Goal: Information Seeking & Learning: Learn about a topic

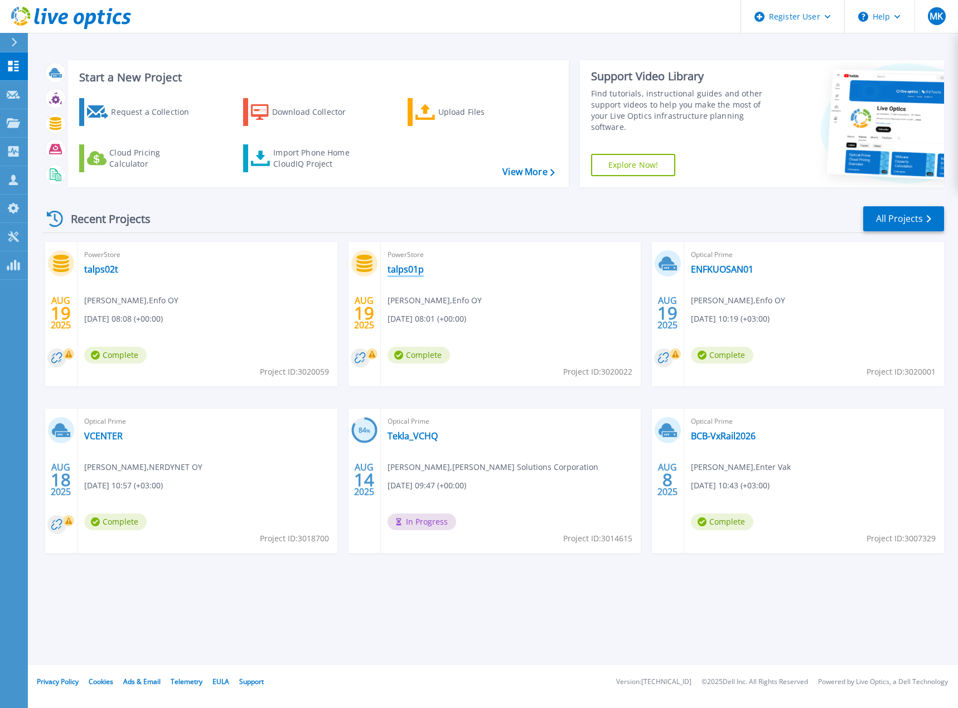
click at [404, 268] on link "talps01p" at bounding box center [406, 269] width 36 height 11
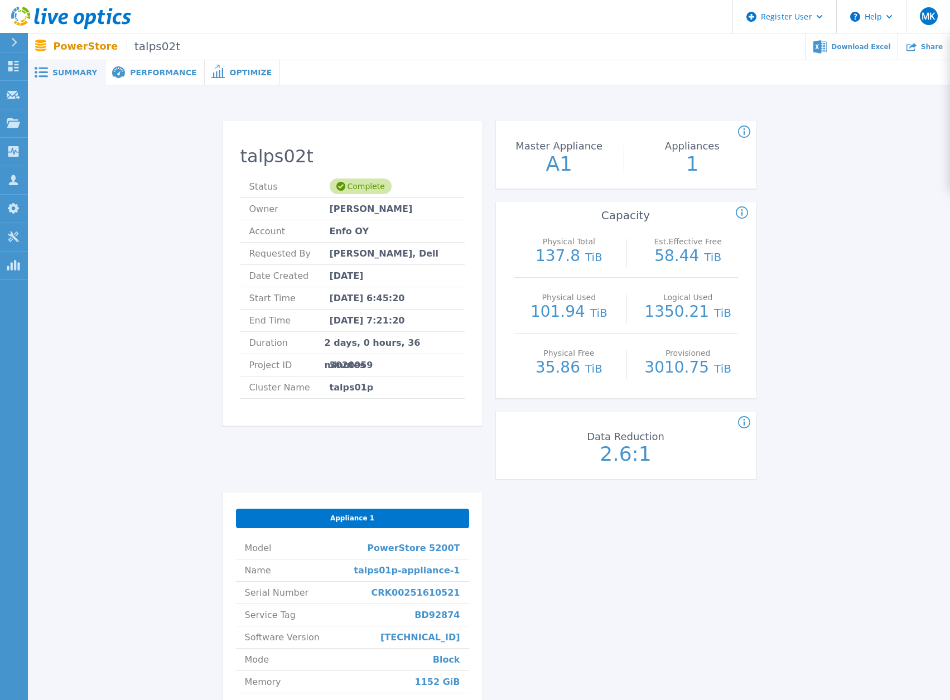
click at [154, 76] on span "Performance" at bounding box center [163, 73] width 66 height 8
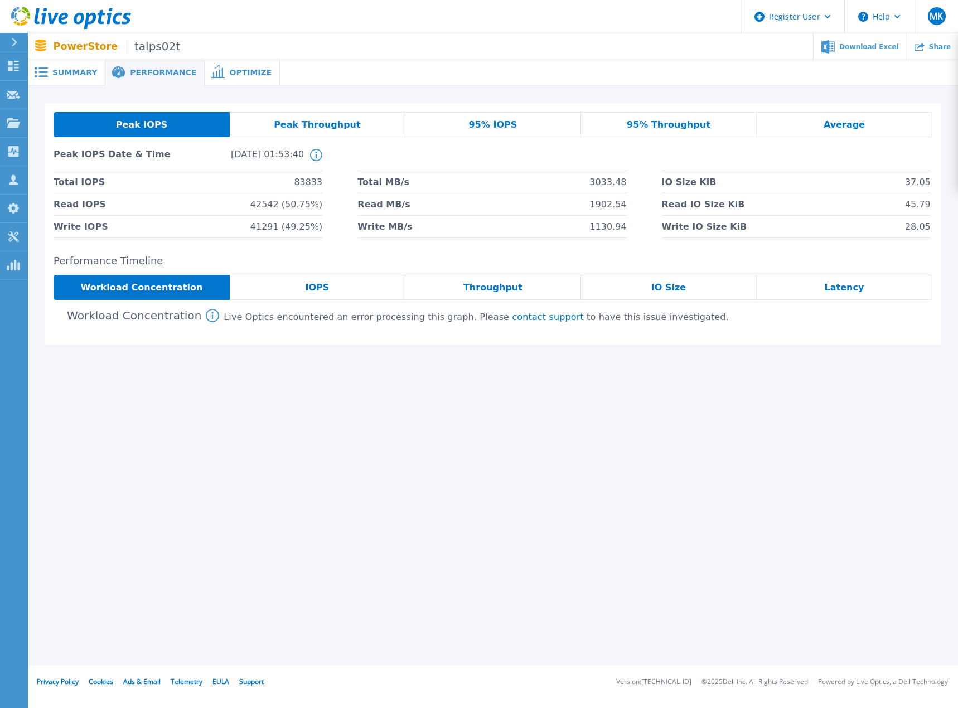
click at [329, 289] on div "IOPS" at bounding box center [318, 287] width 176 height 25
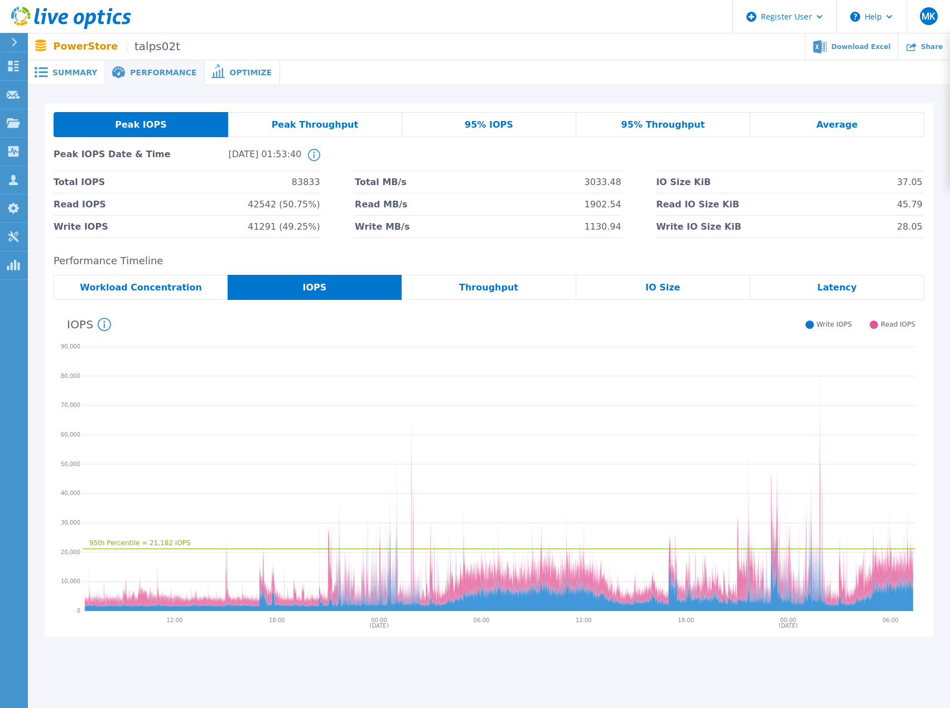
click at [502, 285] on span "Throughput" at bounding box center [488, 287] width 59 height 9
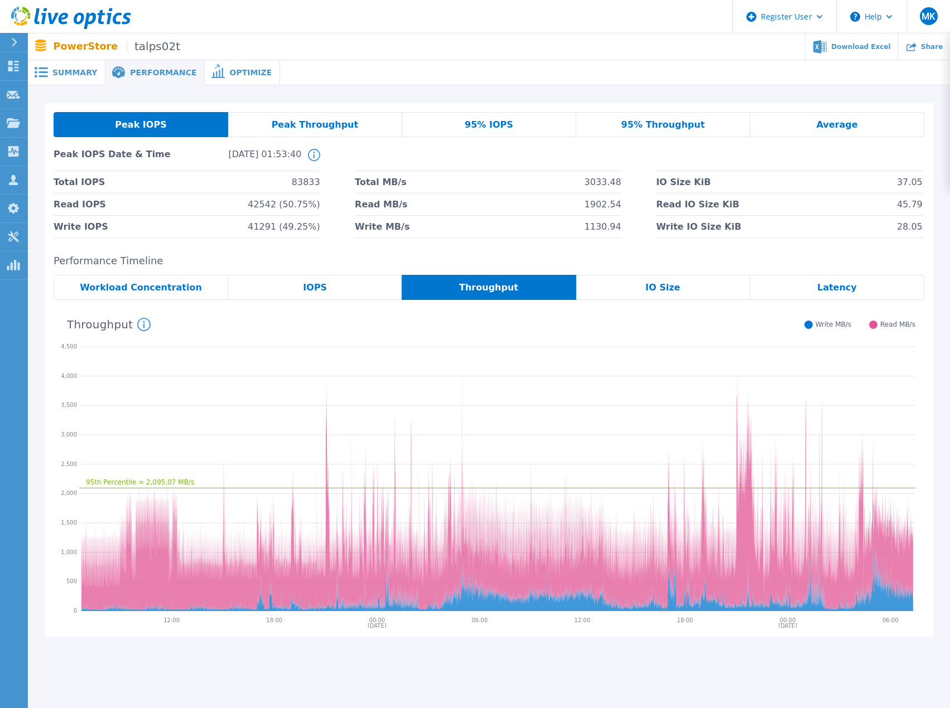
click at [680, 286] on div "IO Size" at bounding box center [663, 287] width 174 height 25
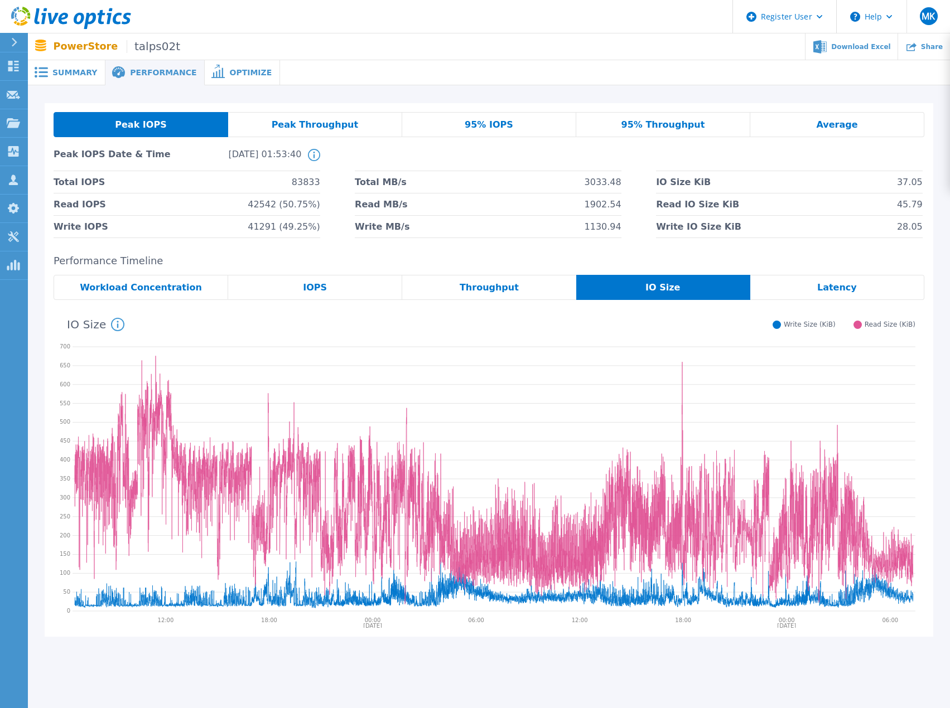
click at [833, 284] on span "Latency" at bounding box center [837, 287] width 40 height 9
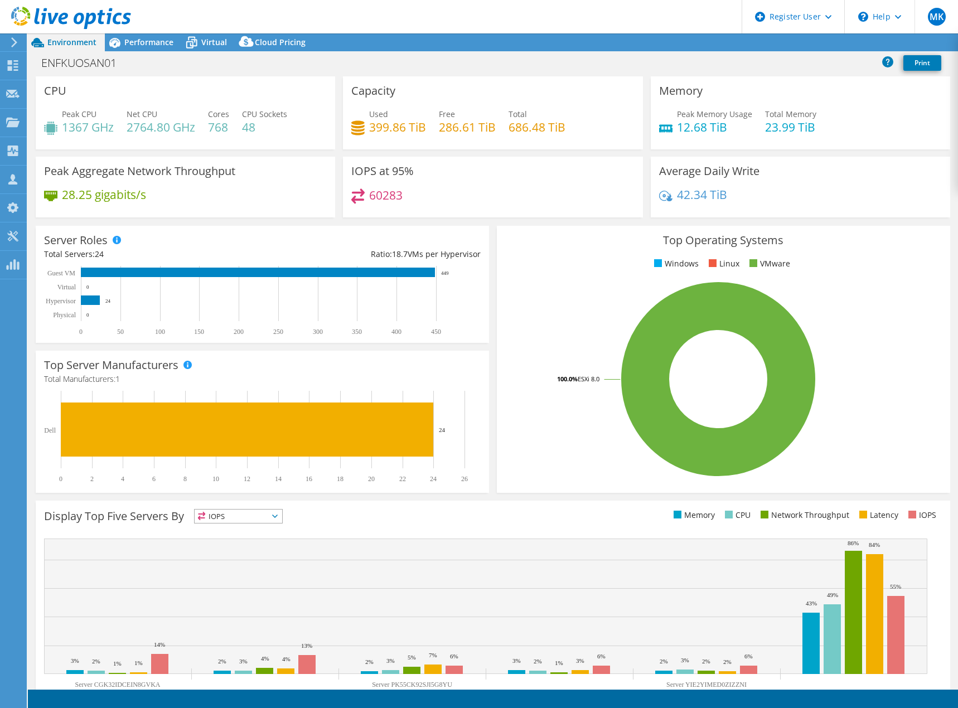
select select "USD"
click at [151, 39] on span "Performance" at bounding box center [148, 42] width 49 height 11
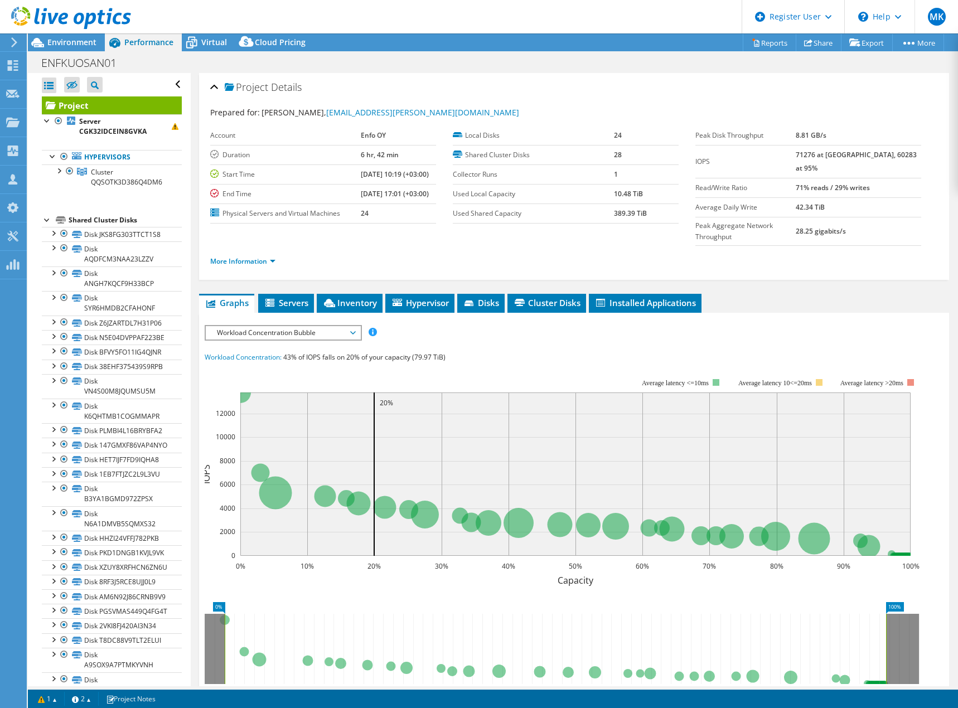
click at [353, 326] on span "Workload Concentration Bubble" at bounding box center [282, 332] width 143 height 13
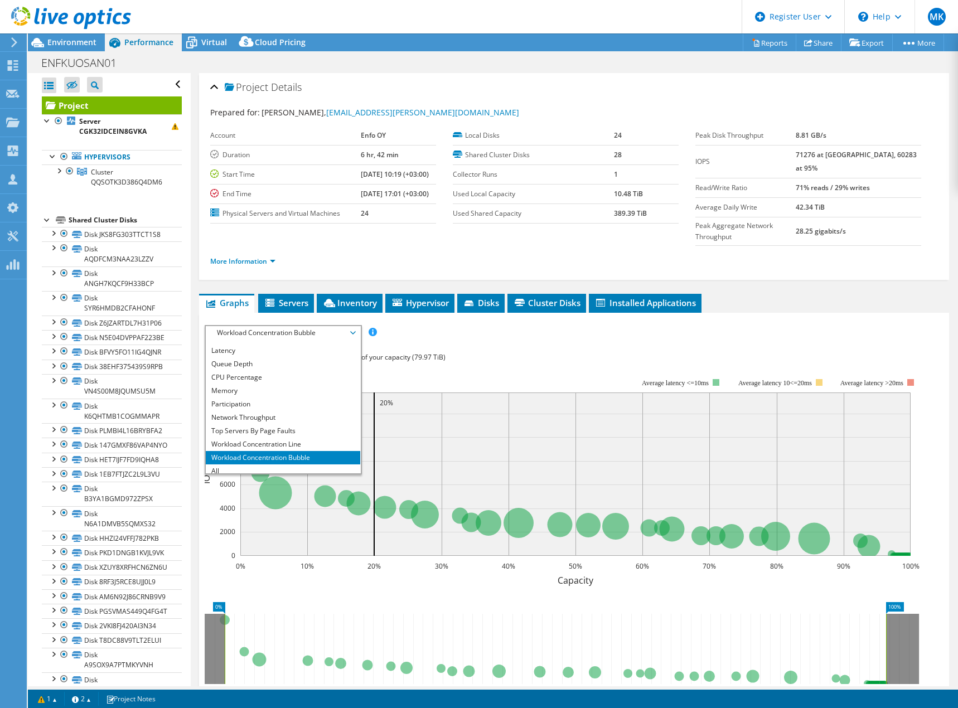
scroll to position [40, 0]
click at [250, 447] on li "Workload Concentration Bubble" at bounding box center [283, 453] width 154 height 13
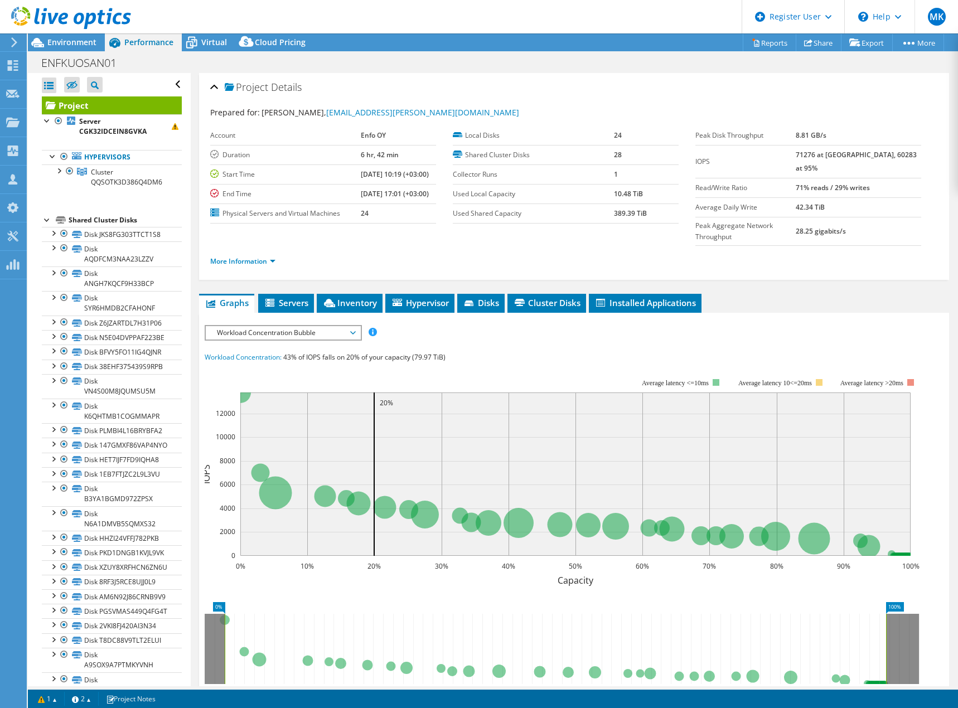
click at [278, 326] on span "Workload Concentration Bubble" at bounding box center [282, 332] width 143 height 13
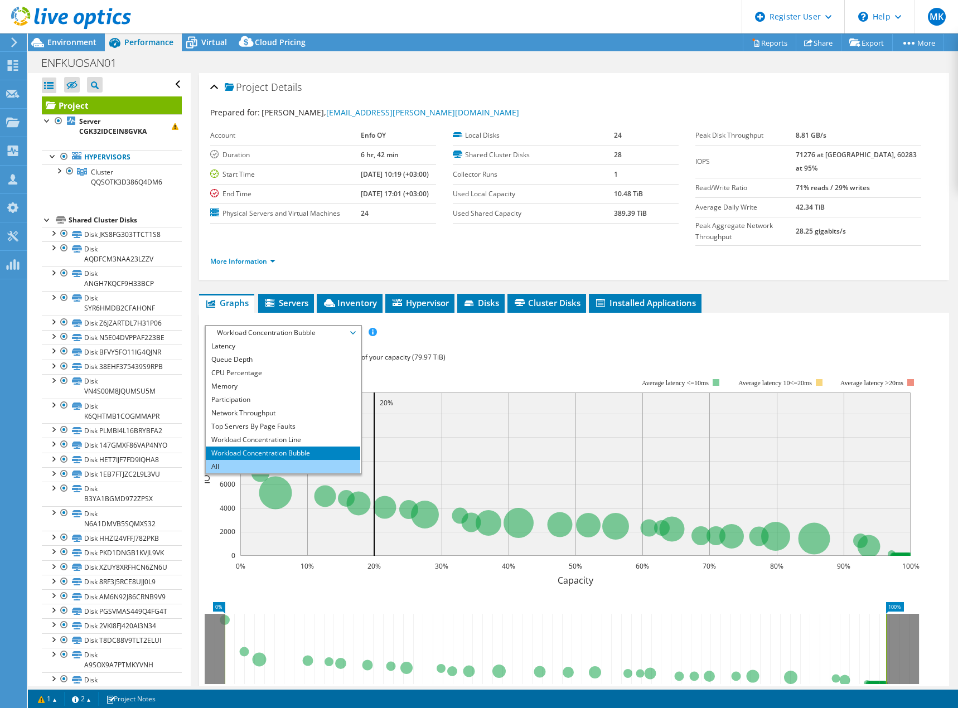
click at [252, 460] on li "All" at bounding box center [283, 466] width 154 height 13
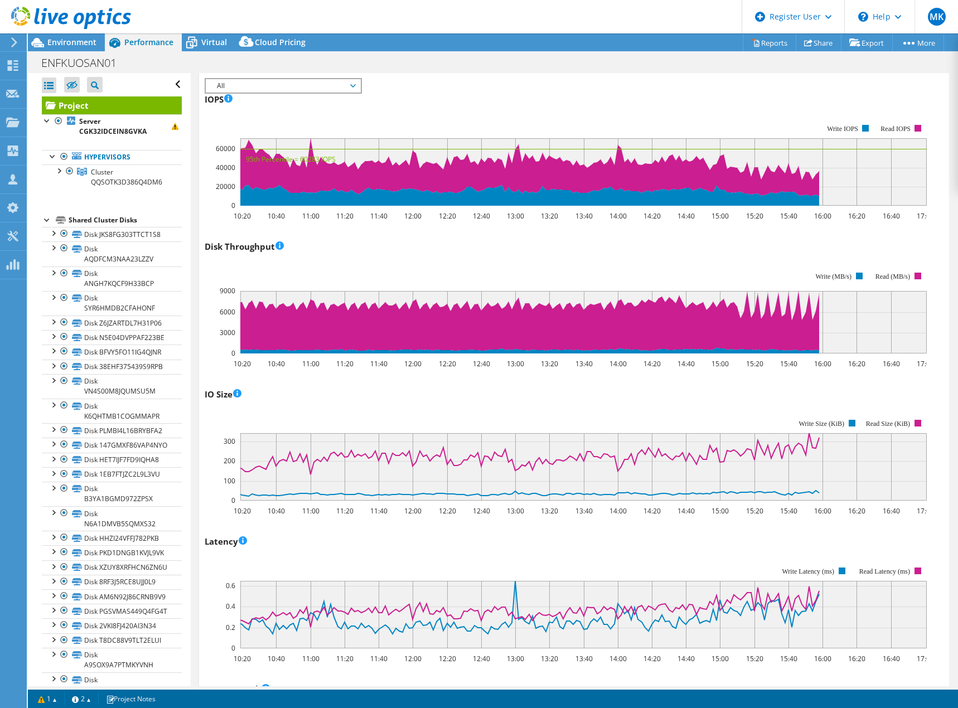
scroll to position [219, 0]
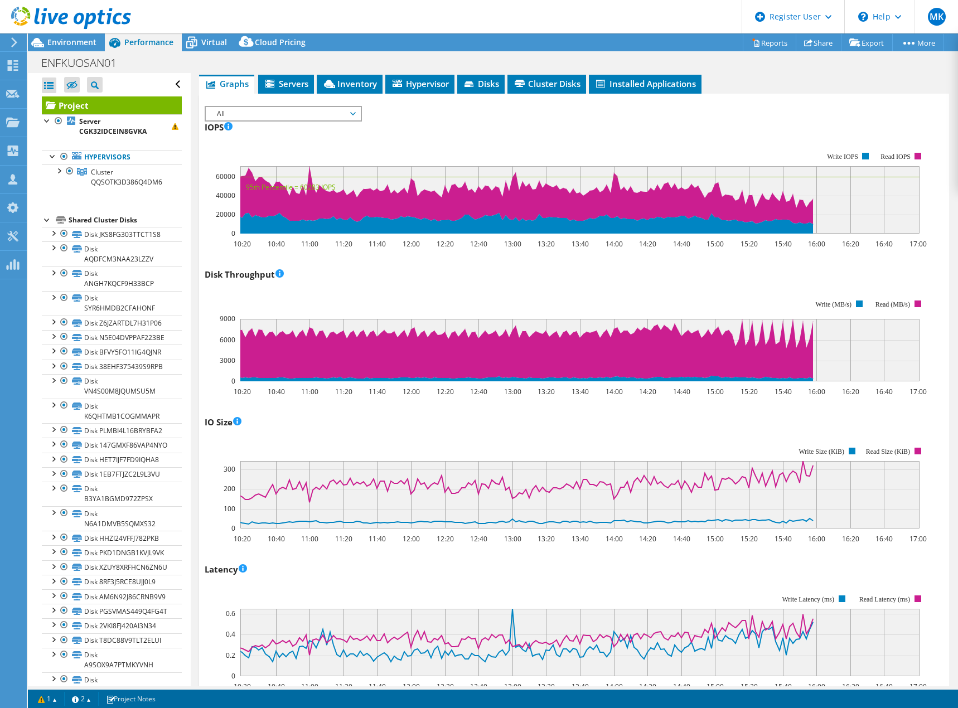
click at [364, 17] on header "MK Dell User Marko Kortetmaki Marko.Kortetmaki@dell.com Dell My Profile Log Out…" at bounding box center [479, 16] width 958 height 33
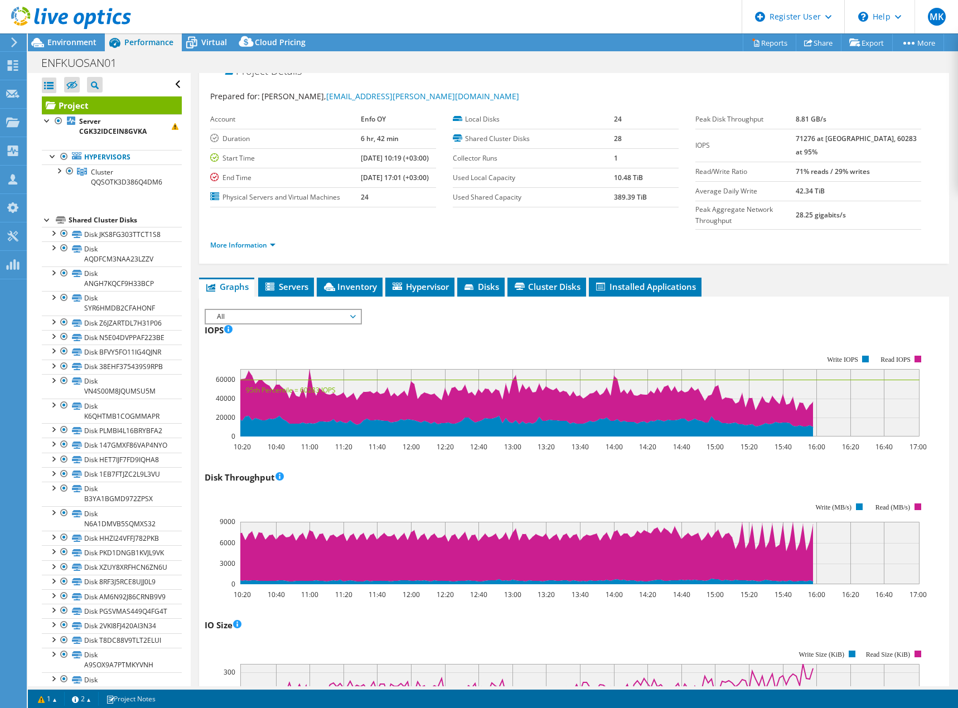
scroll to position [0, 0]
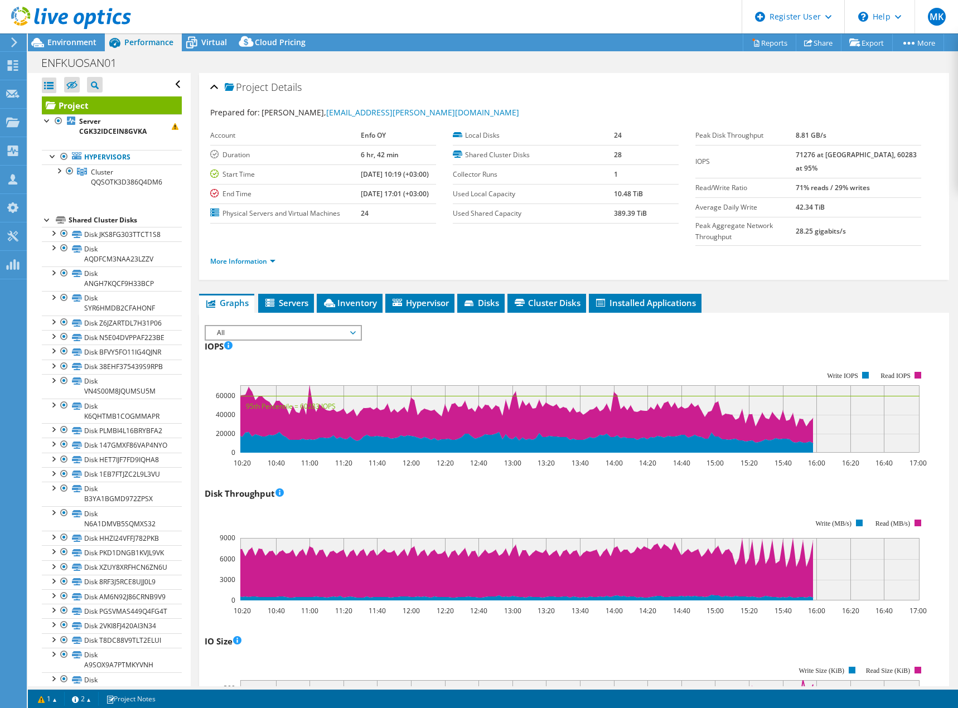
click at [399, 15] on header "MK Dell User Marko Kortetmaki Marko.Kortetmaki@dell.com Dell My Profile Log Out…" at bounding box center [479, 16] width 958 height 33
click at [768, 42] on link "Reports" at bounding box center [770, 42] width 54 height 17
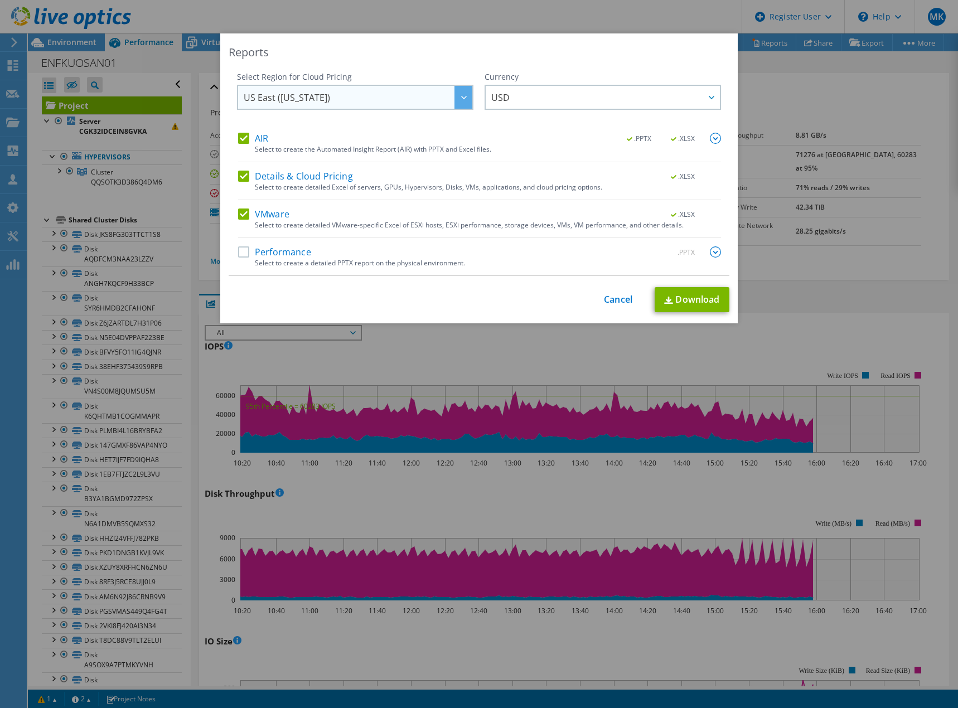
click at [332, 93] on span "US East ([US_STATE])" at bounding box center [358, 97] width 229 height 23
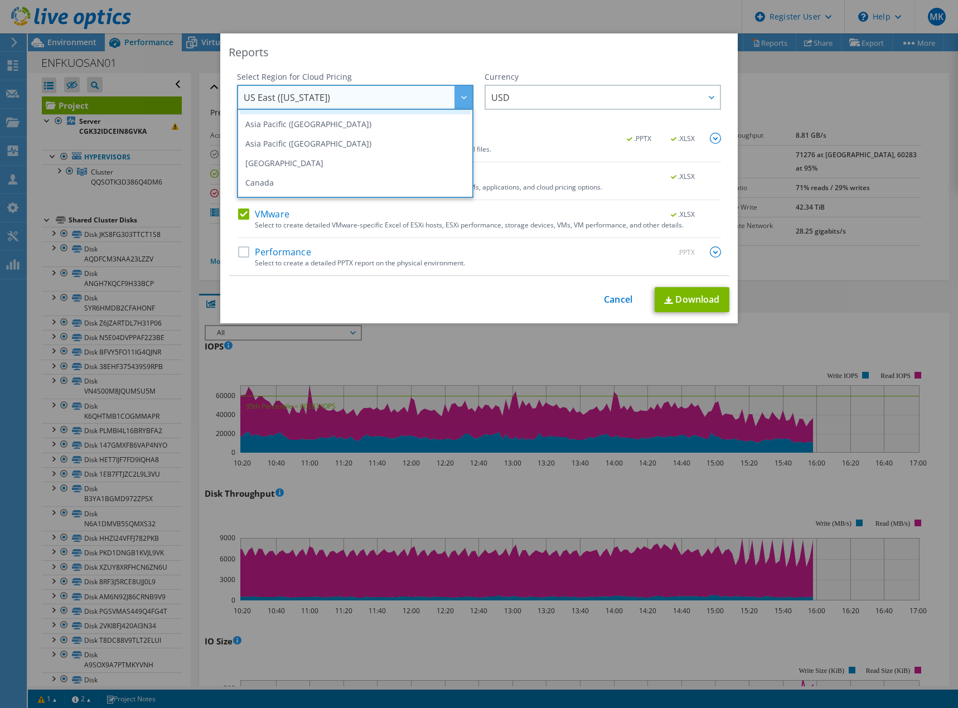
scroll to position [112, 0]
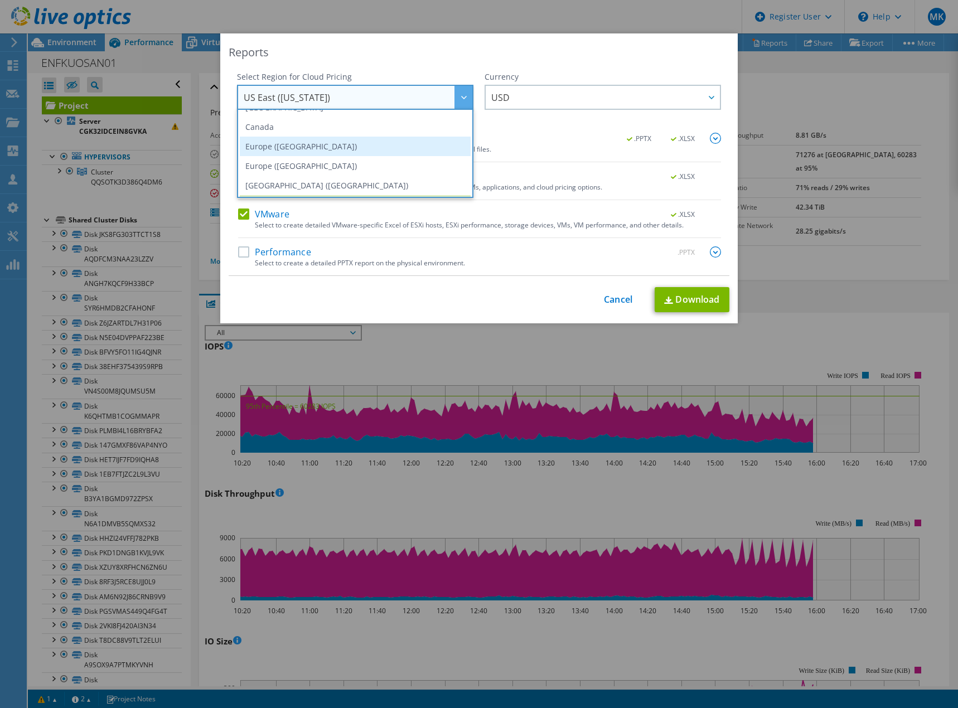
click at [302, 148] on li "Europe ([GEOGRAPHIC_DATA])" at bounding box center [355, 147] width 231 height 20
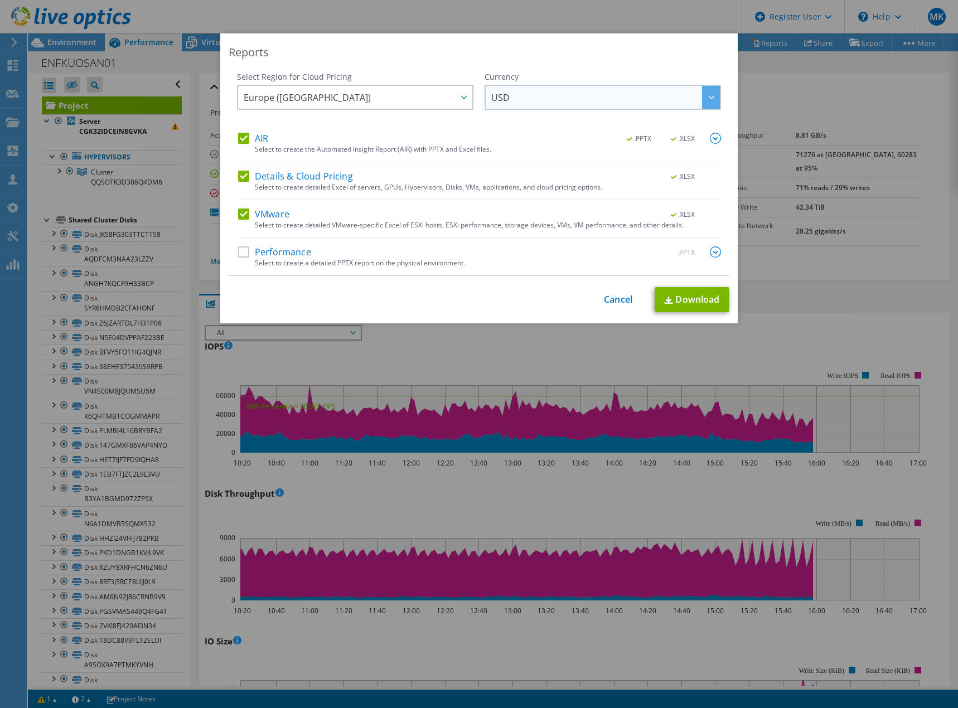
click at [503, 98] on span "USD" at bounding box center [500, 99] width 18 height 17
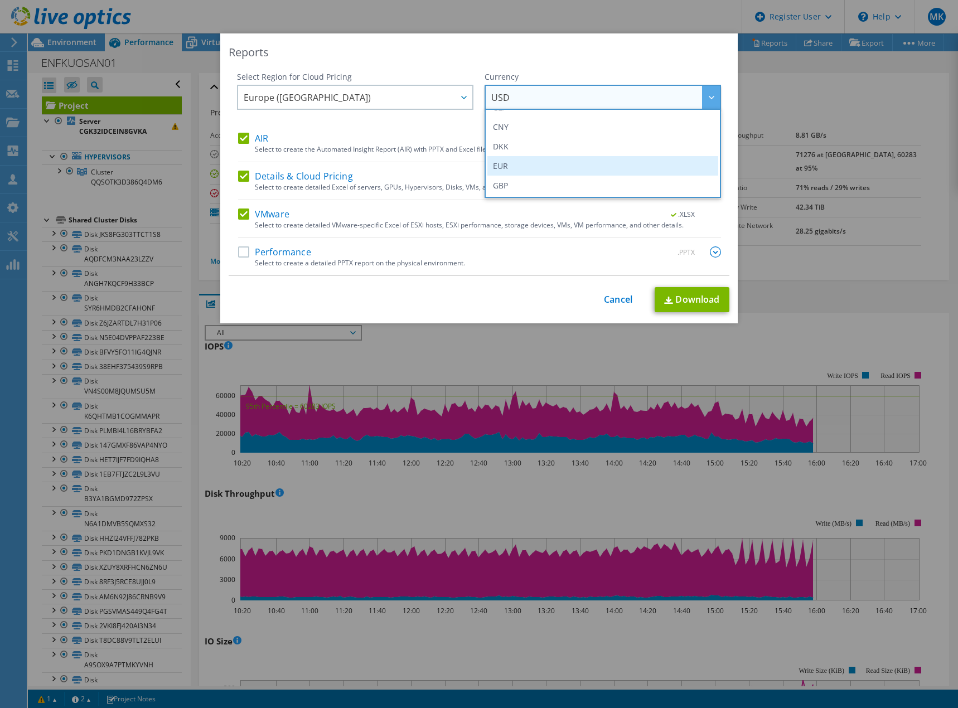
click at [499, 161] on li "EUR" at bounding box center [602, 166] width 231 height 20
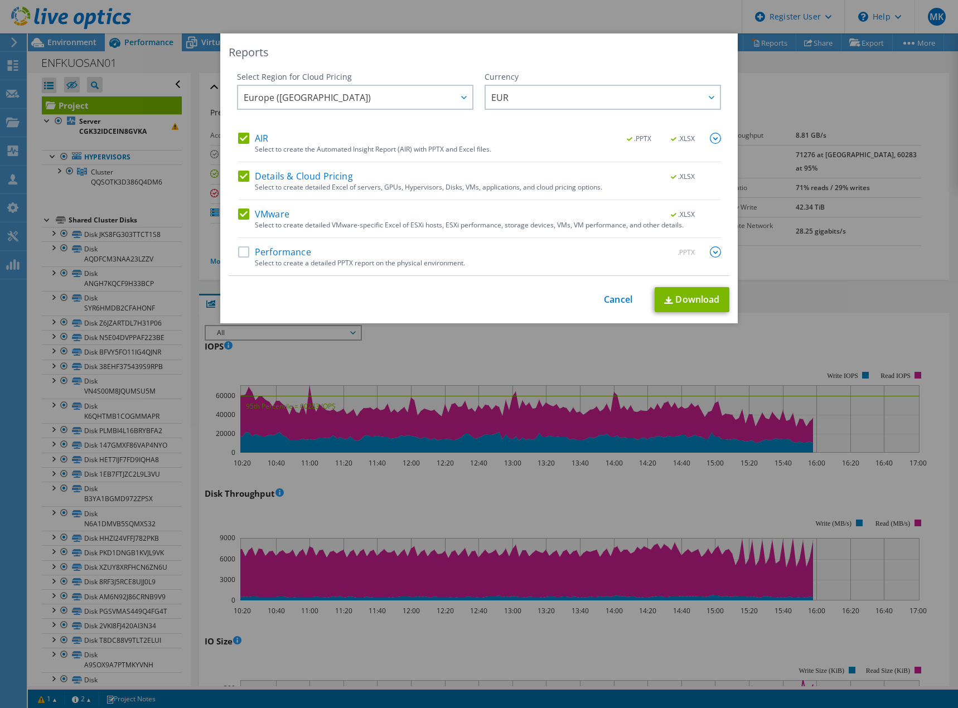
click at [239, 256] on label "Performance" at bounding box center [274, 251] width 73 height 11
click at [0, 0] on input "Performance" at bounding box center [0, 0] width 0 height 0
click at [688, 298] on link "Download" at bounding box center [692, 299] width 75 height 25
click at [814, 266] on div "Reports Select Region for Cloud Pricing Asia Pacific (Hong Kong) Asia Pacific (…" at bounding box center [479, 353] width 958 height 641
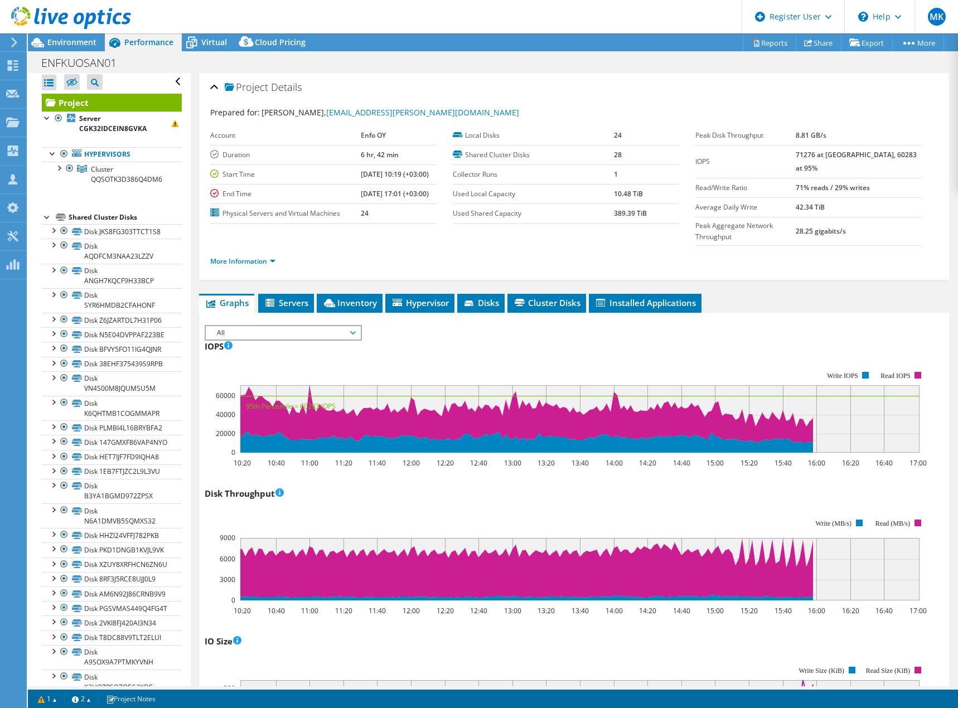
scroll to position [0, 0]
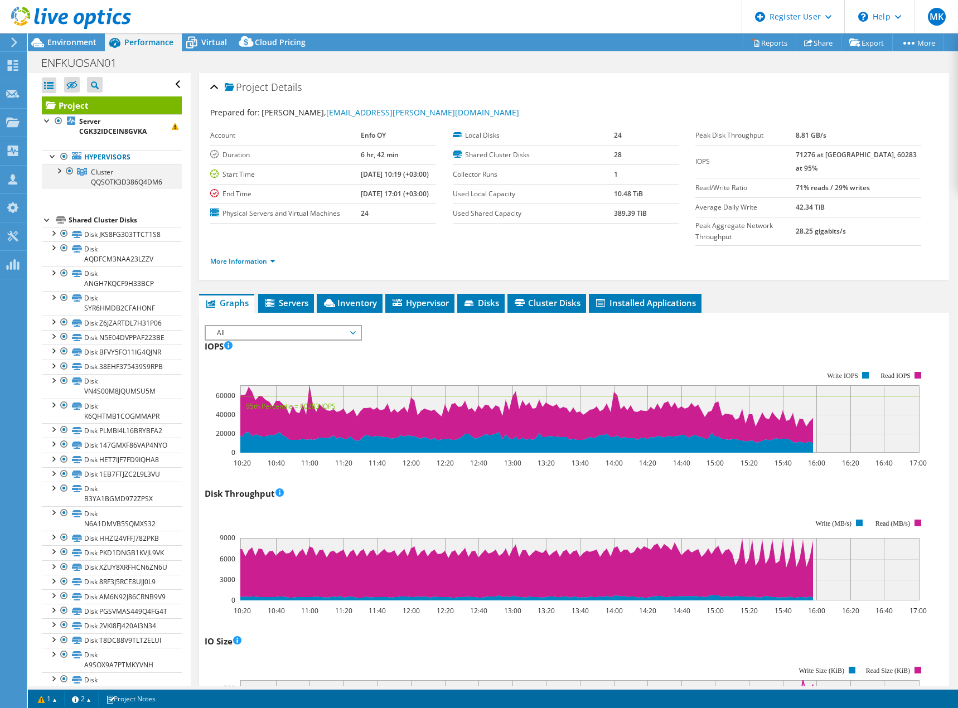
click at [57, 168] on div at bounding box center [58, 170] width 11 height 11
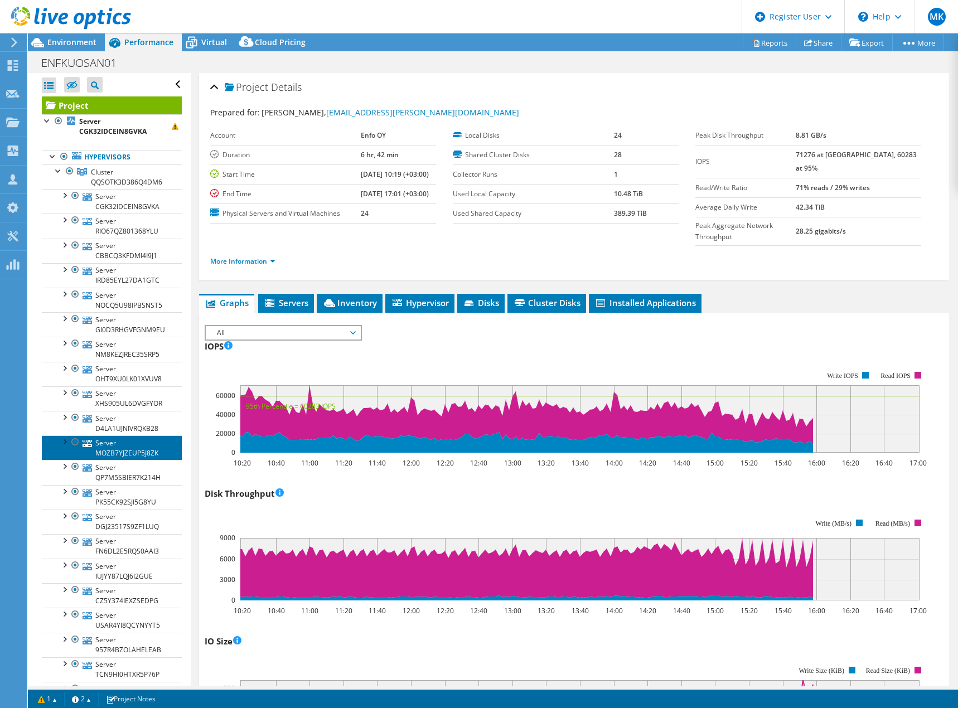
click at [93, 442] on link "Server MOZB7YJZEUP5J8ZK" at bounding box center [112, 448] width 140 height 25
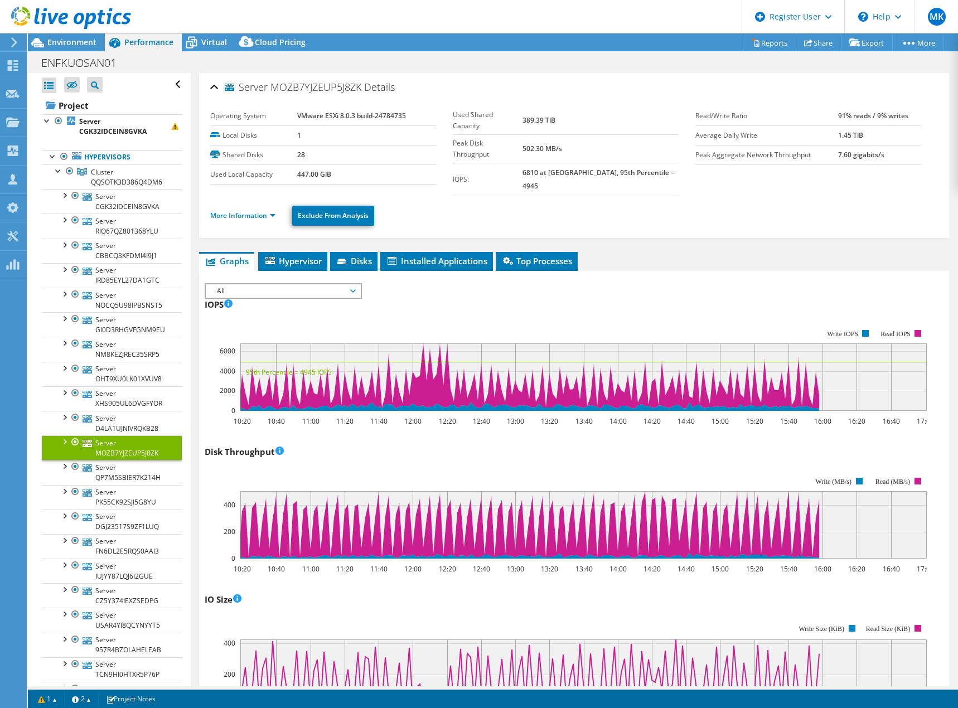
click at [352, 284] on span "All" at bounding box center [282, 290] width 143 height 13
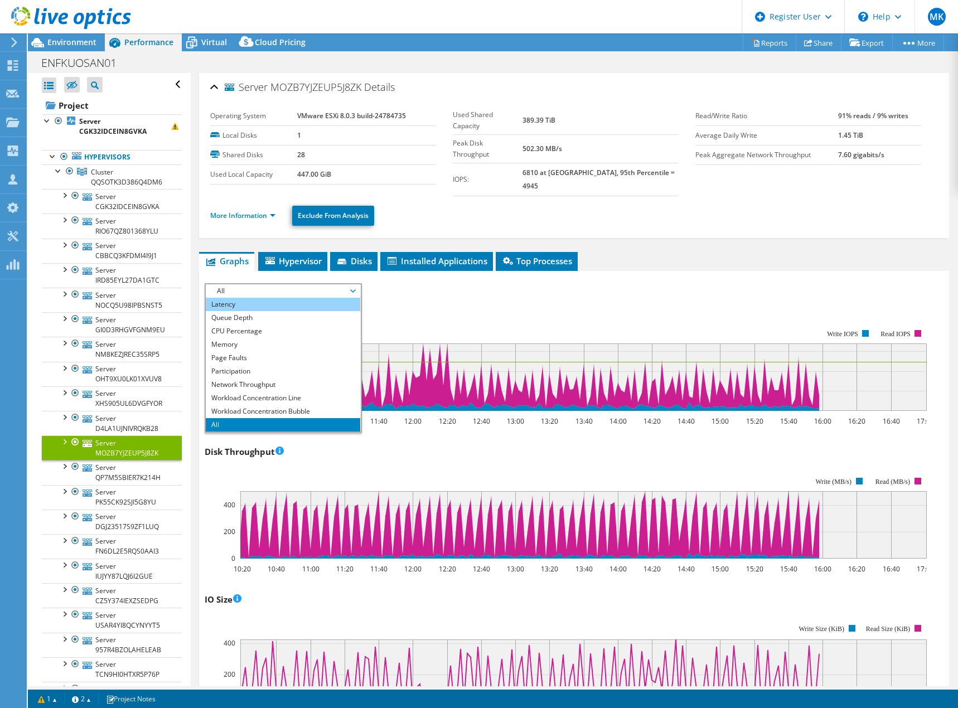
click at [234, 298] on li "Latency" at bounding box center [283, 304] width 154 height 13
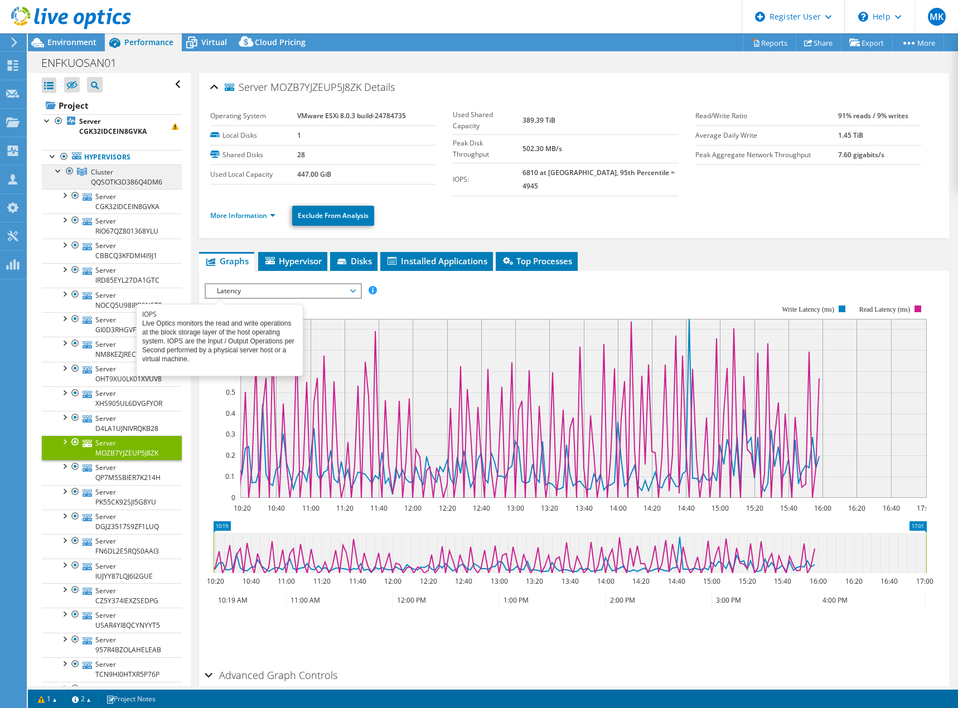
click at [112, 178] on span "Cluster QQSOTK3D386Q4DM6" at bounding box center [126, 177] width 71 height 20
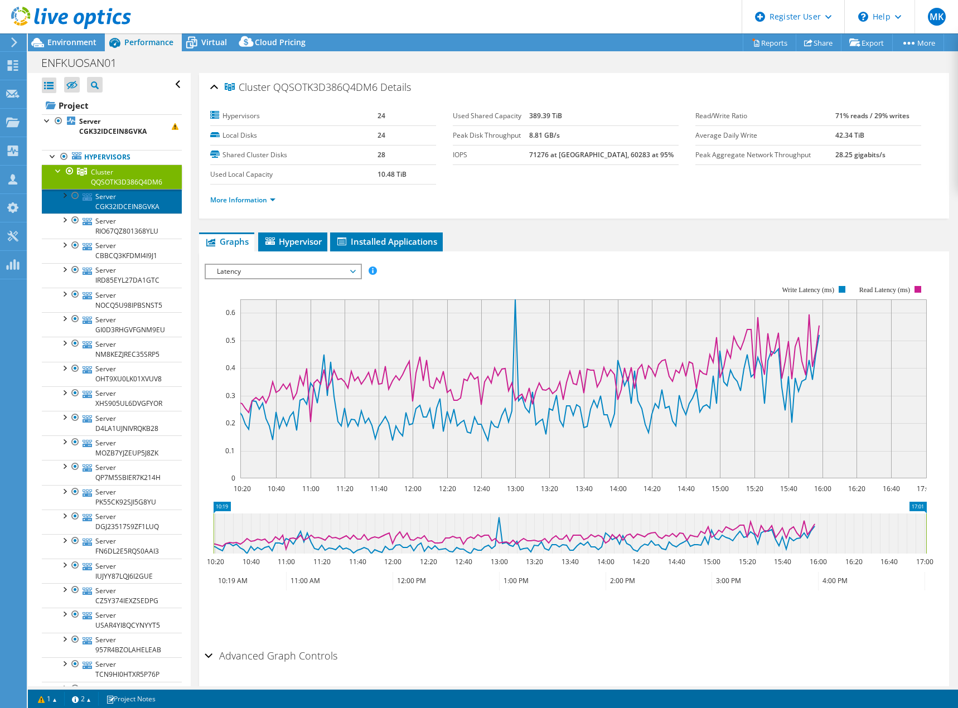
click at [113, 200] on link "Server CGK32IDCEIN8GVKA" at bounding box center [112, 201] width 140 height 25
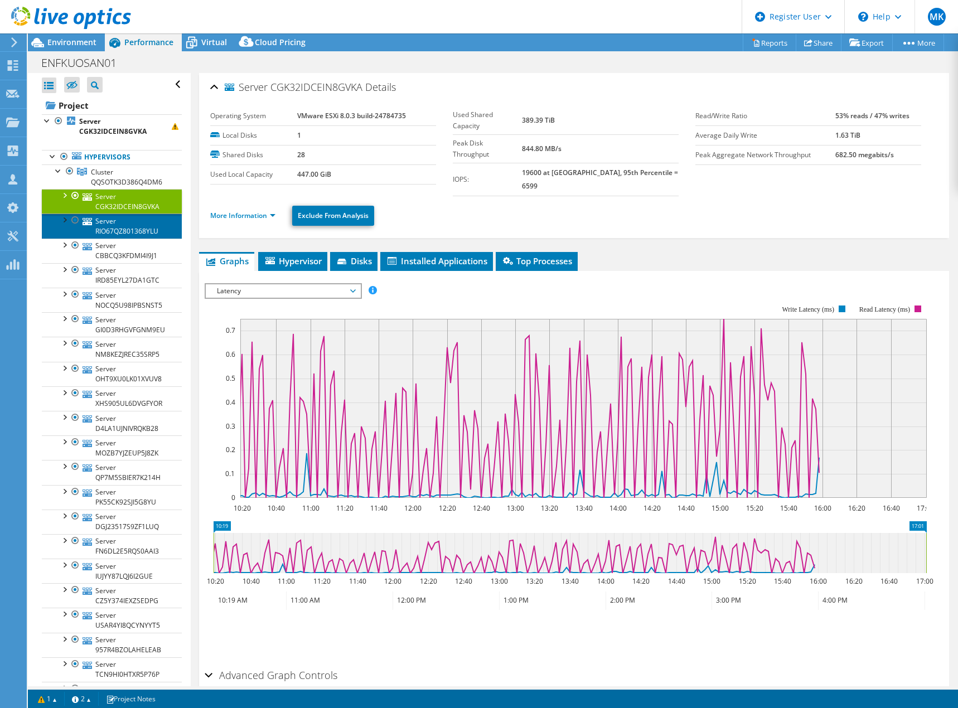
click at [110, 226] on link "Server RIO67QZ801368YLU" at bounding box center [112, 226] width 140 height 25
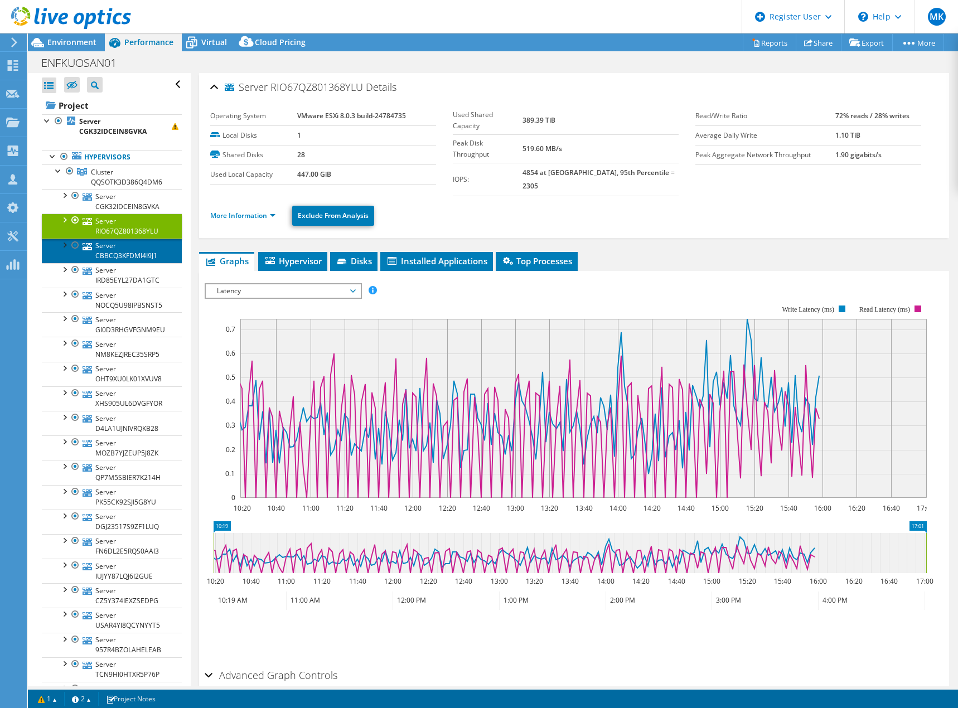
click at [113, 249] on link "Server CBBCQ3KFDMI4I9J1" at bounding box center [112, 251] width 140 height 25
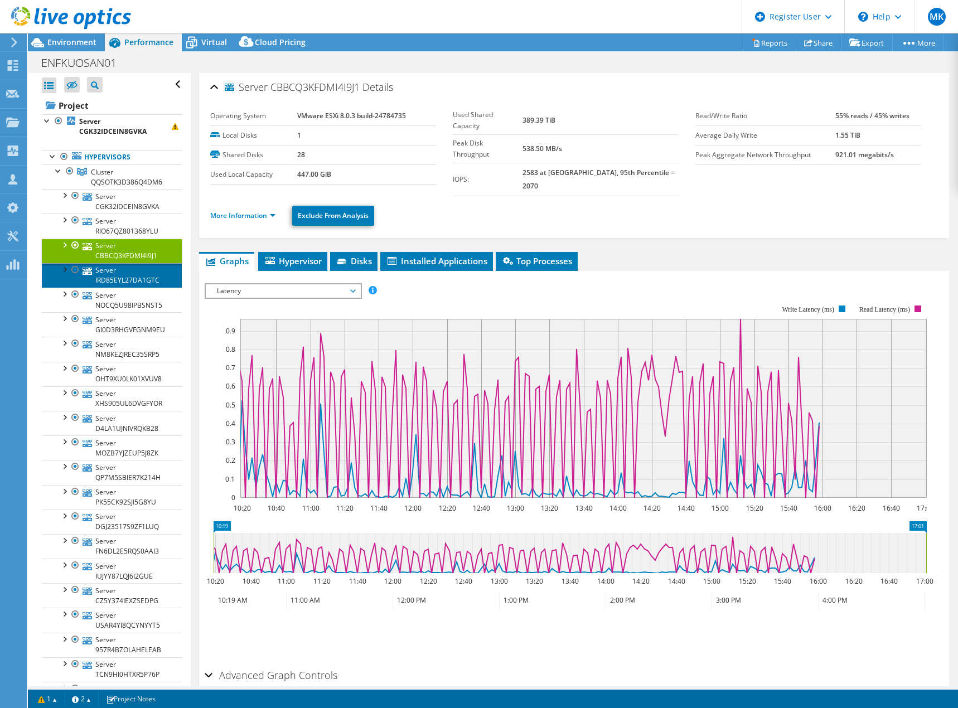
click at [108, 277] on link "Server IRD85EYL27DA1GTC" at bounding box center [112, 275] width 140 height 25
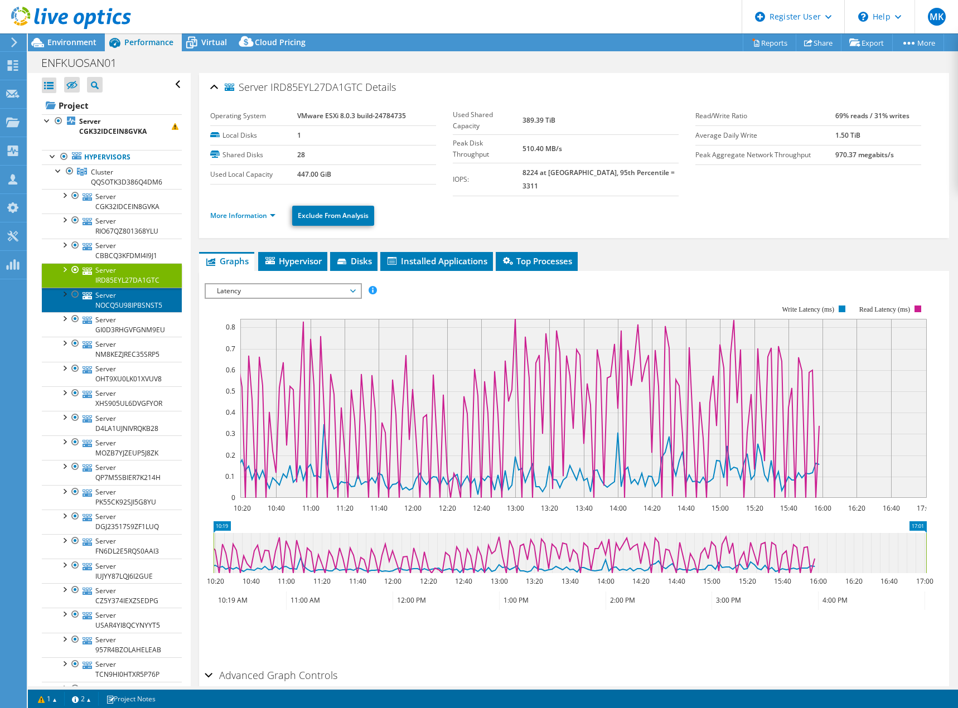
click at [112, 302] on link "Server NOCQ5U98IPBSNST5" at bounding box center [112, 300] width 140 height 25
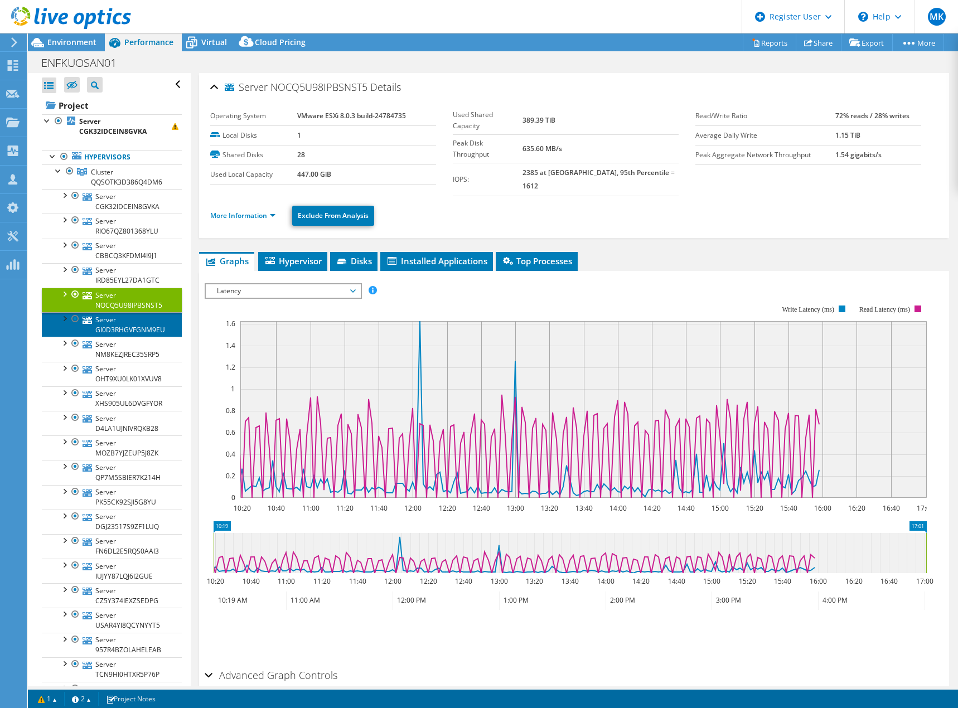
click at [107, 324] on link "Server GI0D3RHGVFGNM9EU" at bounding box center [112, 324] width 140 height 25
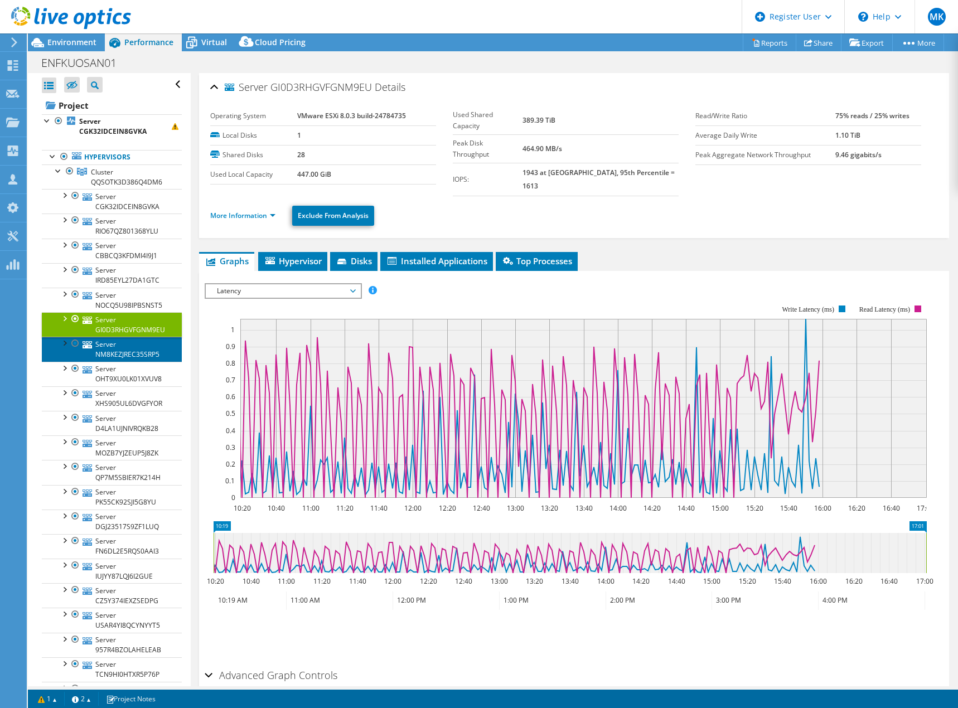
click at [108, 345] on link "Server NM8KEZJREC35SRP5" at bounding box center [112, 349] width 140 height 25
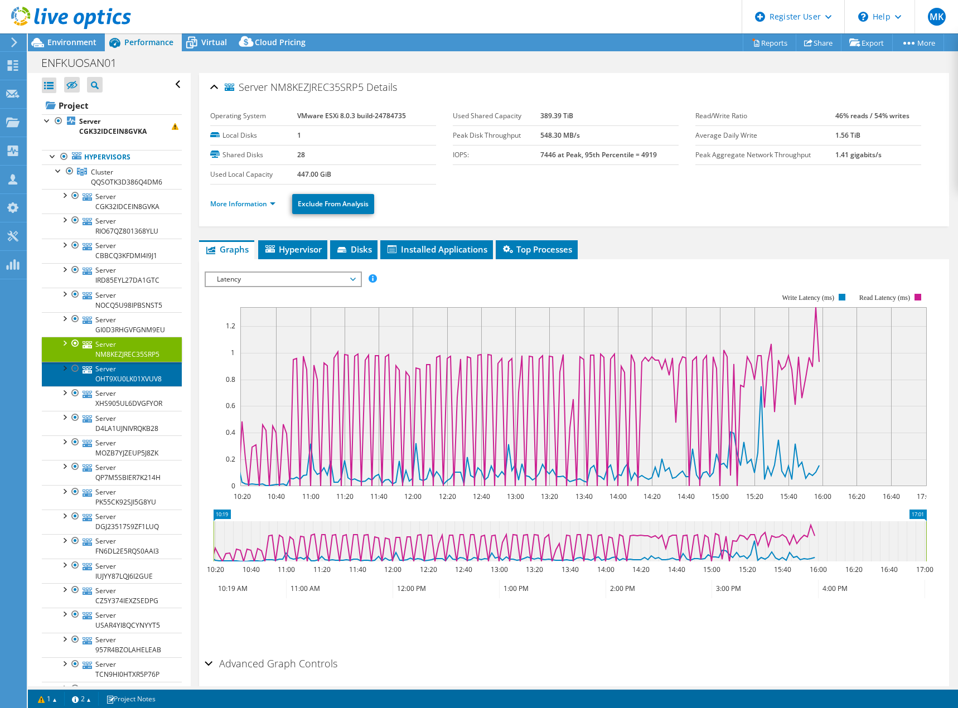
click at [110, 373] on link "Server OHT9XU0LK01XVUV8" at bounding box center [112, 374] width 140 height 25
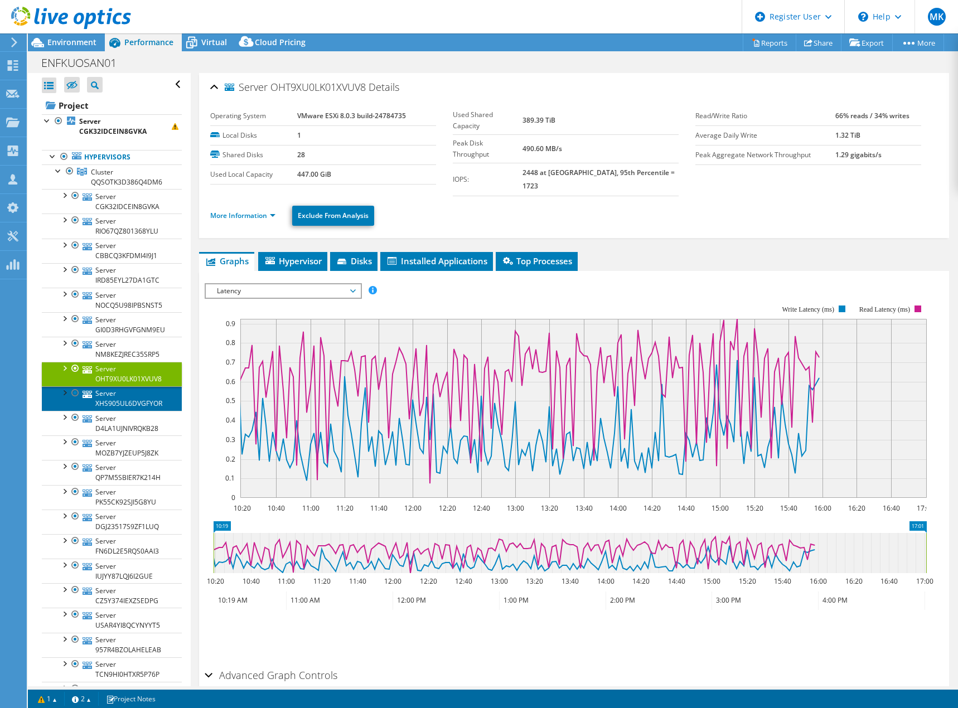
click at [120, 400] on link "Server XHS905UL6DVGFYOR" at bounding box center [112, 398] width 140 height 25
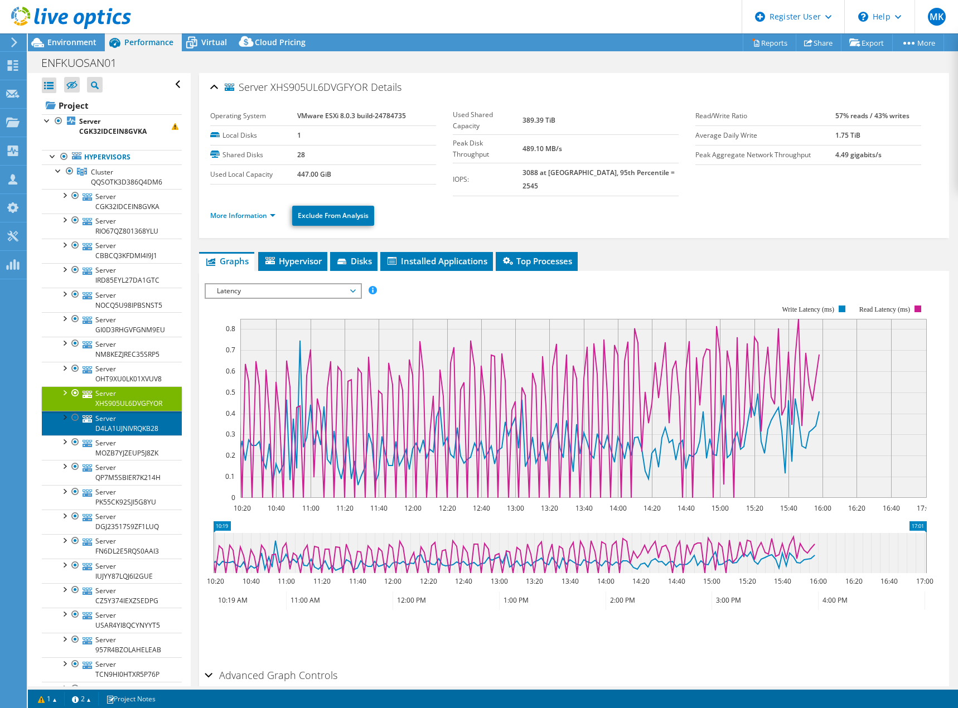
click at [121, 424] on link "Server D4LA1UJNIVRQKB28" at bounding box center [112, 423] width 140 height 25
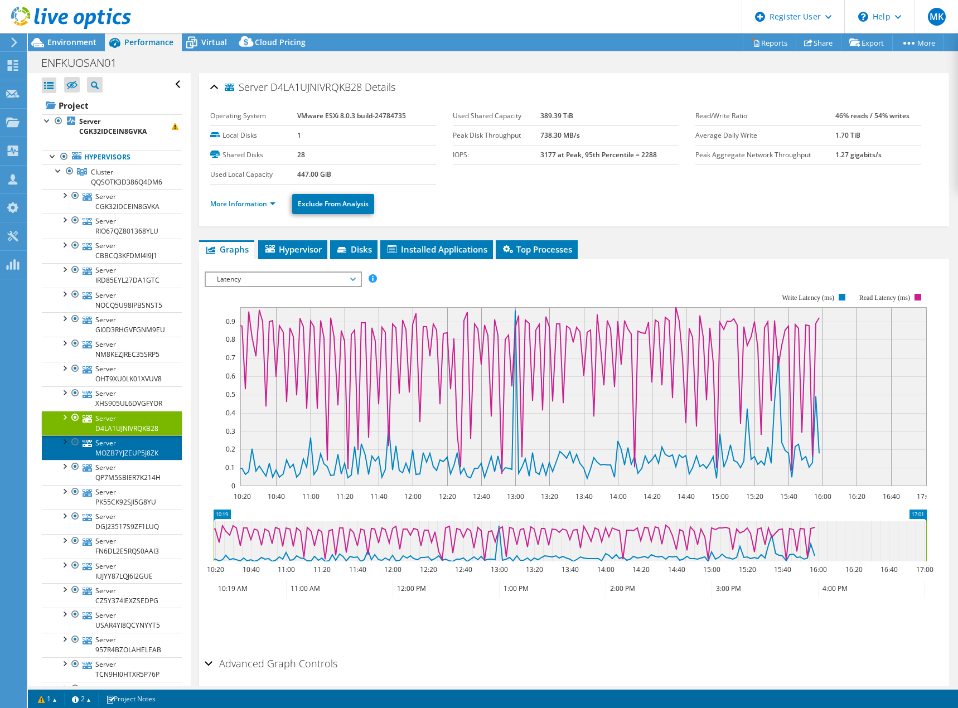
click at [111, 446] on link "Server MOZB7YJZEUP5J8ZK" at bounding box center [112, 448] width 140 height 25
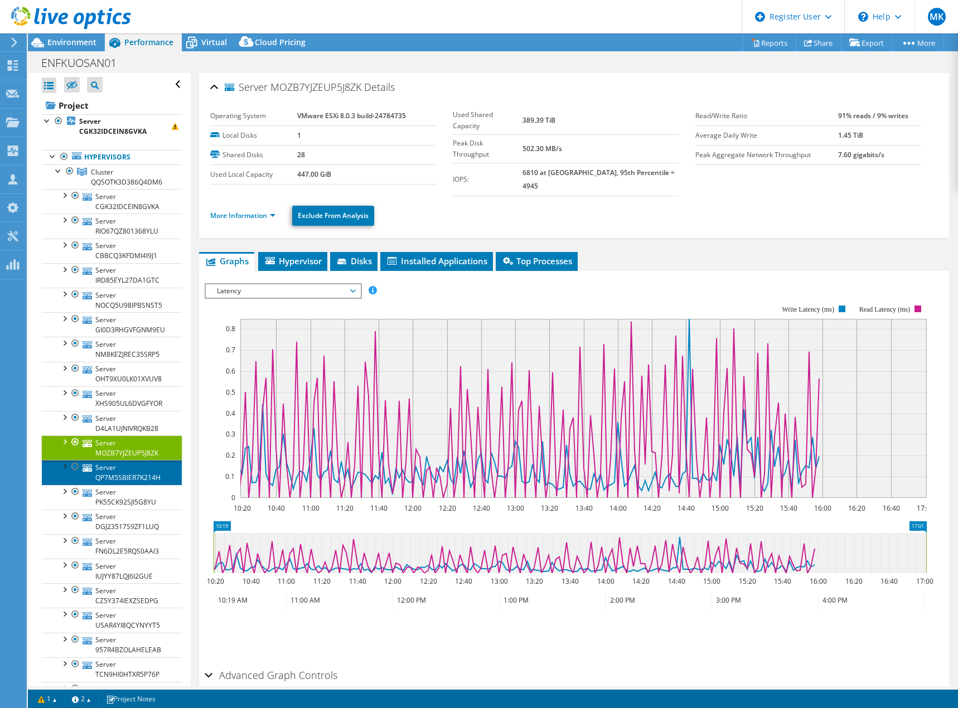
click at [110, 477] on link "Server QP7M5SBIER7K214H" at bounding box center [112, 472] width 140 height 25
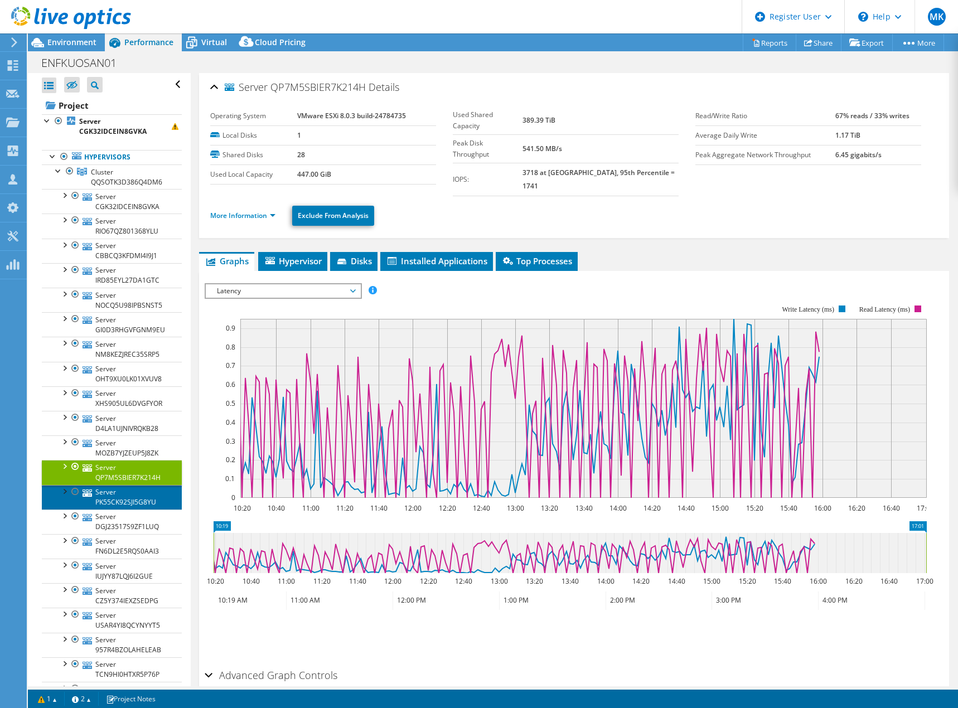
click at [109, 494] on link "Server PK55CK92SJI5G8YU" at bounding box center [112, 497] width 140 height 25
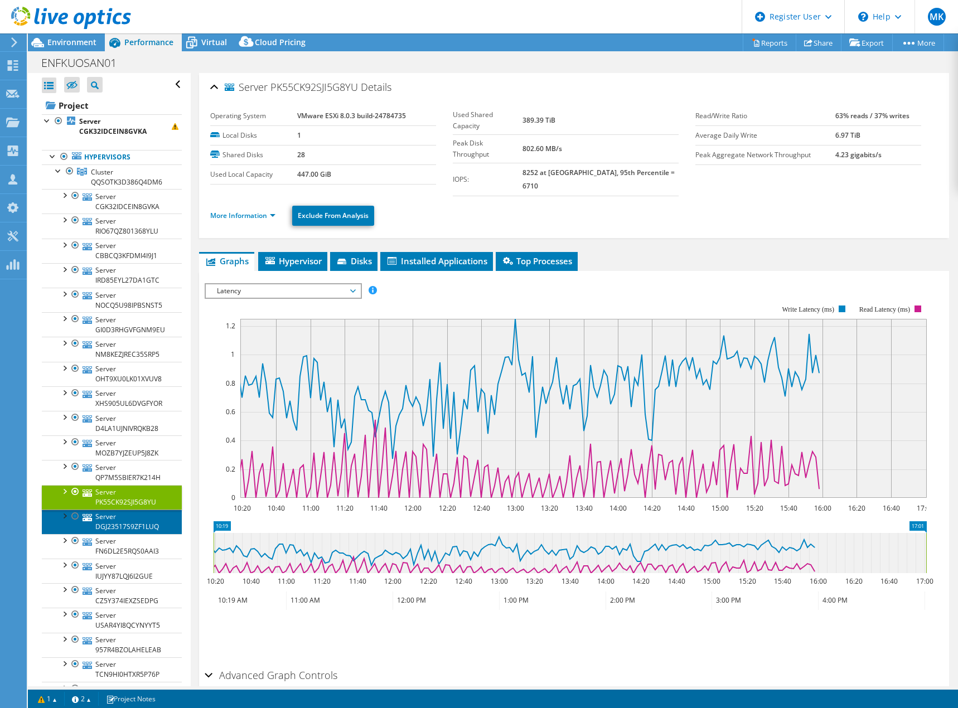
click at [109, 518] on link "Server DGJ23517S9ZF1LUQ" at bounding box center [112, 522] width 140 height 25
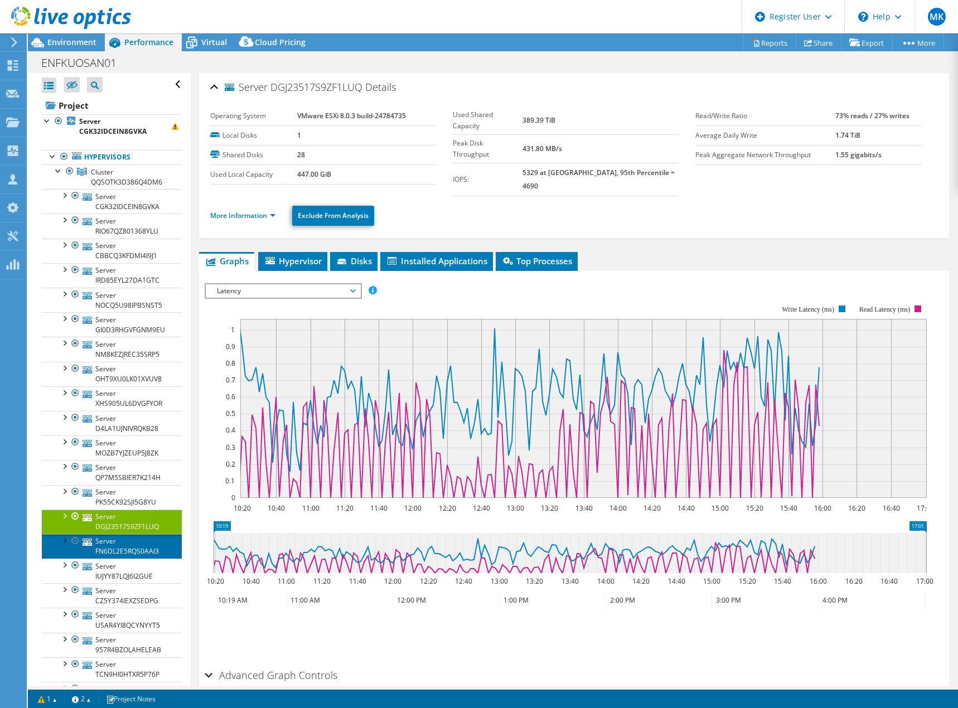
click at [112, 543] on link "Server FN6DL2E5RQS0AAI3" at bounding box center [112, 546] width 140 height 25
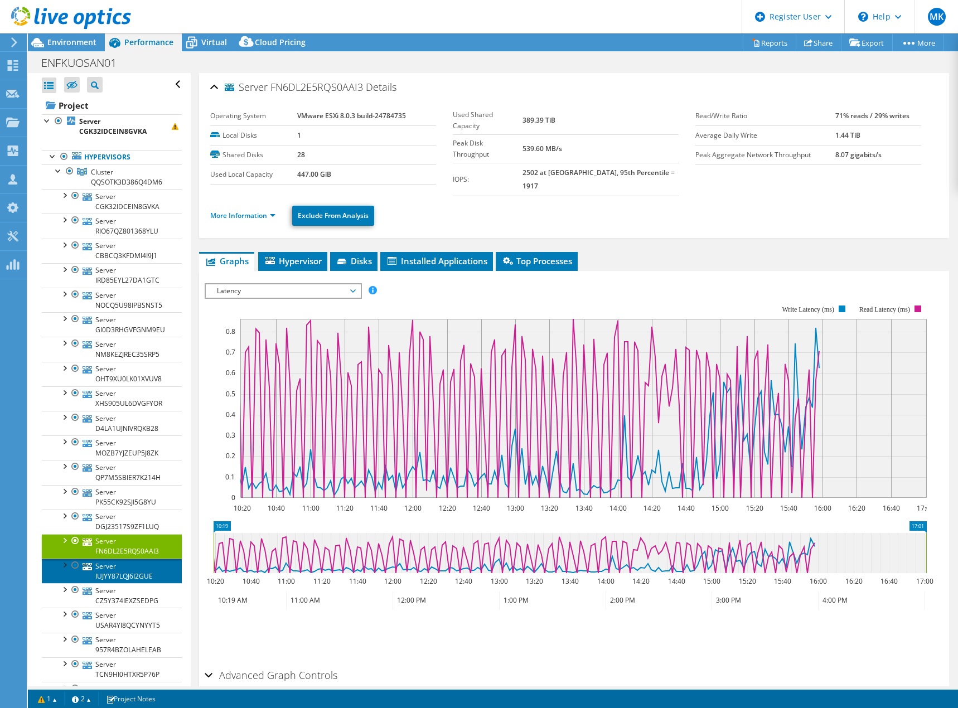
click at [117, 570] on link "Server IUJYY87LQJ6I2GUE" at bounding box center [112, 571] width 140 height 25
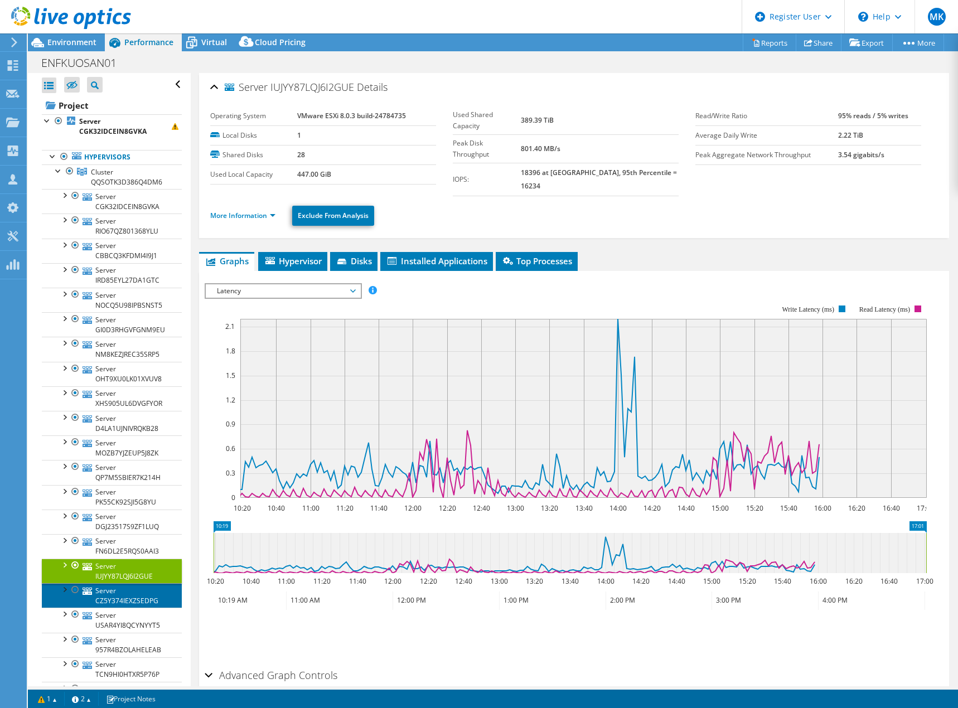
click at [117, 597] on link "Server CZ5Y374IEXZSEDPG" at bounding box center [112, 595] width 140 height 25
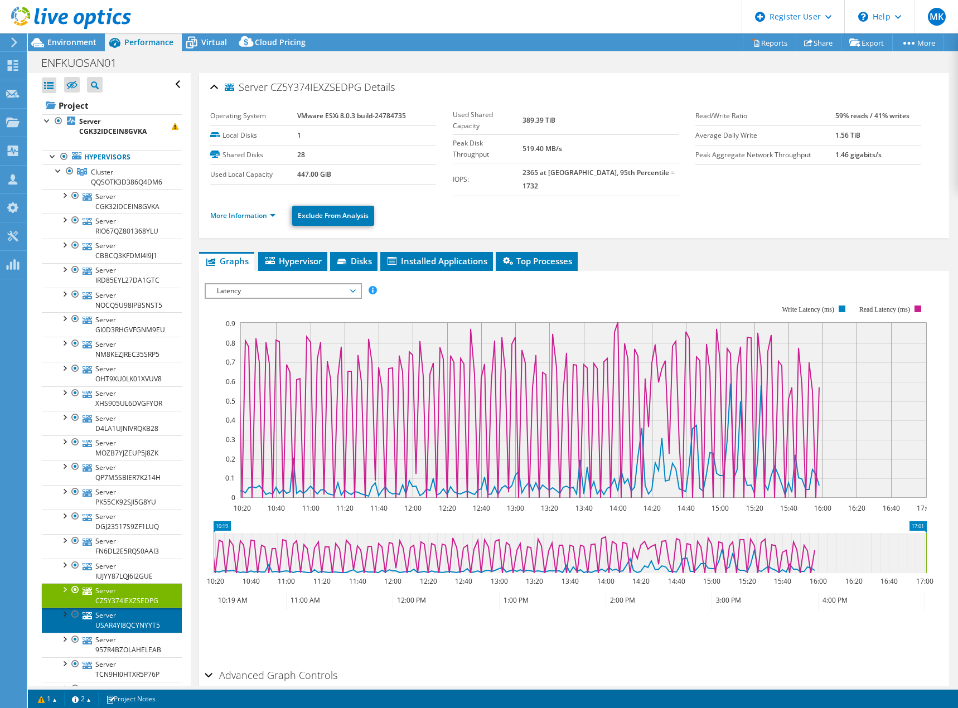
click at [115, 620] on link "Server USAR4YI8QCYNYYT5" at bounding box center [112, 620] width 140 height 25
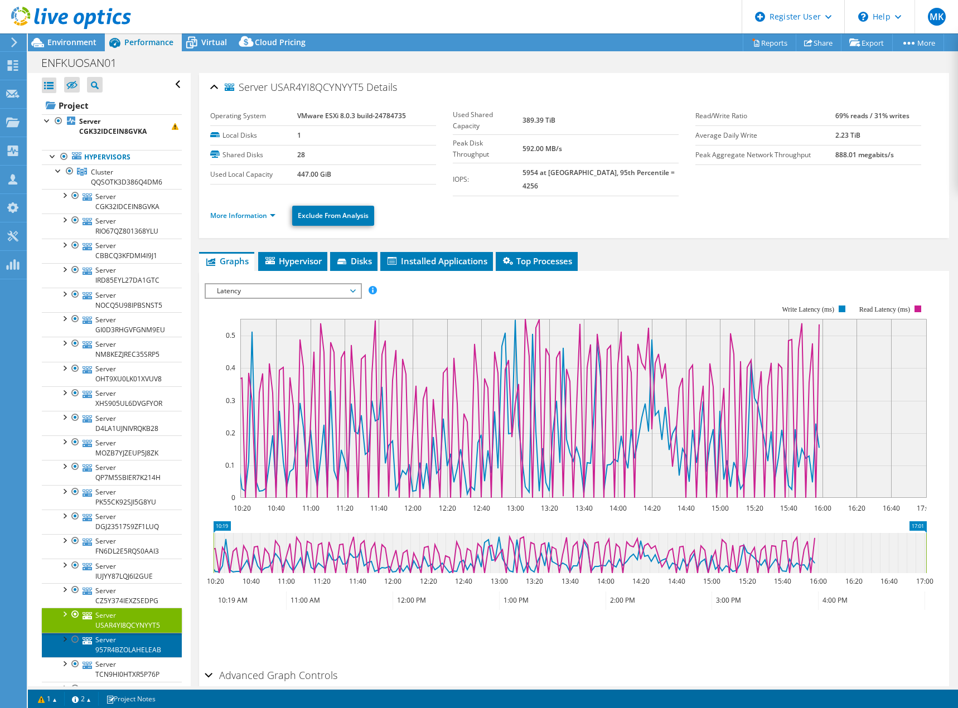
click at [106, 640] on link "Server 957R4BZOLAHELEAB" at bounding box center [112, 645] width 140 height 25
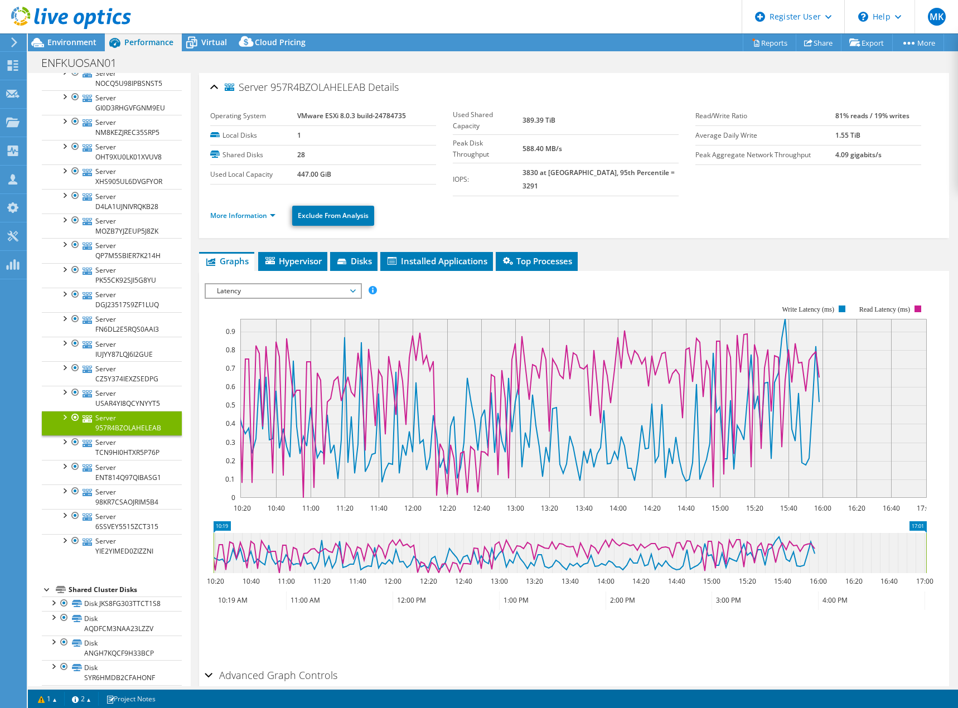
scroll to position [223, 0]
click at [120, 446] on link "Server TCN9HI0HTXR5P76P" at bounding box center [112, 446] width 140 height 25
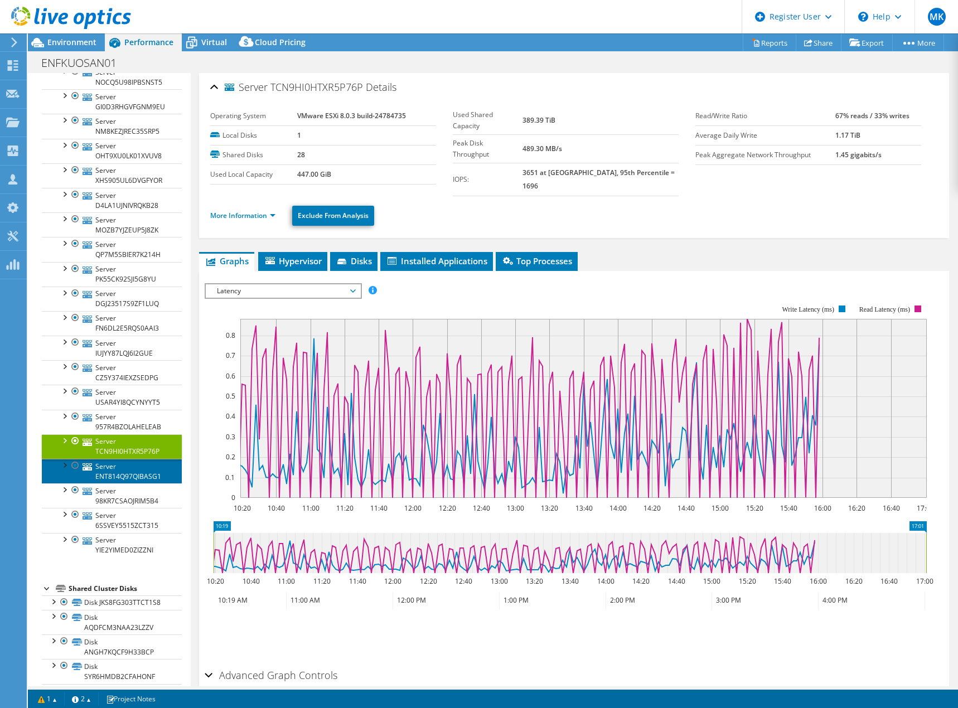
click at [119, 473] on link "Server ENT814Q97QIBASG1" at bounding box center [112, 471] width 140 height 25
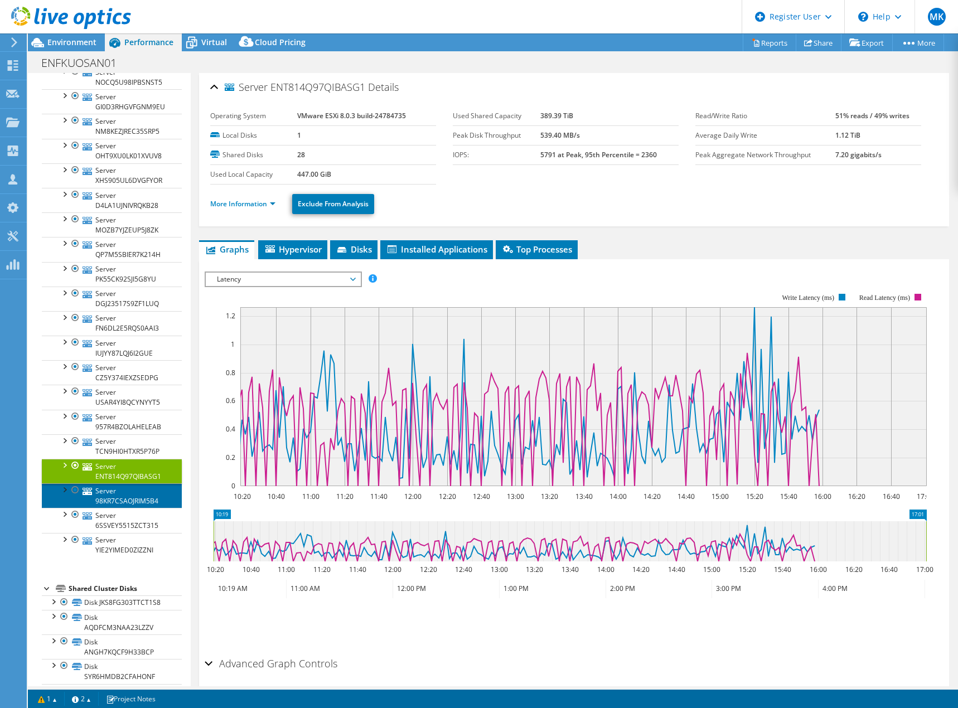
click at [118, 496] on link "Server 98KR7CSAOJRIM5B4" at bounding box center [112, 496] width 140 height 25
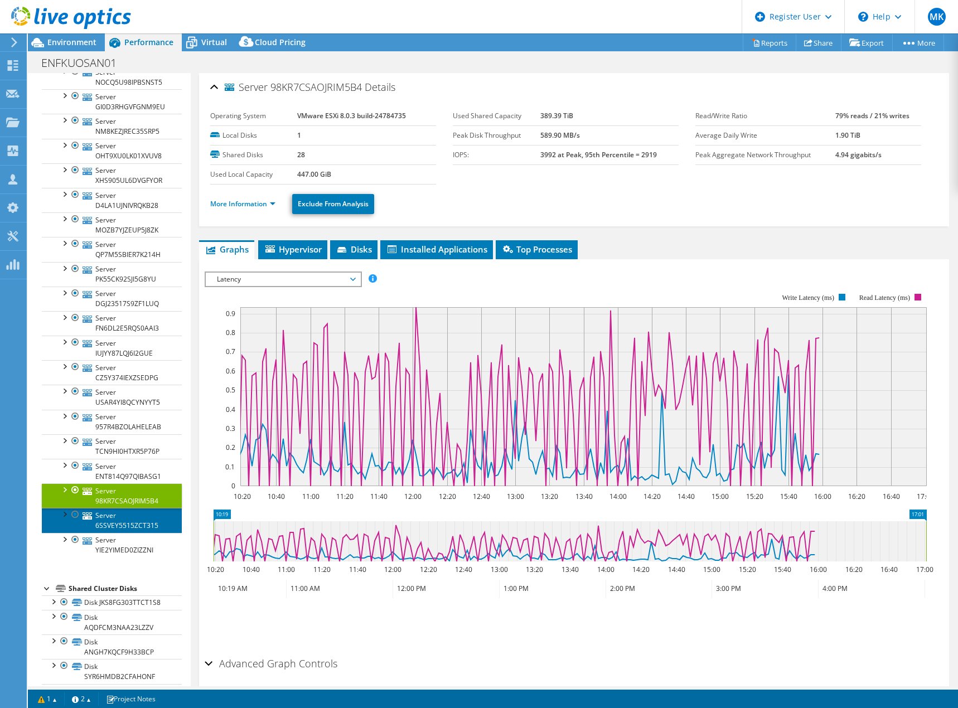
click at [109, 521] on link "Server 6SSVEY5515ZCT315" at bounding box center [112, 520] width 140 height 25
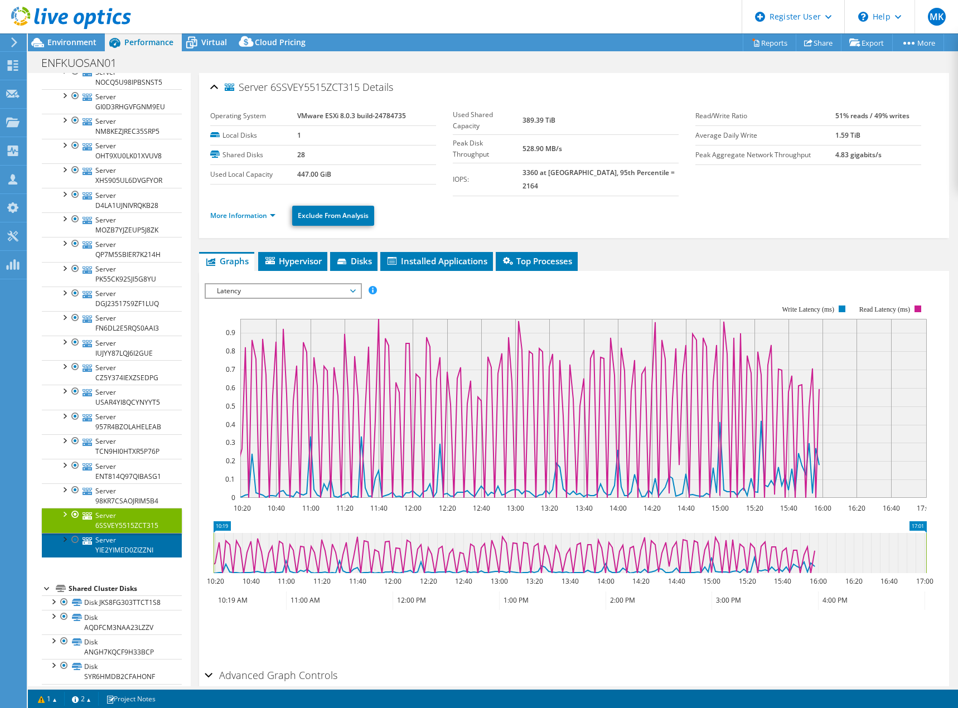
click at [111, 544] on link "Server YIE2YIMED0ZIZZNI" at bounding box center [112, 545] width 140 height 25
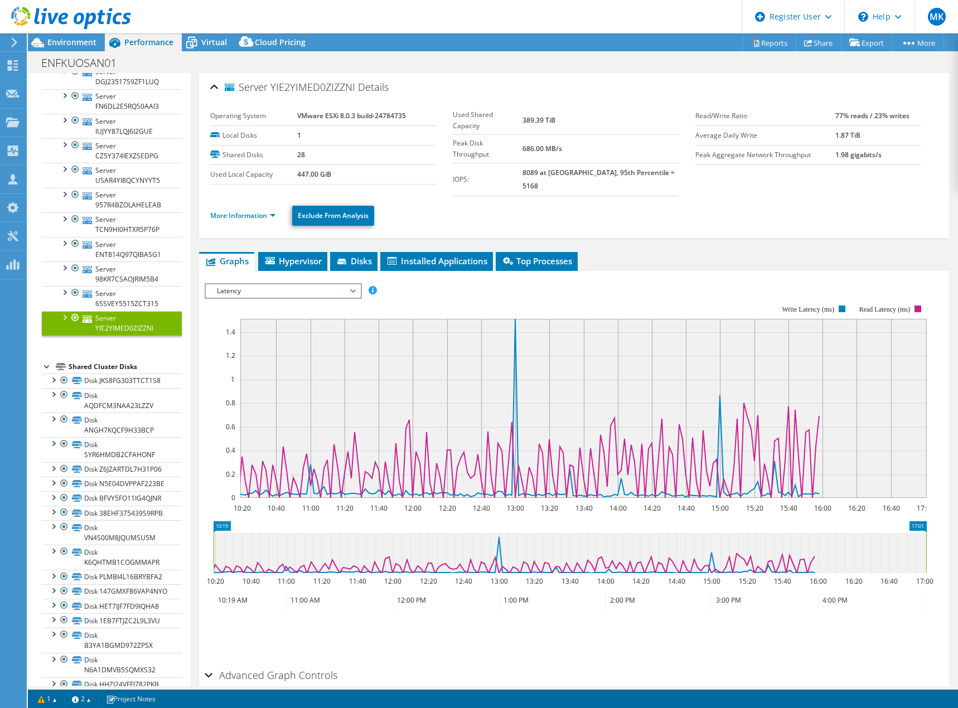
scroll to position [446, 0]
click at [120, 385] on link "Disk JKS8FG303TTCT1S8" at bounding box center [112, 380] width 140 height 14
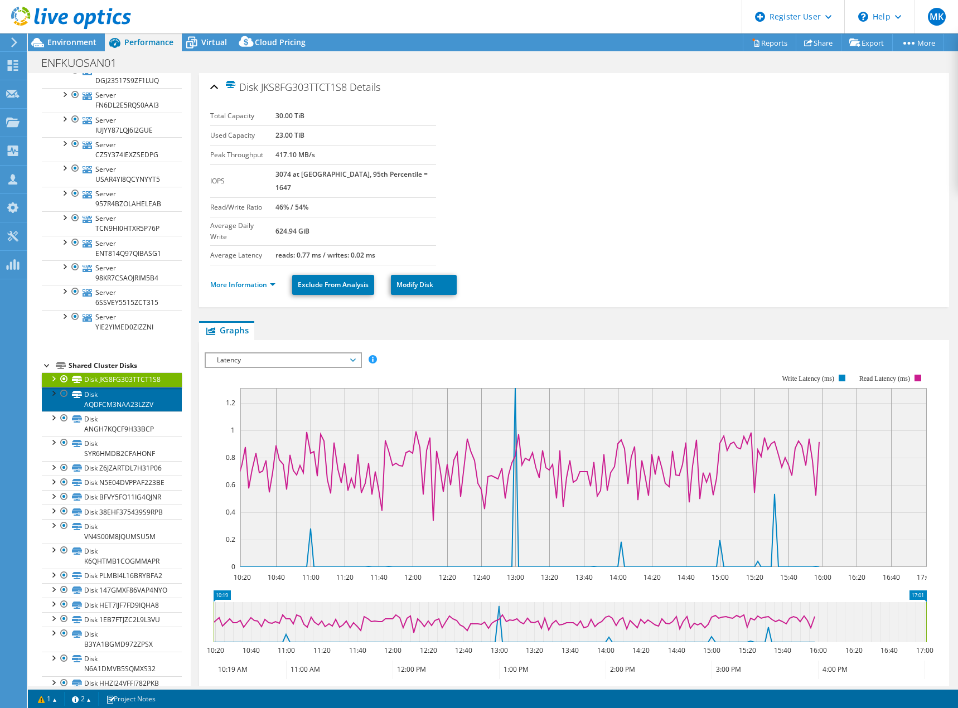
click at [117, 400] on link "Disk AQDFCM3NAA23LZZV" at bounding box center [112, 399] width 140 height 25
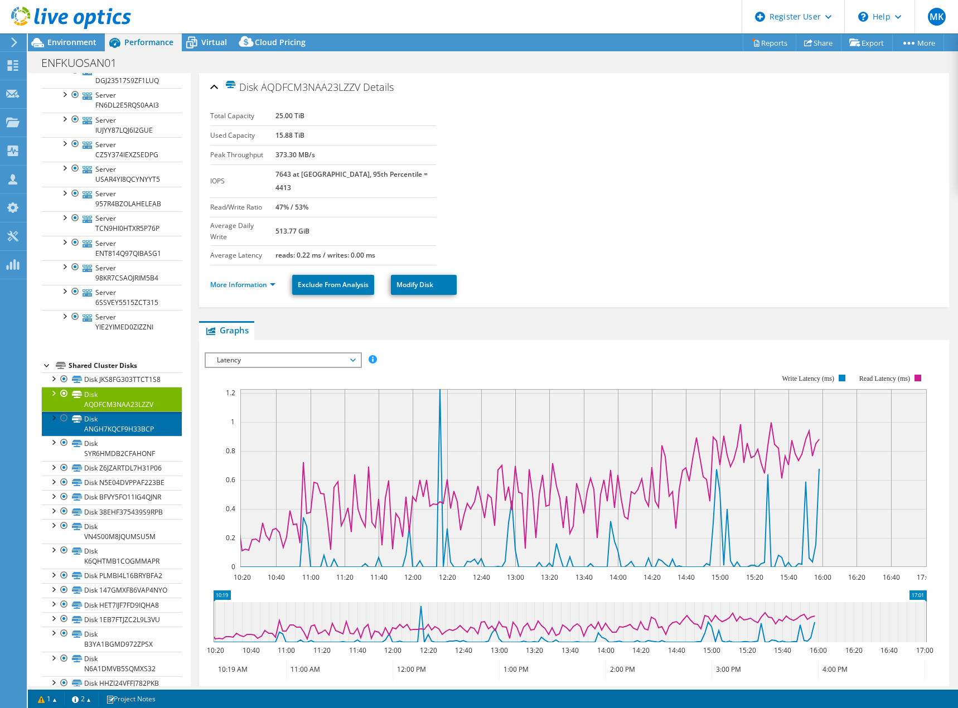
click at [121, 419] on link "Disk ANGH7KQCF9H33BCP" at bounding box center [112, 424] width 140 height 25
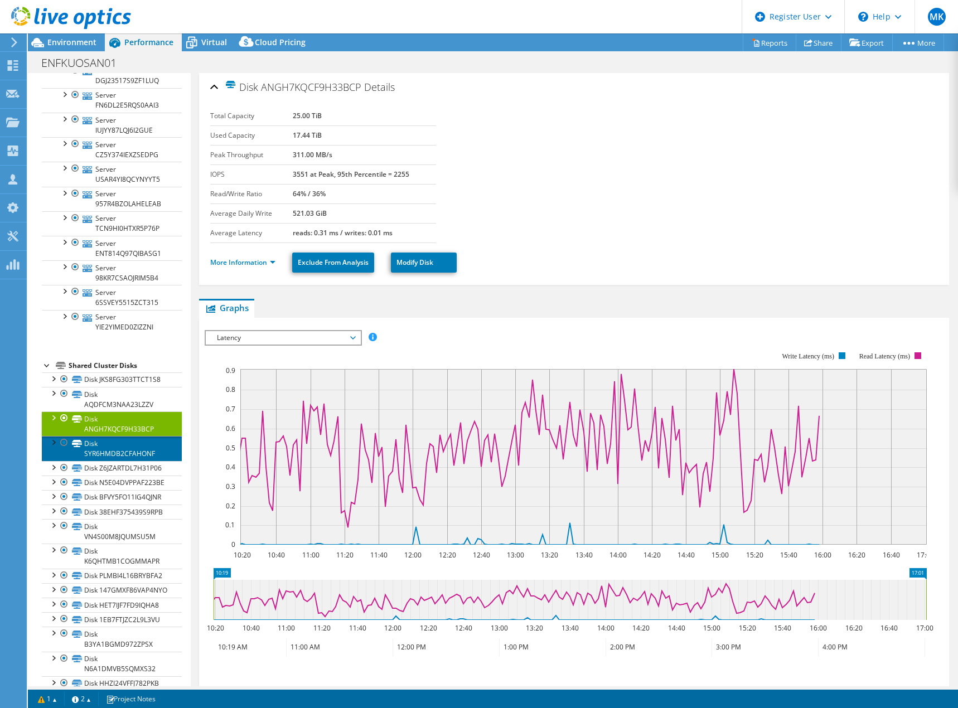
click at [118, 448] on link "Disk SYR6HMDB2CFAHONF" at bounding box center [112, 448] width 140 height 25
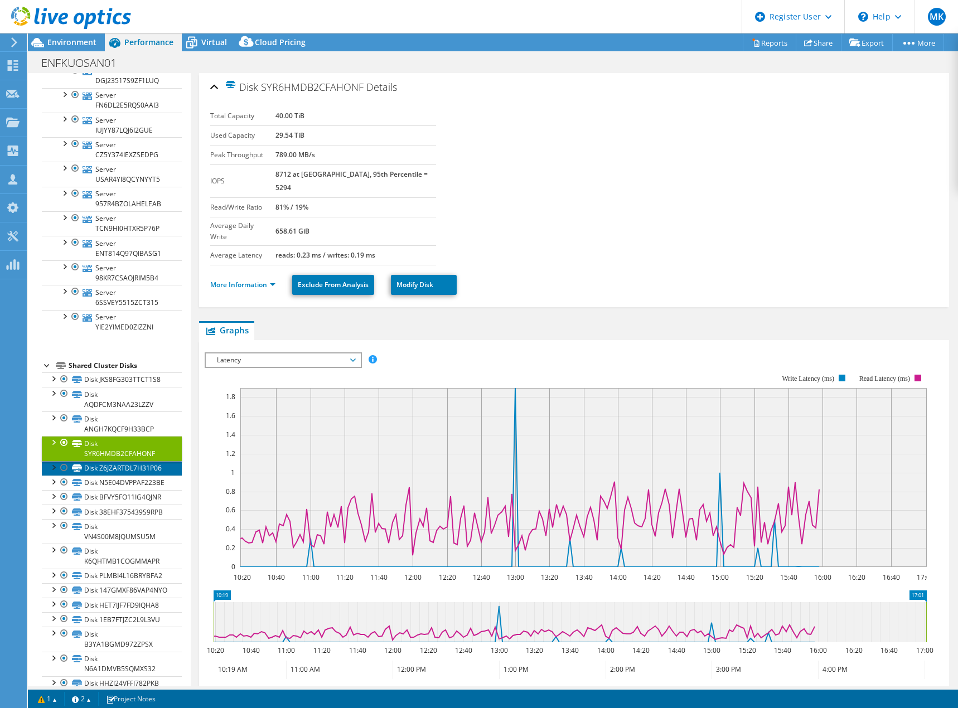
click at [117, 476] on link "Disk Z6JZARTDL7H31P06" at bounding box center [112, 468] width 140 height 14
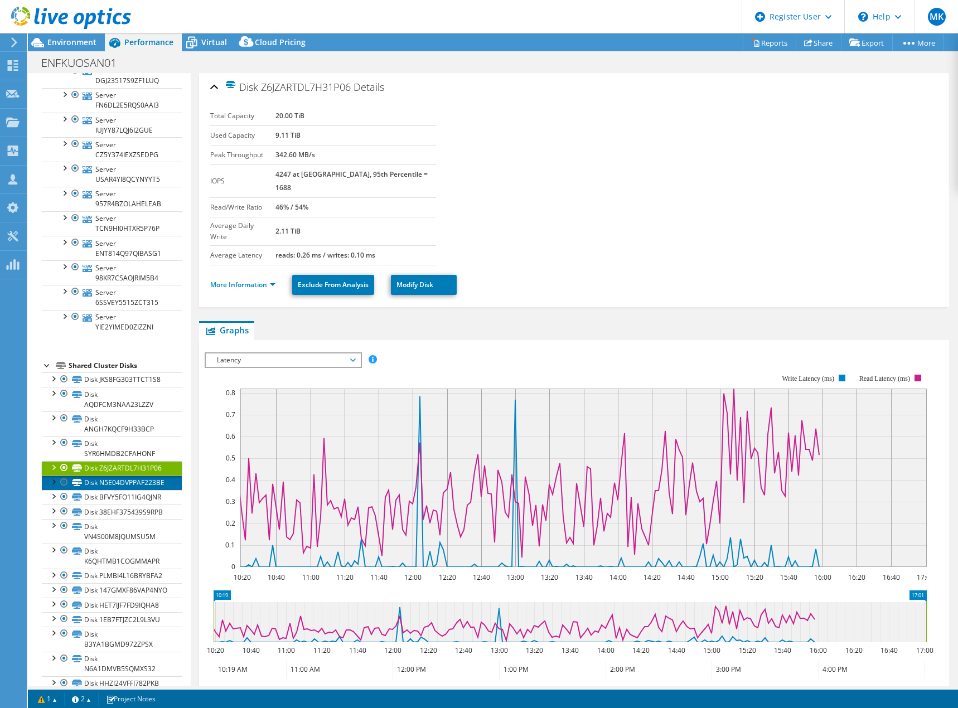
click at [109, 490] on link "Disk N5E04DVPPAF223BE" at bounding box center [112, 483] width 140 height 14
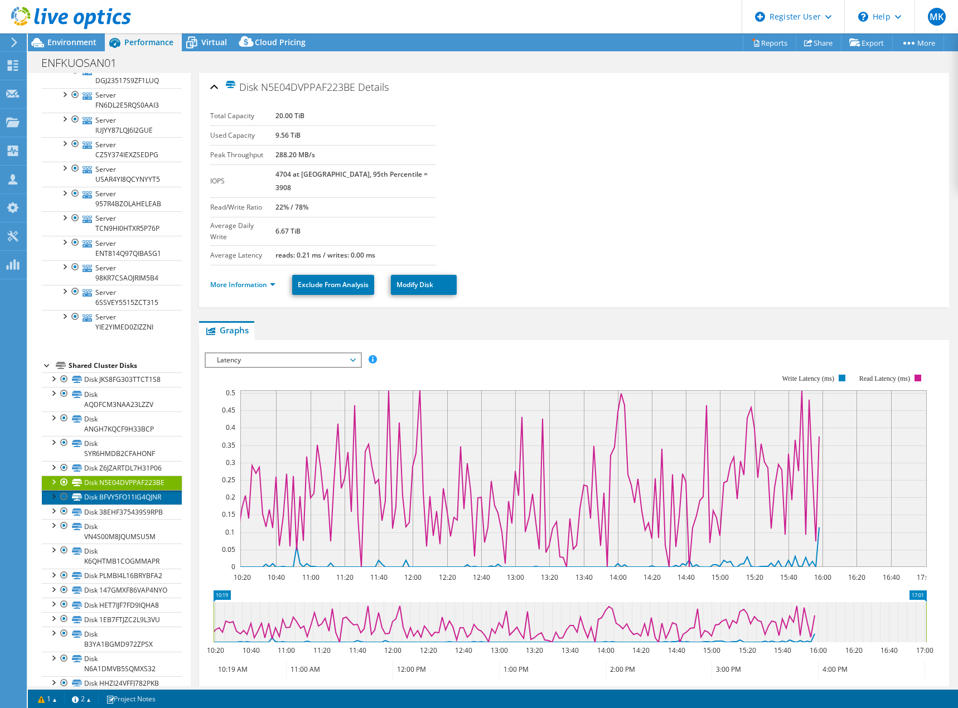
click at [97, 505] on link "Disk BFVY5FO11IG4QJNR" at bounding box center [112, 497] width 140 height 14
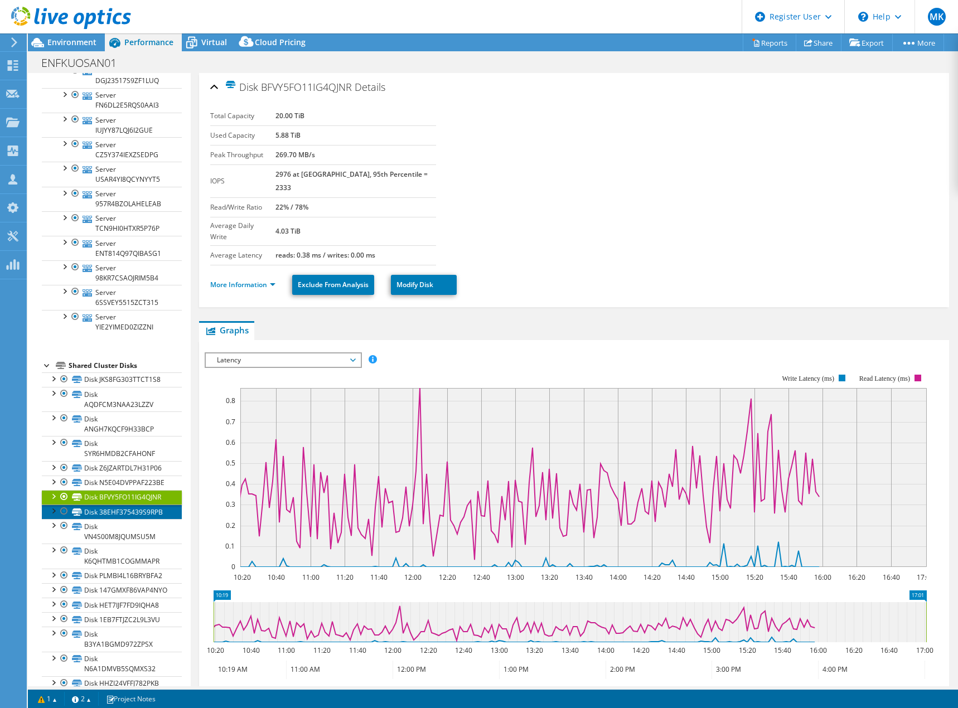
click at [101, 519] on link "Disk 38EHF375439S9RPB" at bounding box center [112, 512] width 140 height 14
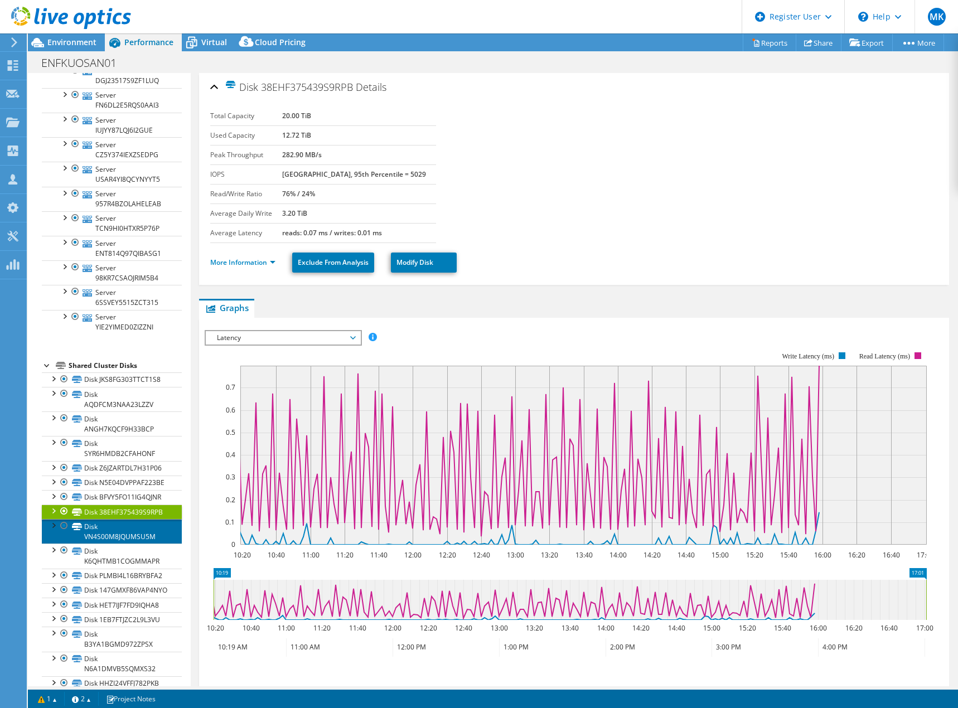
click at [103, 544] on link "Disk VN4S00M8JQUMSU5M" at bounding box center [112, 531] width 140 height 25
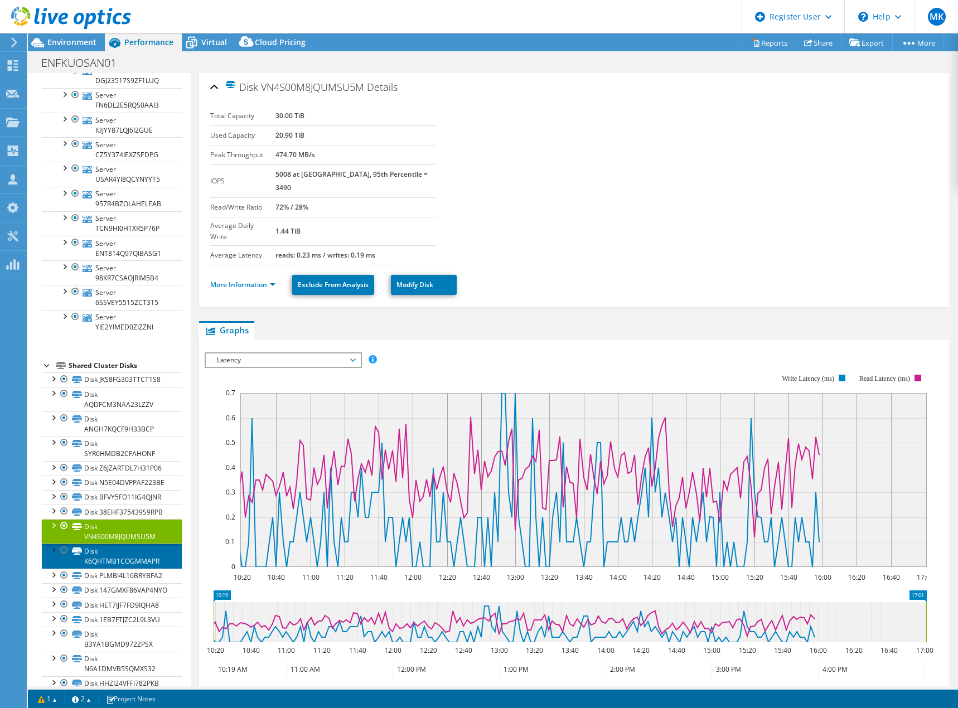
click at [101, 568] on link "Disk K6QHTMB1COGMMAPR" at bounding box center [112, 556] width 140 height 25
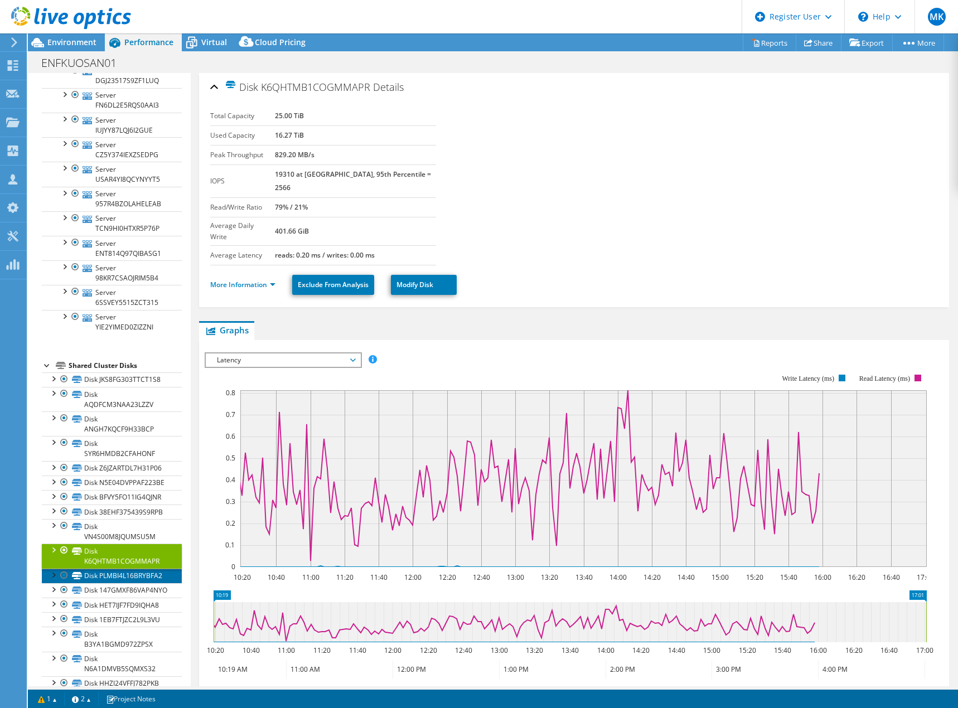
click at [102, 583] on link "Disk PLMBI4L16BRYBFA2" at bounding box center [112, 576] width 140 height 14
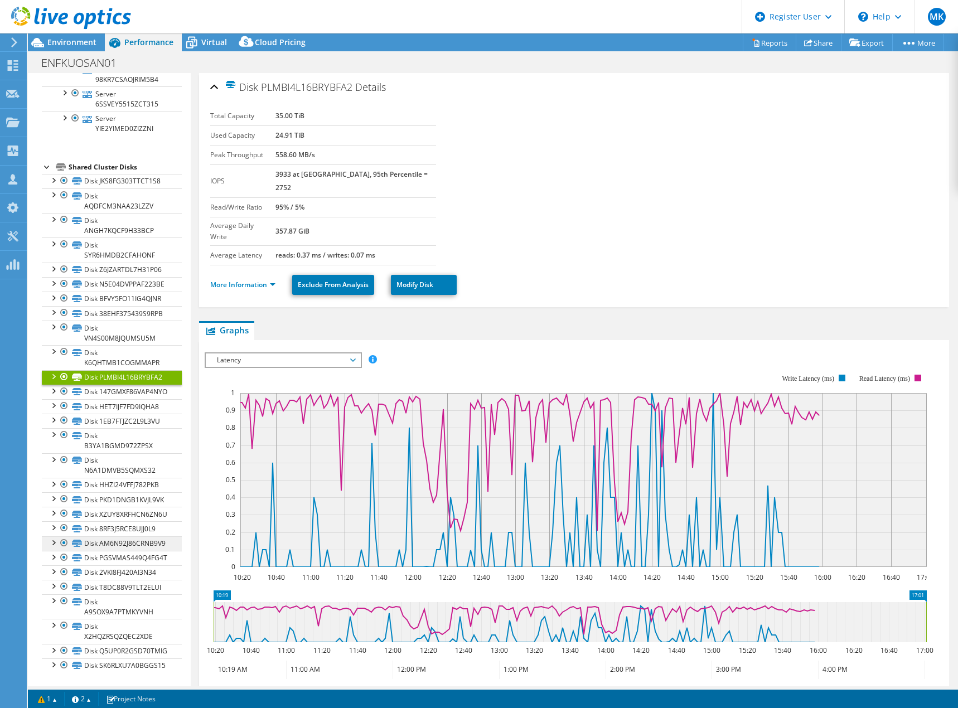
scroll to position [725, 0]
click at [113, 385] on link "Disk 147GMXF86VAP4NYO" at bounding box center [112, 392] width 140 height 14
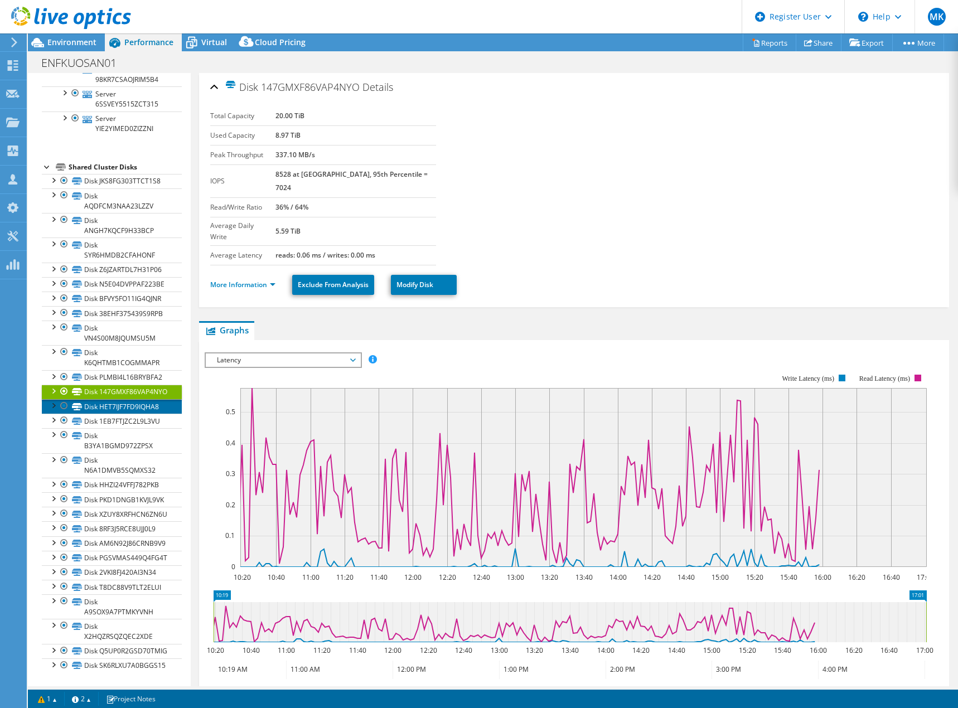
click at [117, 399] on link "Disk HET7IJF7FD9IQHA8" at bounding box center [112, 406] width 140 height 14
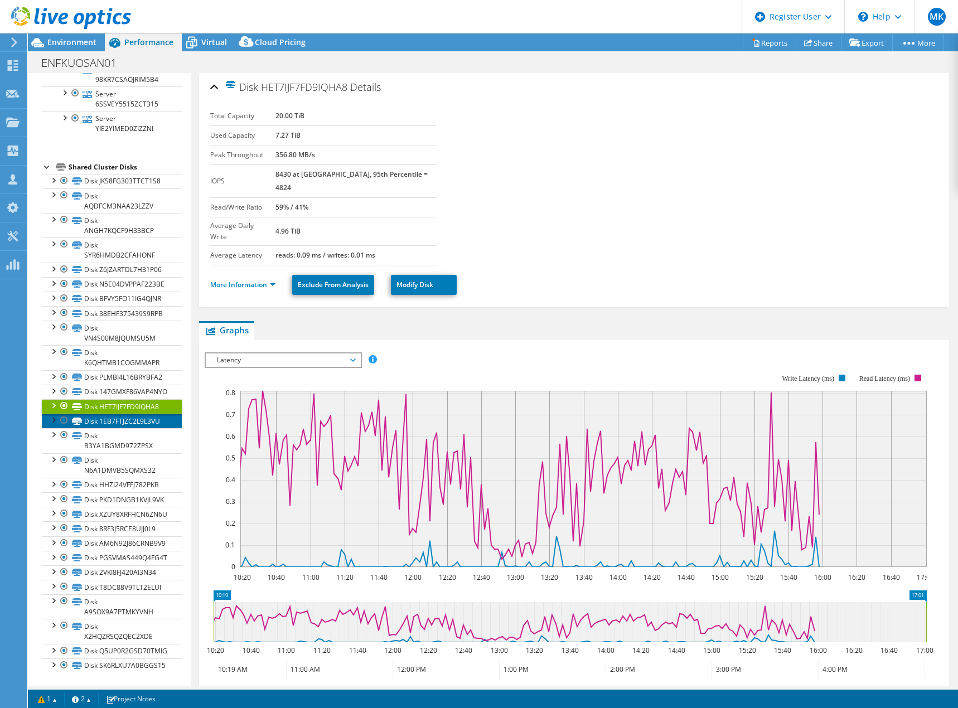
click at [114, 414] on link "Disk 1EB7FTJZC2L9L3VU" at bounding box center [112, 421] width 140 height 14
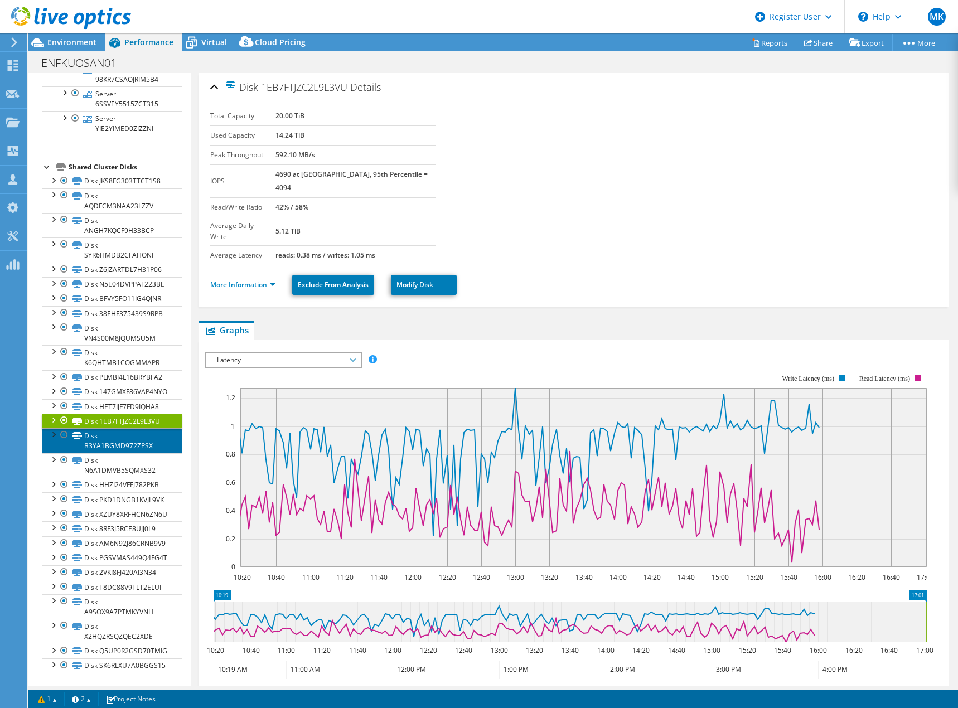
click at [113, 428] on link "Disk B3YA1BGMD972ZPSX" at bounding box center [112, 440] width 140 height 25
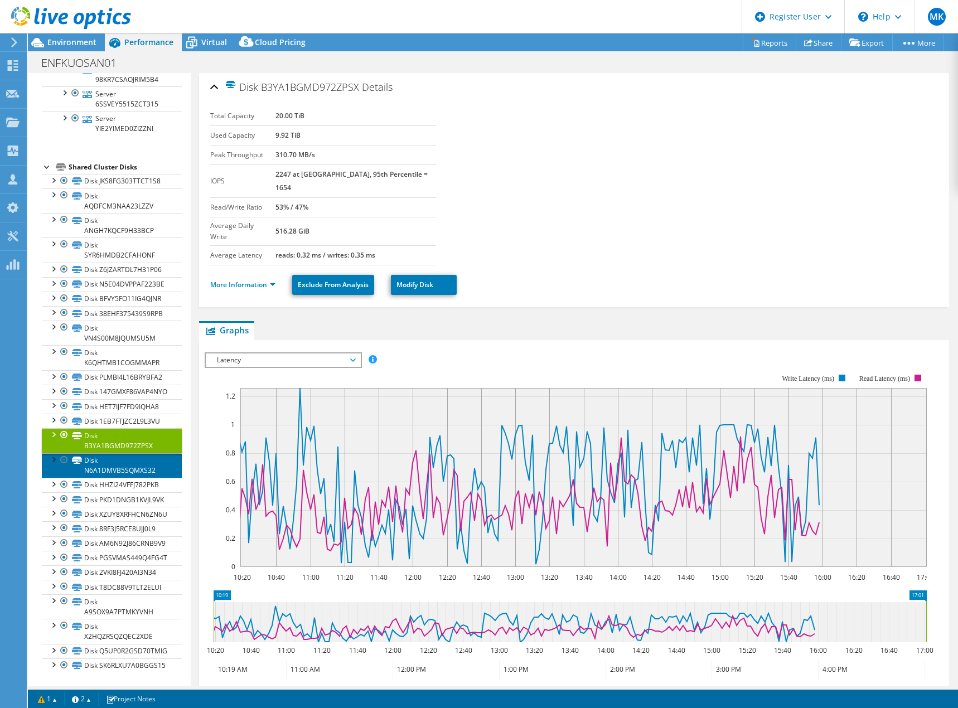
click at [111, 453] on link "Disk N6A1DMVB5SQMXS32" at bounding box center [112, 465] width 140 height 25
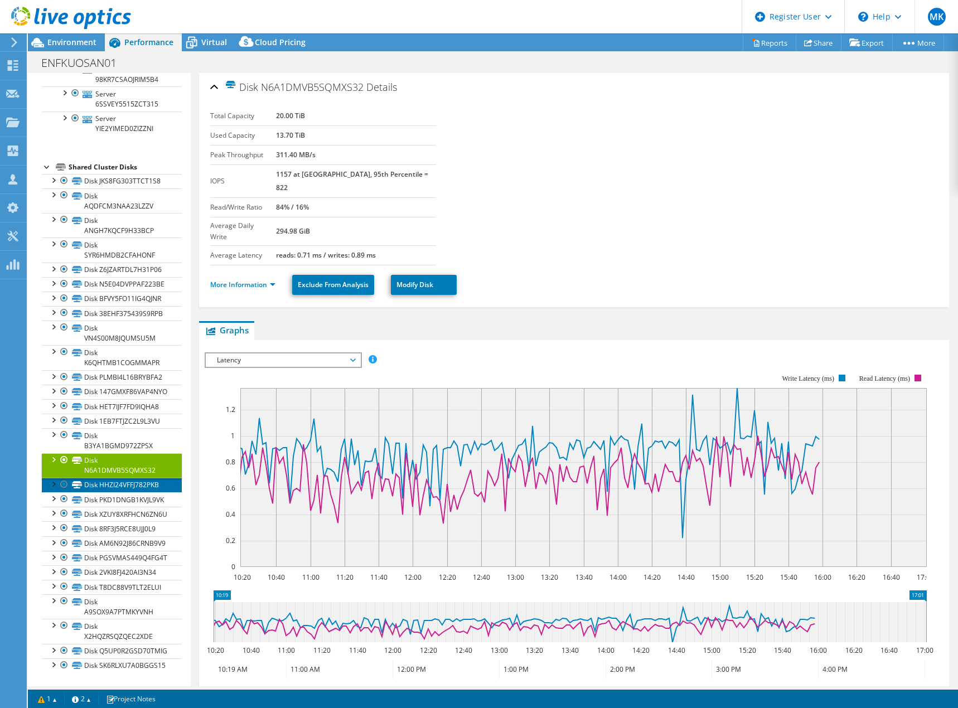
click at [102, 478] on link "Disk HHZI24VFFJ782PKB" at bounding box center [112, 485] width 140 height 14
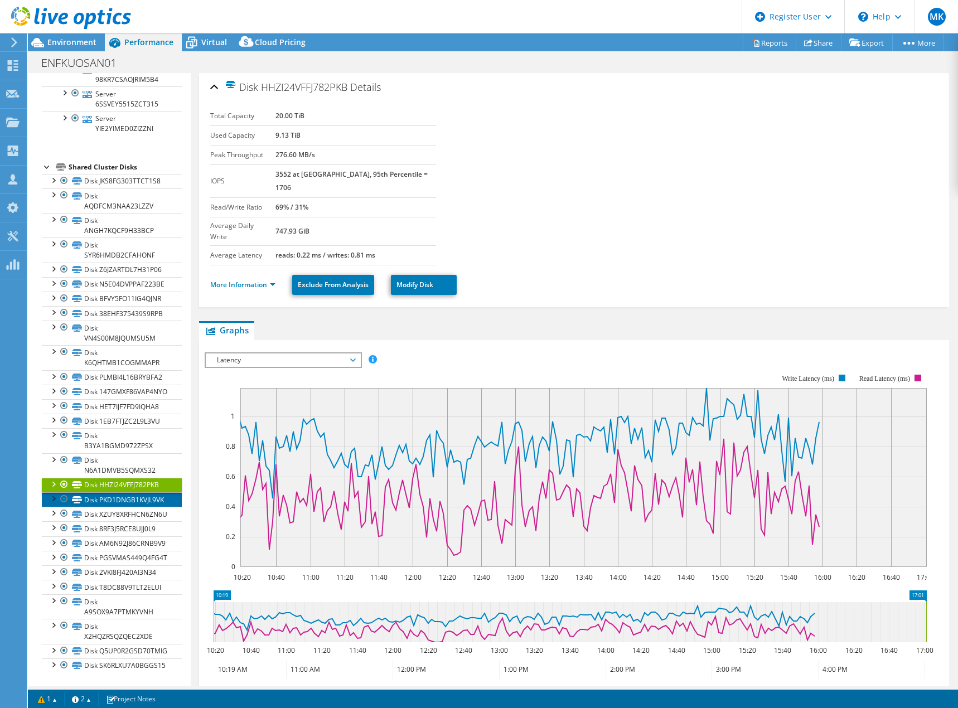
click at [100, 492] on link "Disk PKD1DNGB1KVJL9VK" at bounding box center [112, 499] width 140 height 14
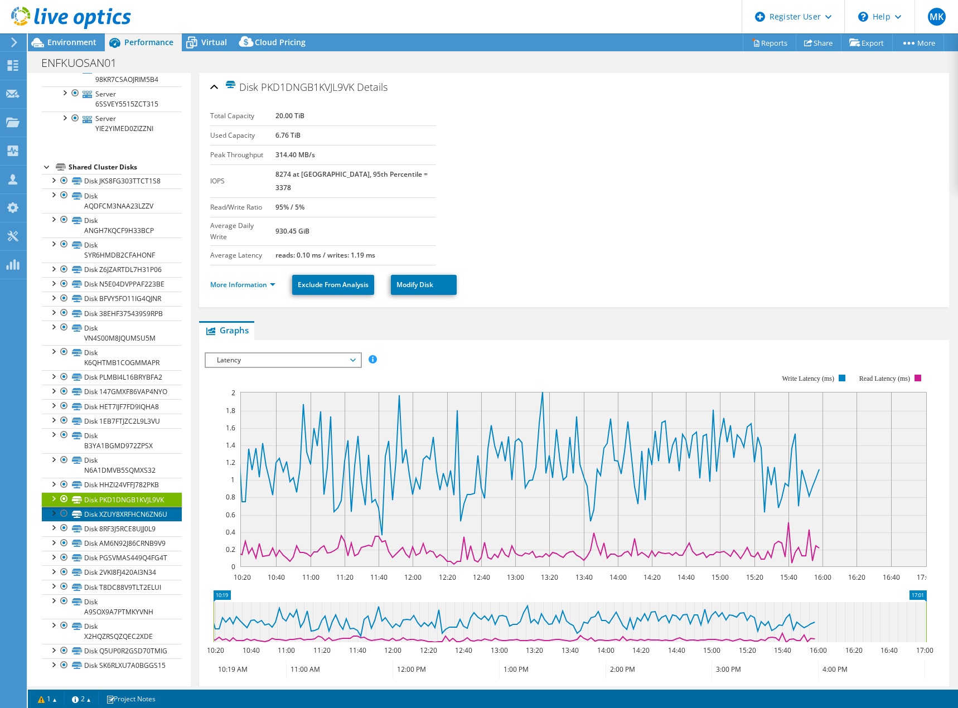
click at [99, 510] on link "Disk XZUY8XRFHCN6ZN6U" at bounding box center [112, 514] width 140 height 14
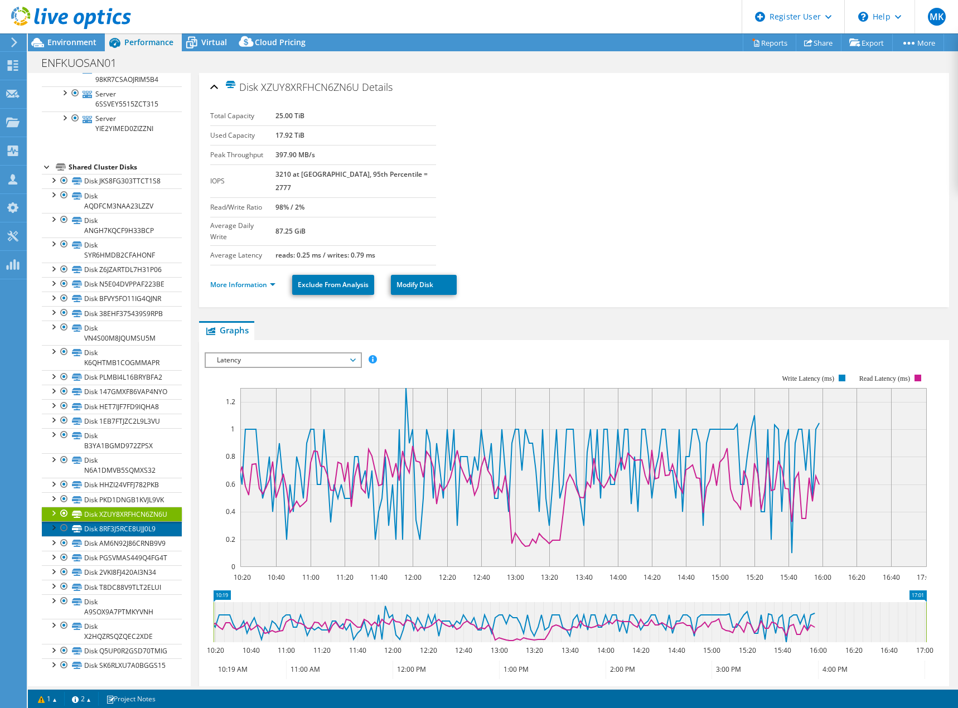
click at [90, 527] on link "Disk 8RF3J5RCE8UJJ0L9" at bounding box center [112, 528] width 140 height 14
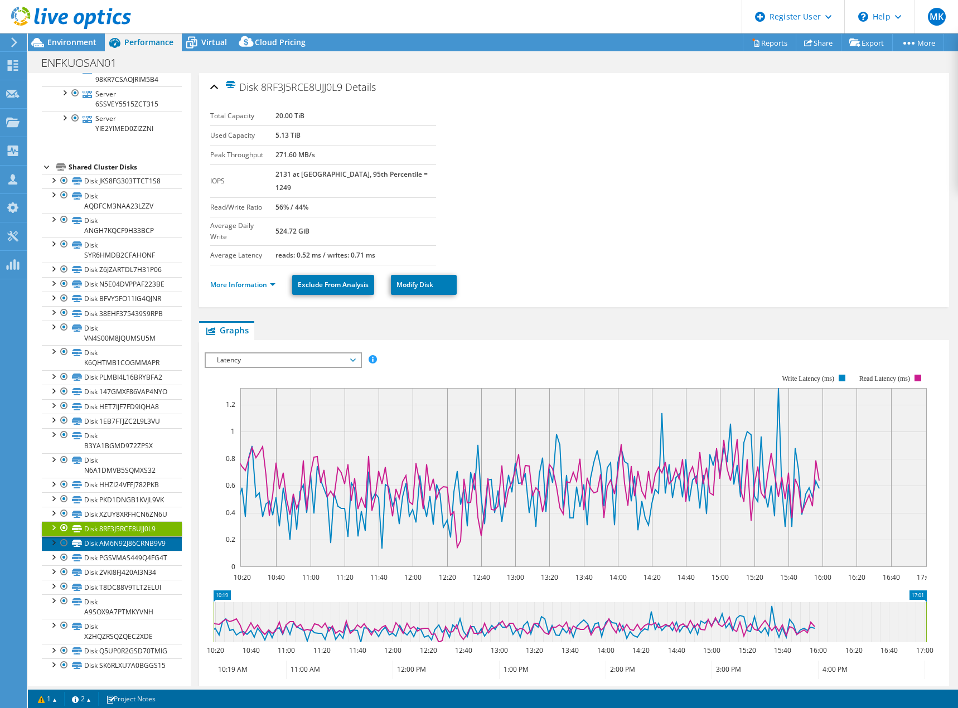
click at [98, 550] on link "Disk AM6N92J86CRNB9V9" at bounding box center [112, 543] width 140 height 14
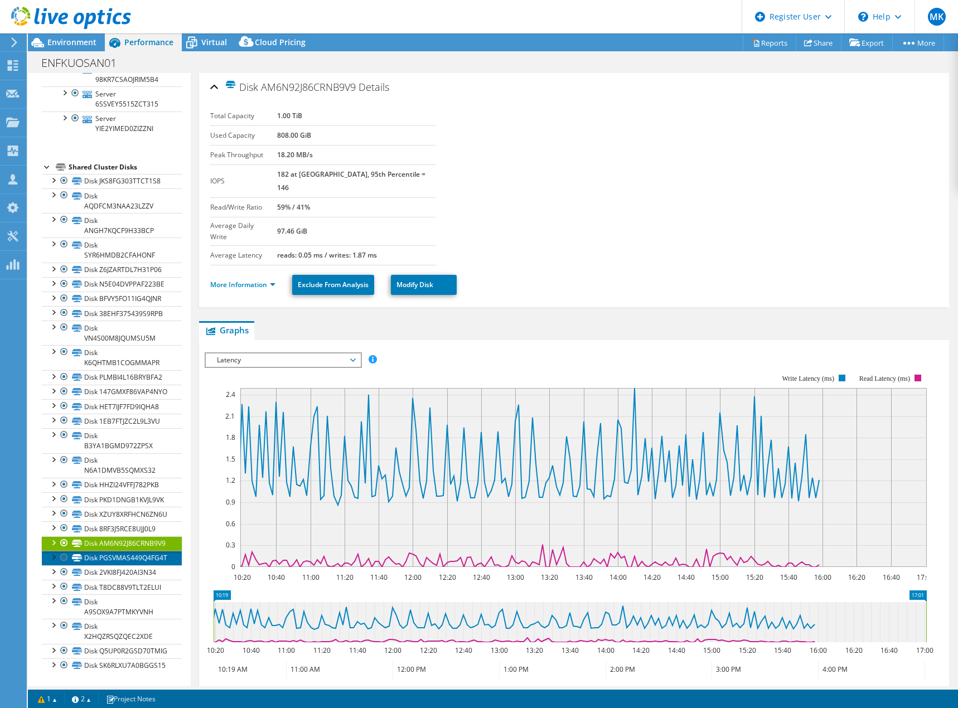
click at [100, 565] on link "Disk PGSVMAS449Q4FG4T" at bounding box center [112, 558] width 140 height 14
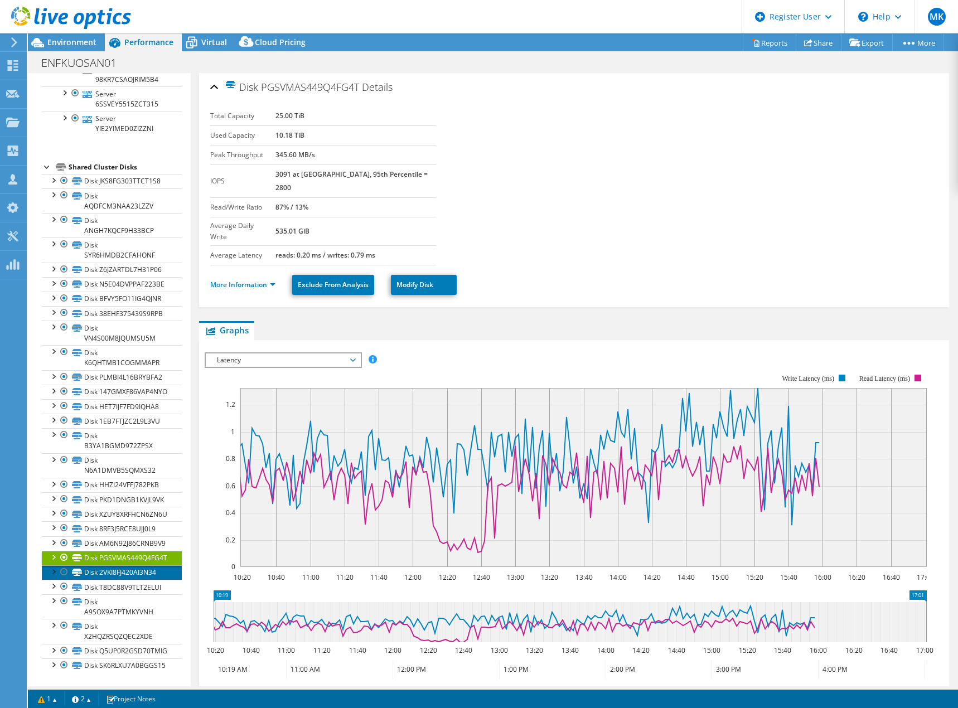
click at [101, 580] on link "Disk 2VKI8FJ420AI3N34" at bounding box center [112, 572] width 140 height 14
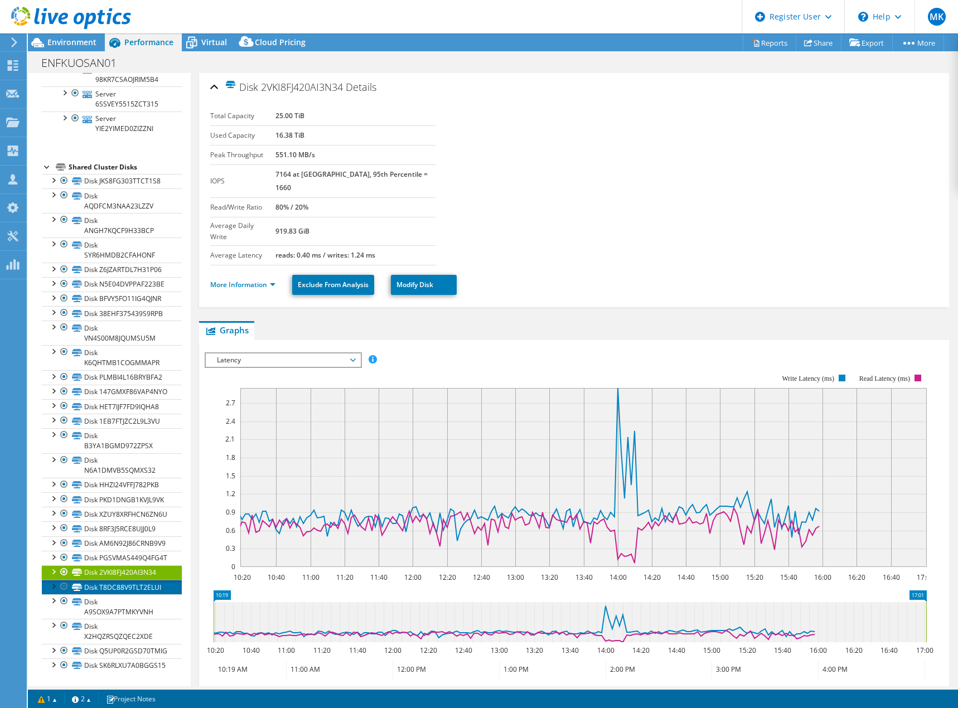
click at [103, 594] on link "Disk T8DC88V9TLT2ELUI" at bounding box center [112, 587] width 140 height 14
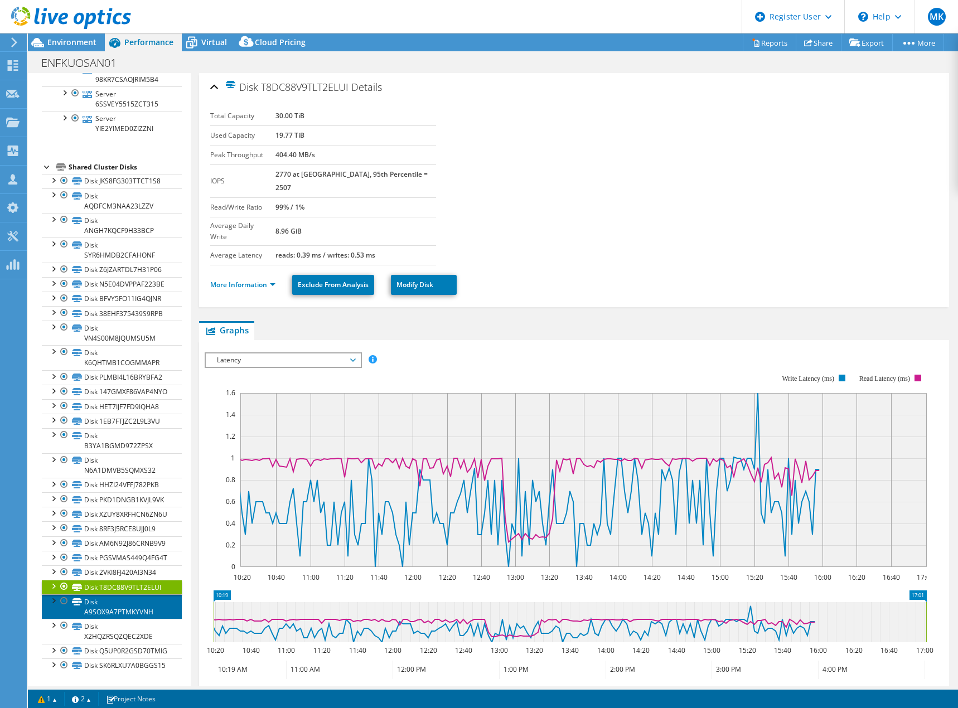
click at [104, 619] on link "Disk A9SOX9A7PTMKYVNH" at bounding box center [112, 606] width 140 height 25
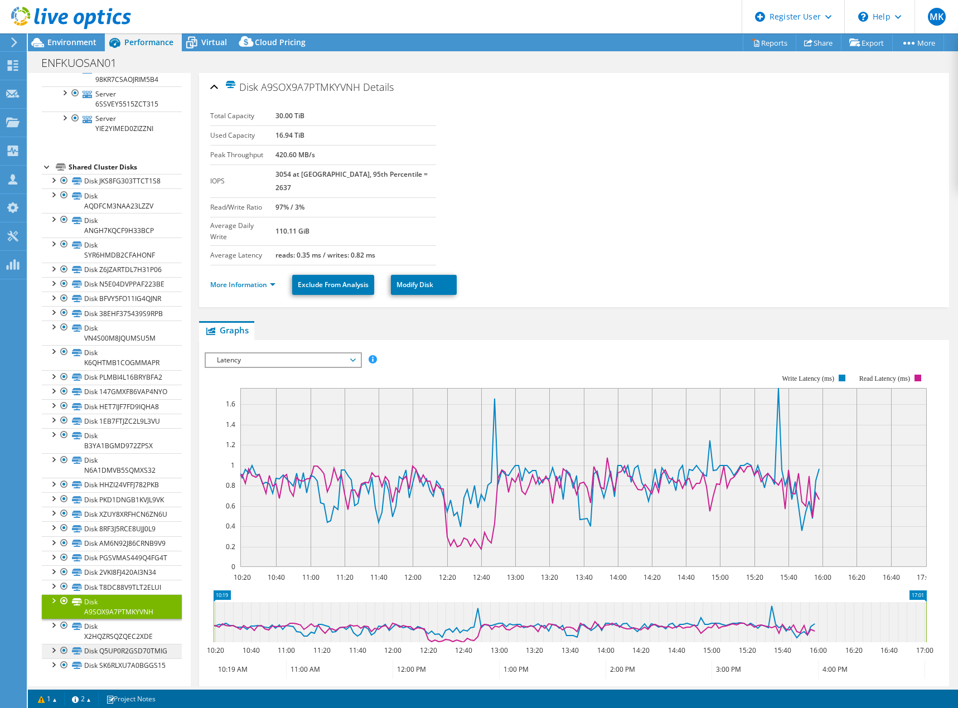
scroll to position [775, 0]
click at [105, 619] on link "Disk X2HQZRSQZQEC2XDE" at bounding box center [112, 631] width 140 height 25
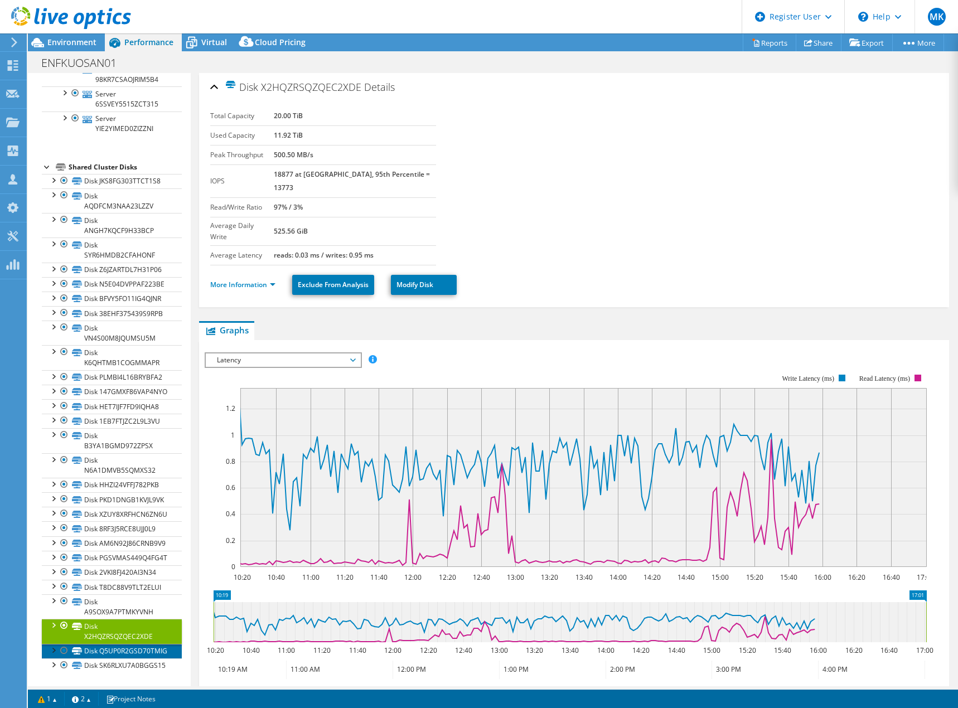
click at [101, 644] on link "Disk Q5UP0R2GSD70TMIG" at bounding box center [112, 651] width 140 height 14
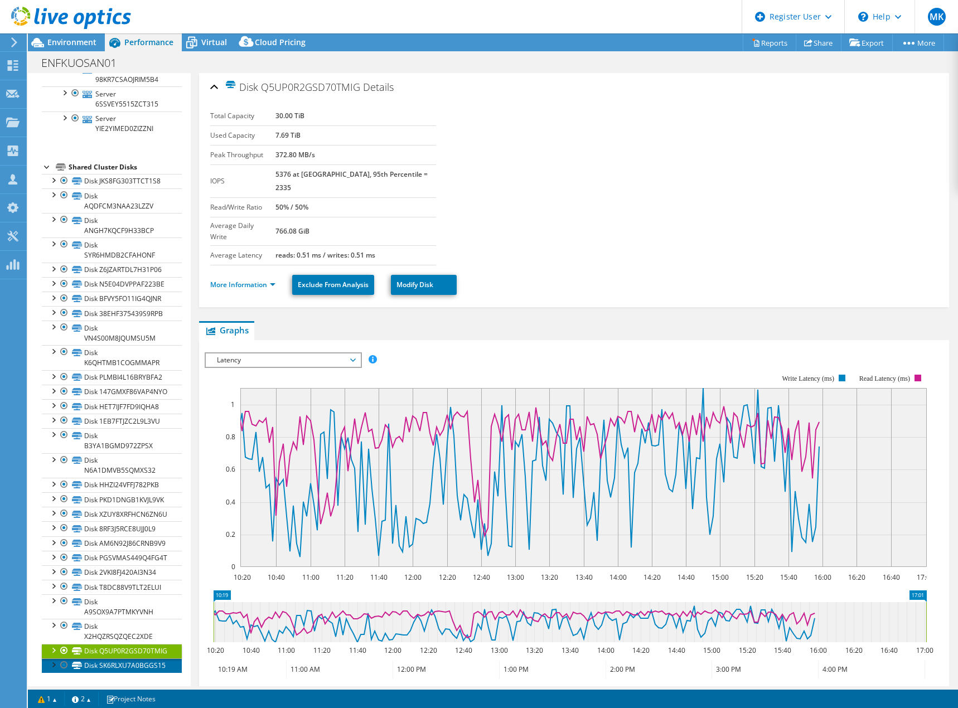
click at [94, 660] on link "Disk SK6RLXU7A0BGGS15" at bounding box center [112, 666] width 140 height 14
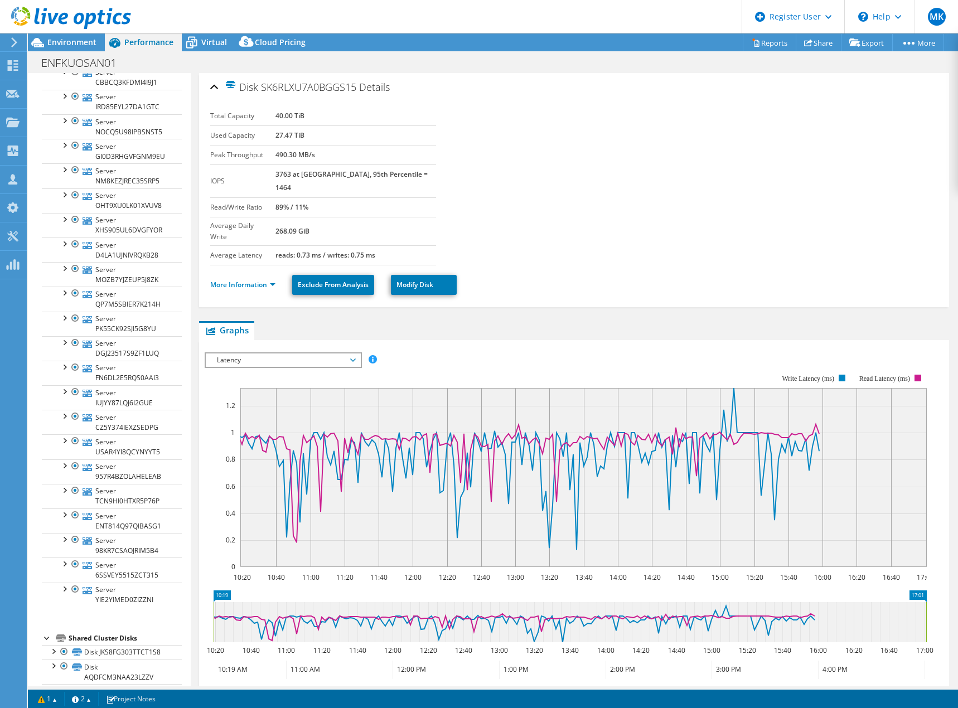
scroll to position [0, 0]
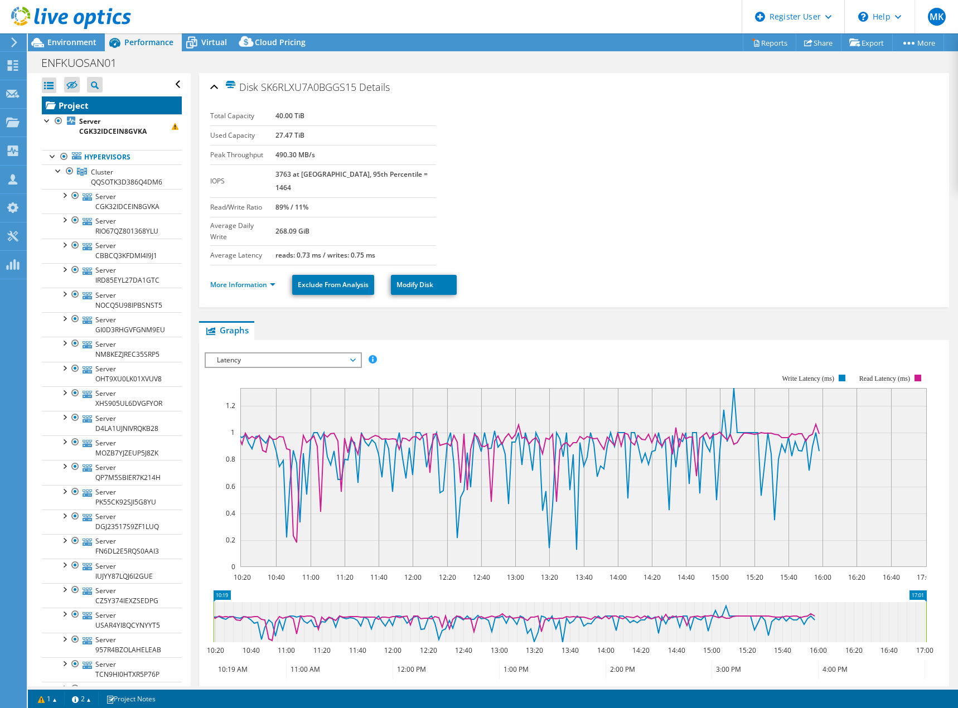
click at [78, 105] on link "Project" at bounding box center [112, 105] width 140 height 18
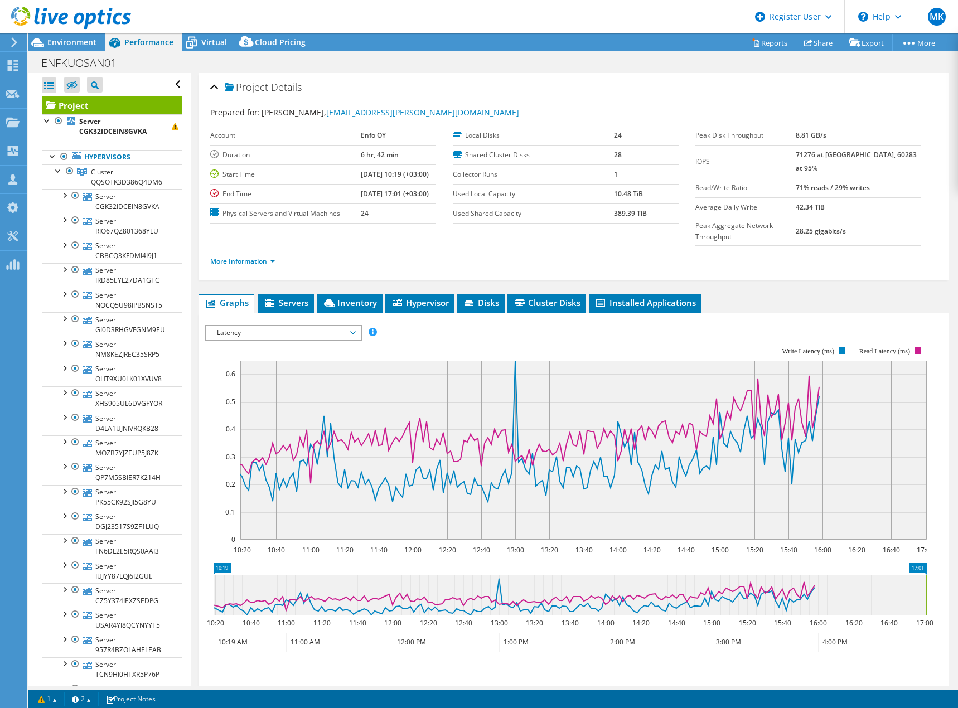
click at [59, 16] on icon at bounding box center [71, 18] width 120 height 23
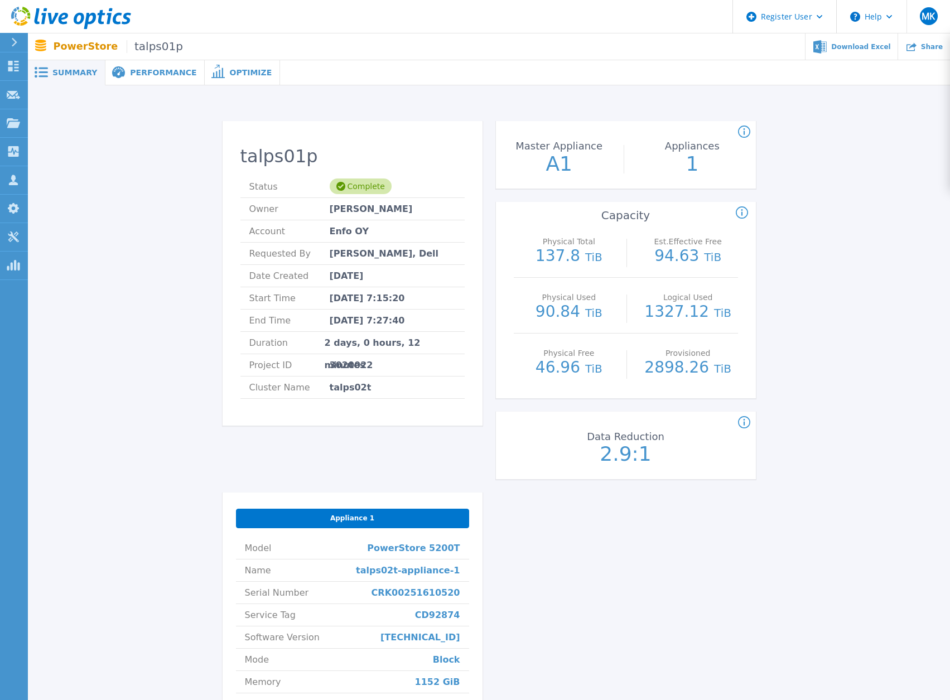
click at [139, 69] on span "Performance" at bounding box center [163, 73] width 66 height 8
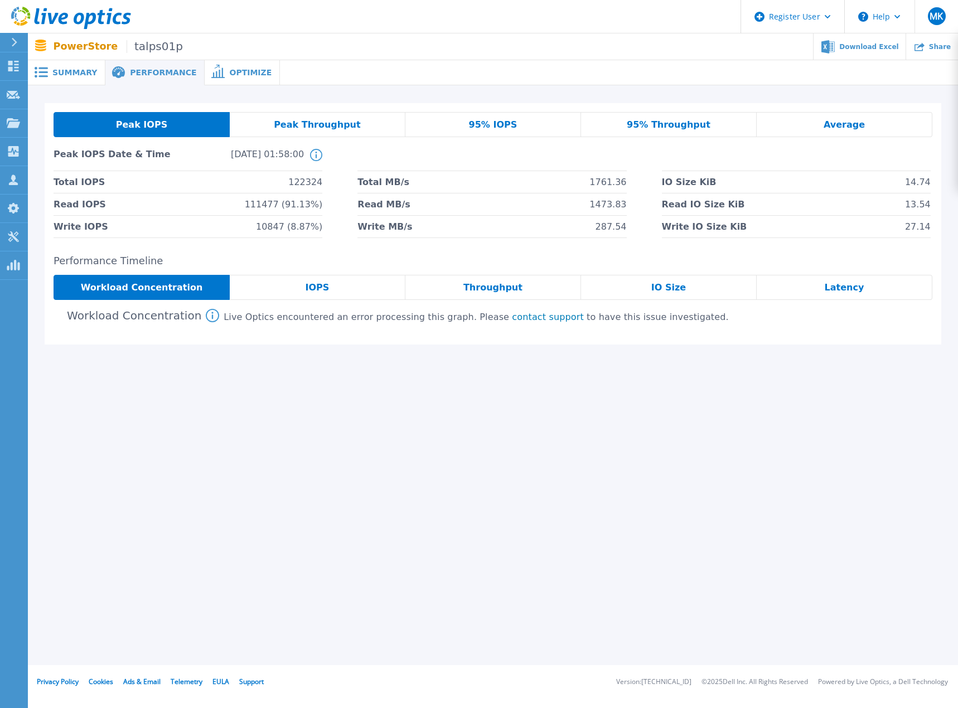
click at [326, 284] on span "IOPS" at bounding box center [317, 287] width 24 height 9
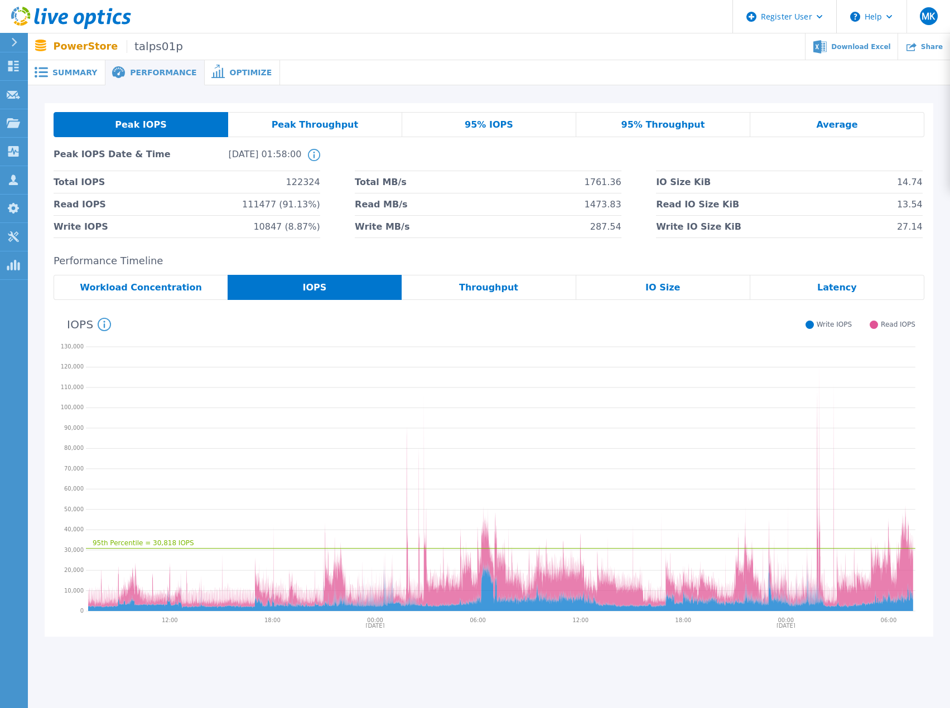
click at [496, 287] on span "Throughput" at bounding box center [488, 287] width 59 height 9
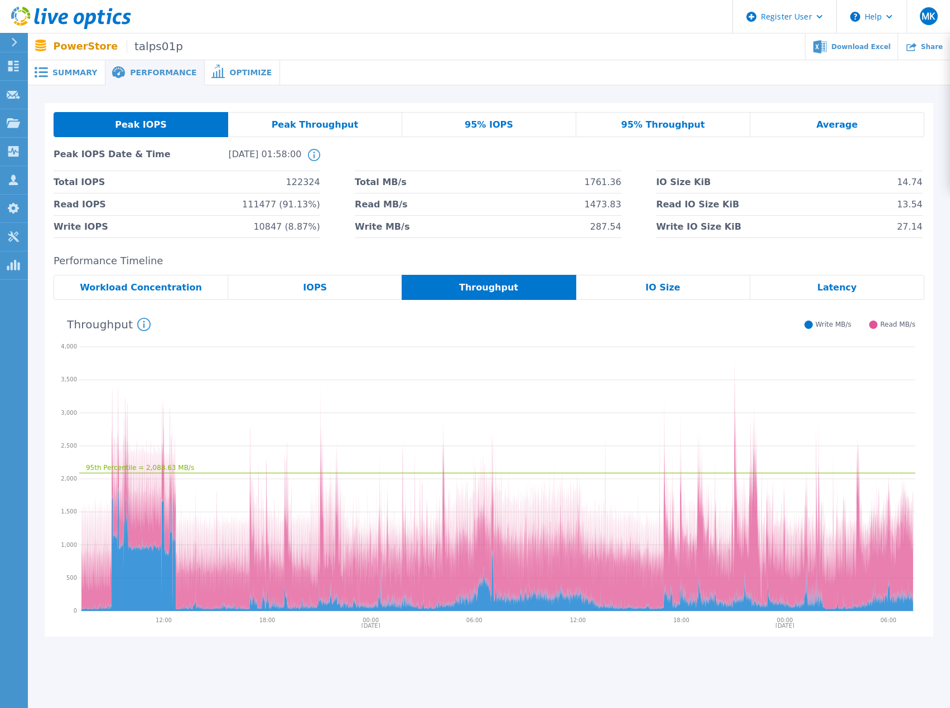
click at [344, 283] on div "IOPS" at bounding box center [314, 287] width 173 height 25
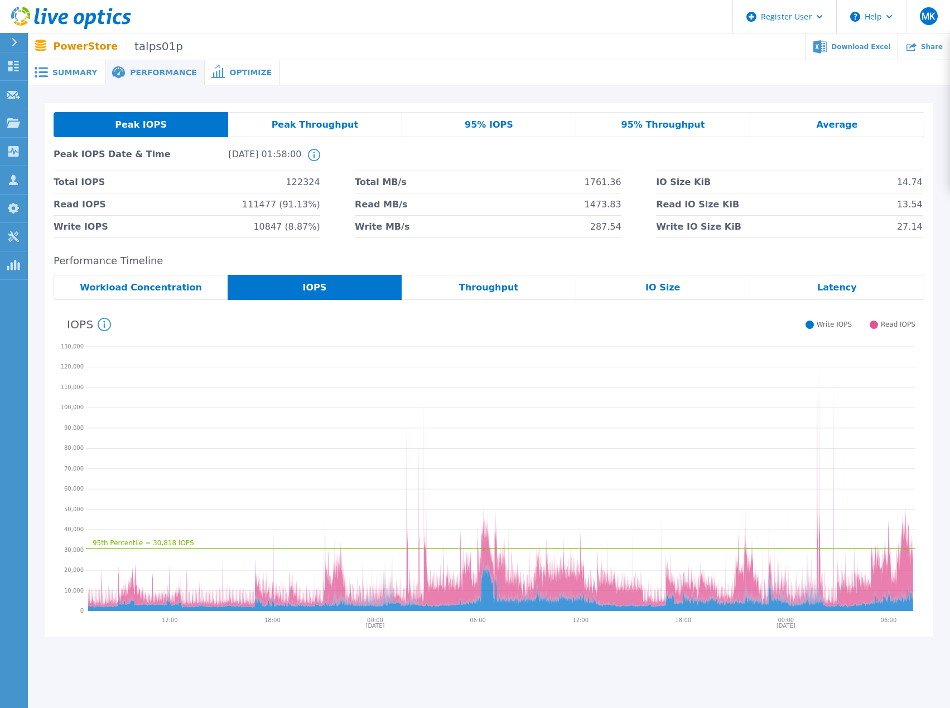
click at [492, 284] on span "Throughput" at bounding box center [488, 287] width 59 height 9
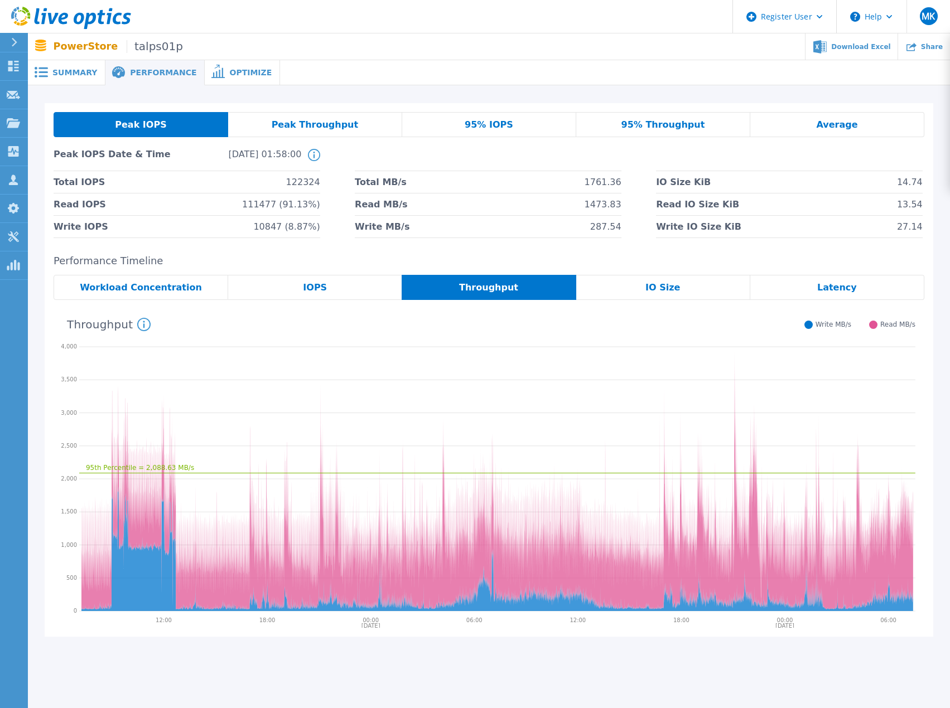
click at [683, 287] on div "IO Size" at bounding box center [663, 287] width 174 height 25
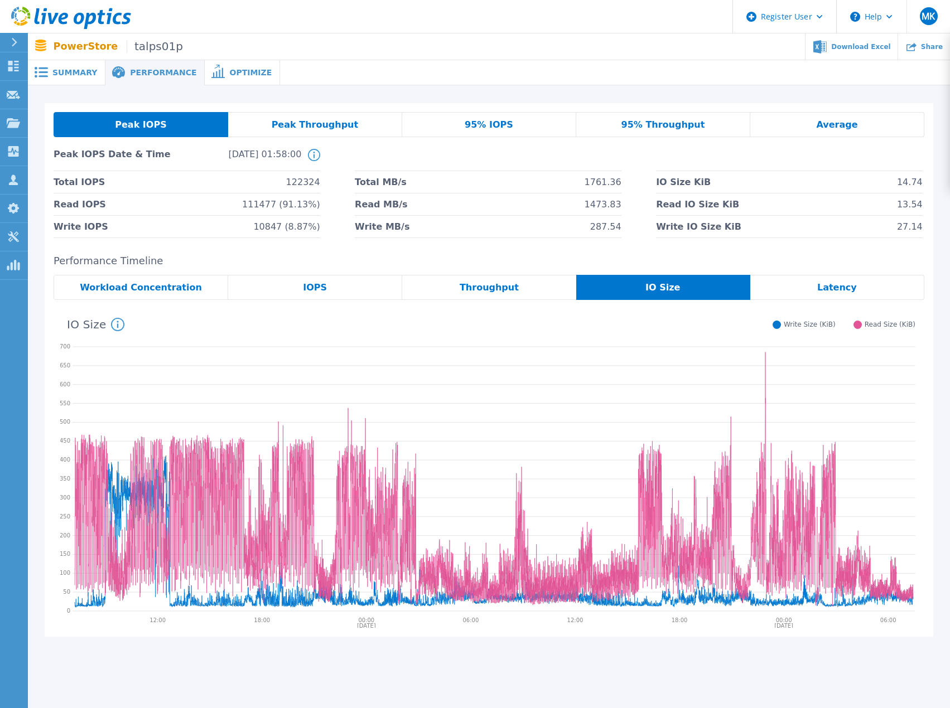
click at [841, 287] on span "Latency" at bounding box center [837, 287] width 40 height 9
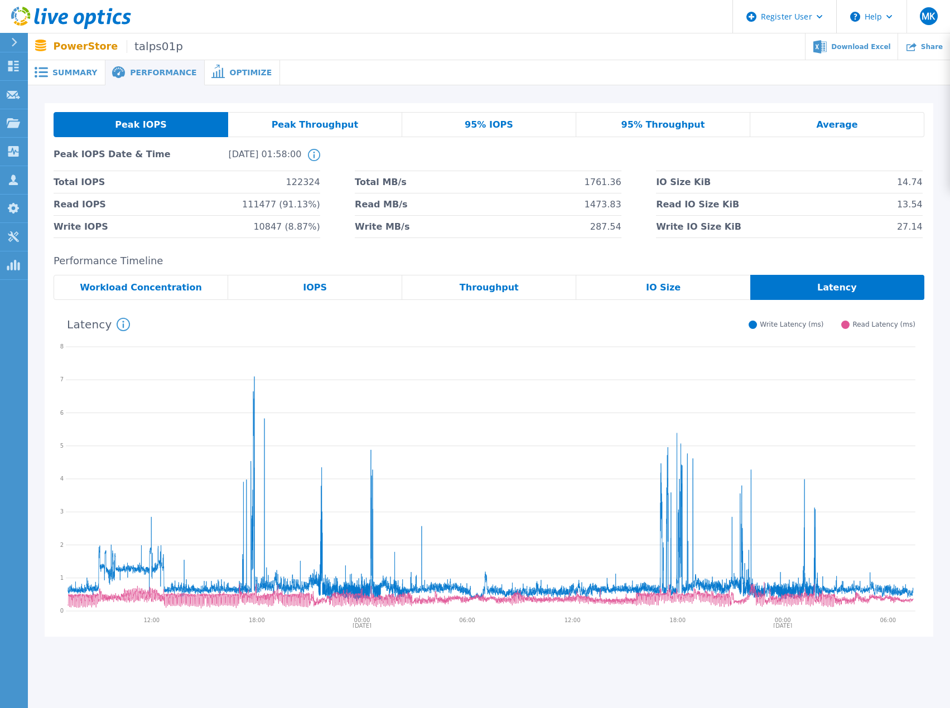
click at [669, 284] on span "IO Size" at bounding box center [663, 287] width 35 height 9
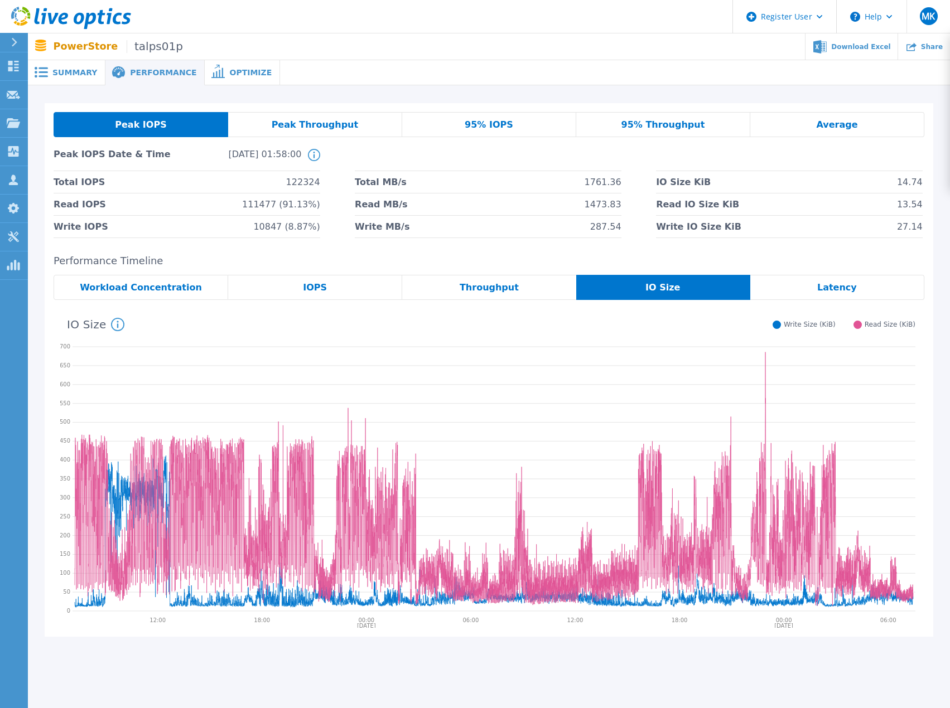
click at [470, 283] on span "Throughput" at bounding box center [489, 287] width 59 height 9
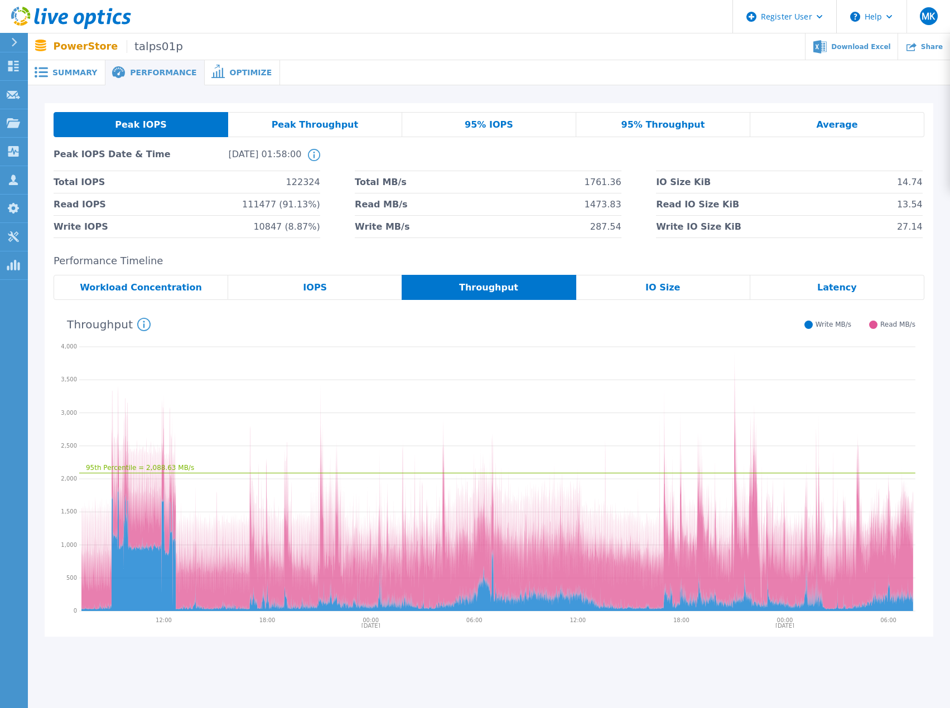
click at [332, 286] on div "IOPS" at bounding box center [314, 287] width 173 height 25
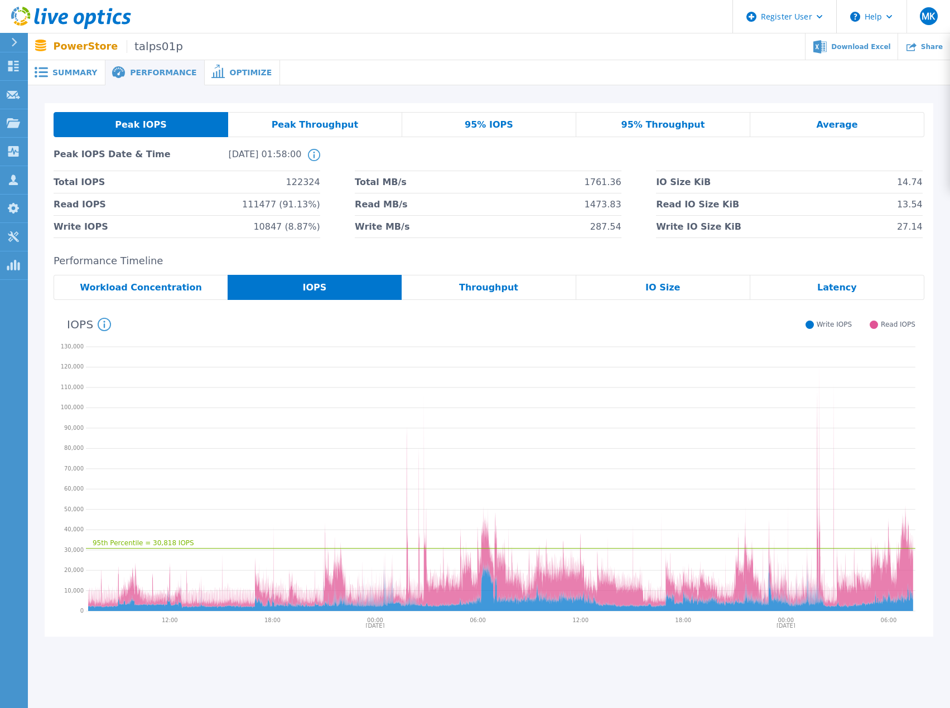
click at [443, 286] on div "Throughput" at bounding box center [489, 287] width 174 height 25
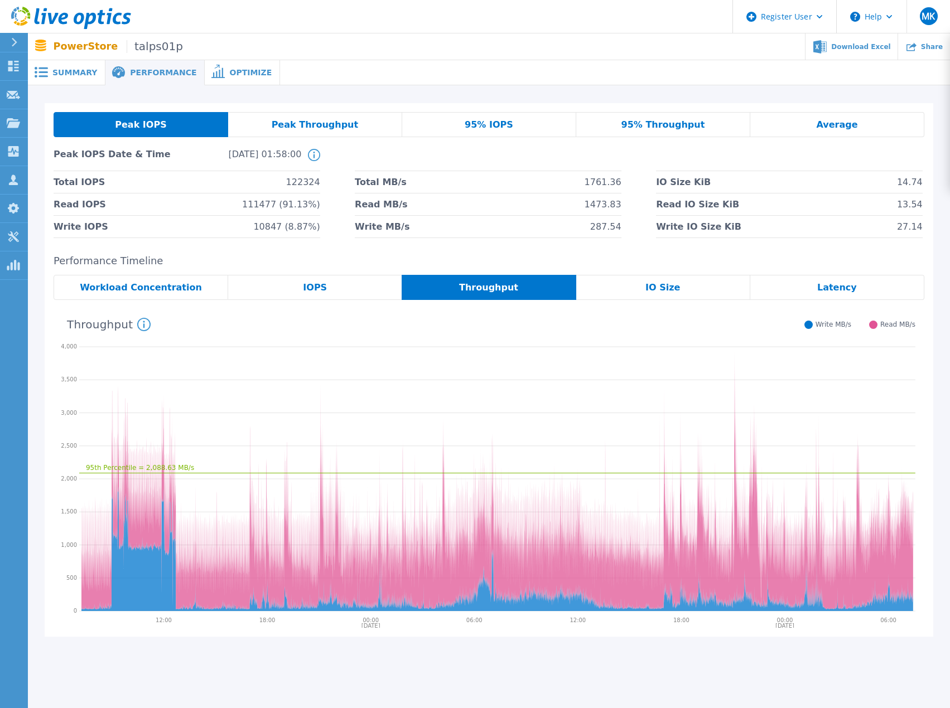
click at [814, 286] on div "Latency" at bounding box center [837, 287] width 174 height 25
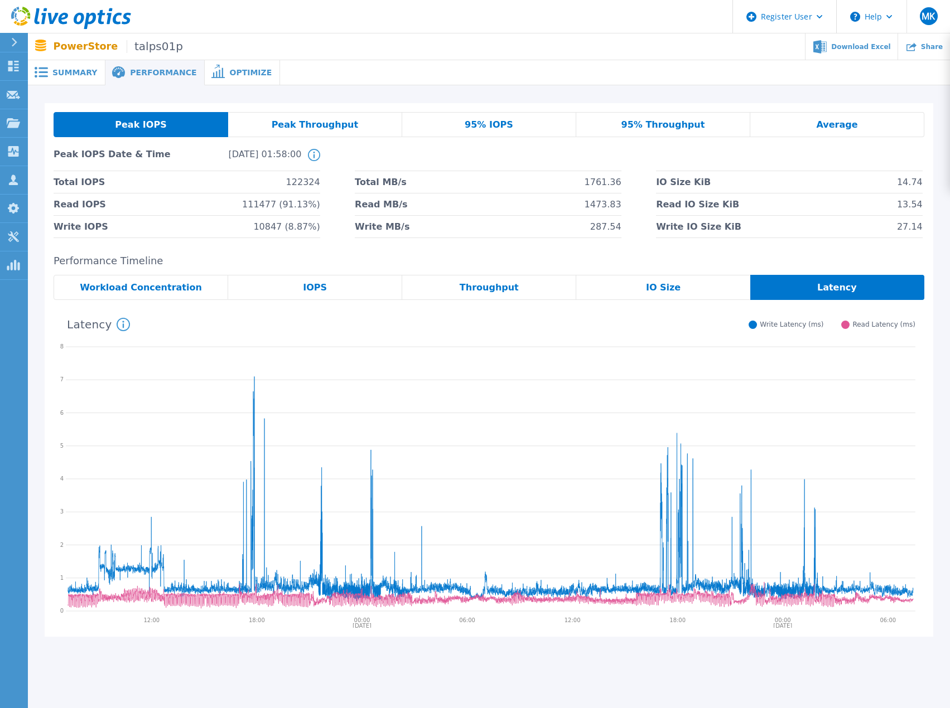
click at [61, 69] on span "Summary" at bounding box center [74, 73] width 45 height 8
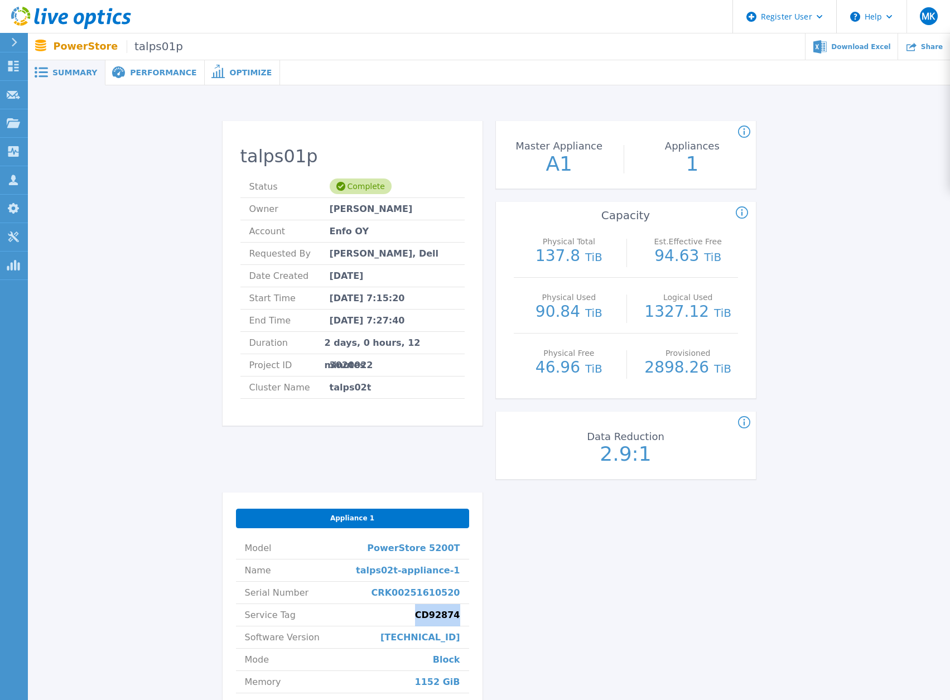
drag, startPoint x: 424, startPoint y: 615, endPoint x: 462, endPoint y: 620, distance: 37.6
click at [462, 620] on li "Service Tag CD92874" at bounding box center [352, 615] width 233 height 22
copy span "CD92874"
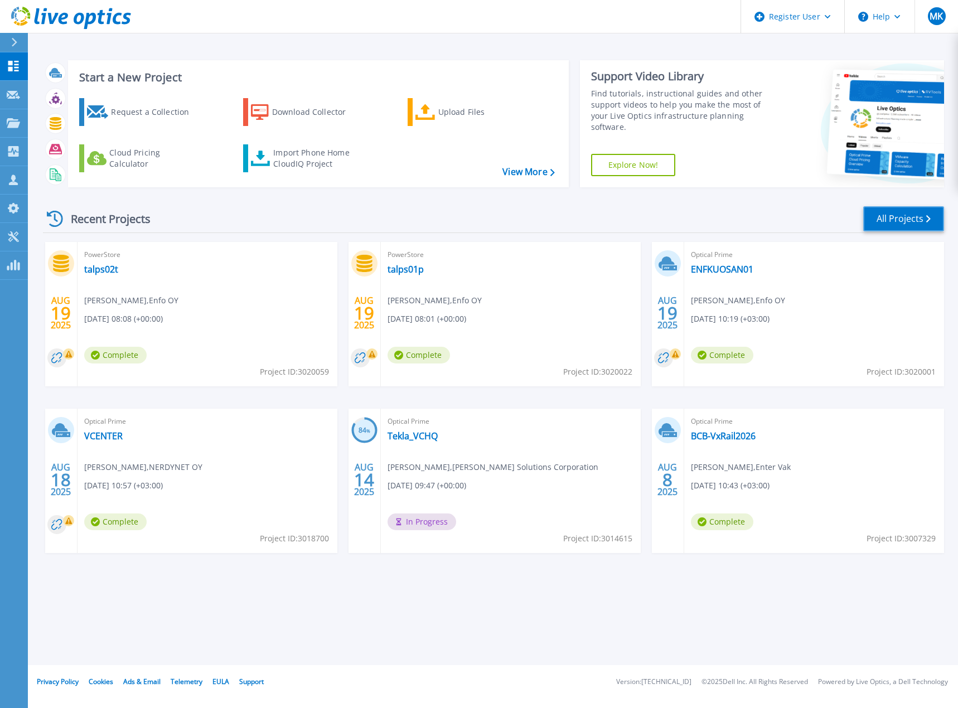
click at [881, 215] on link "All Projects" at bounding box center [903, 218] width 81 height 25
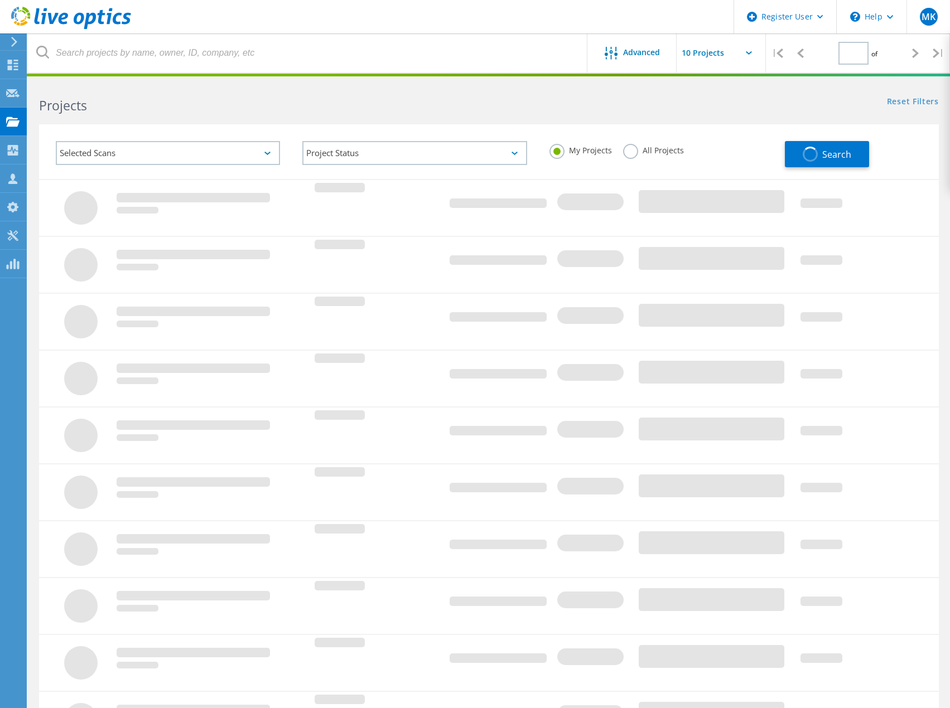
type input "1"
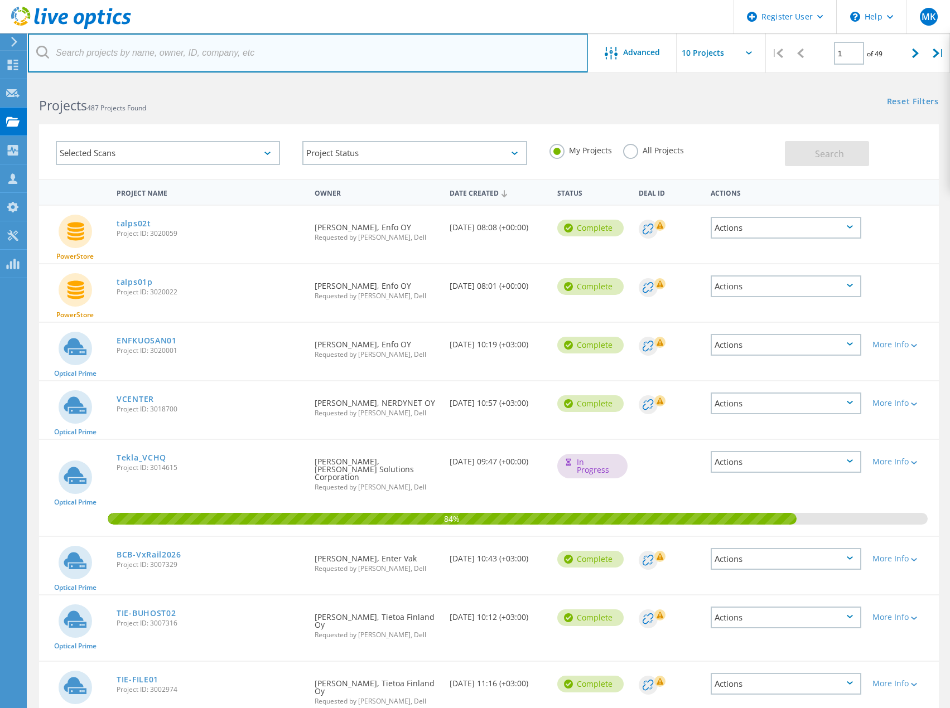
click at [100, 51] on input "text" at bounding box center [308, 52] width 560 height 39
type input "talenom"
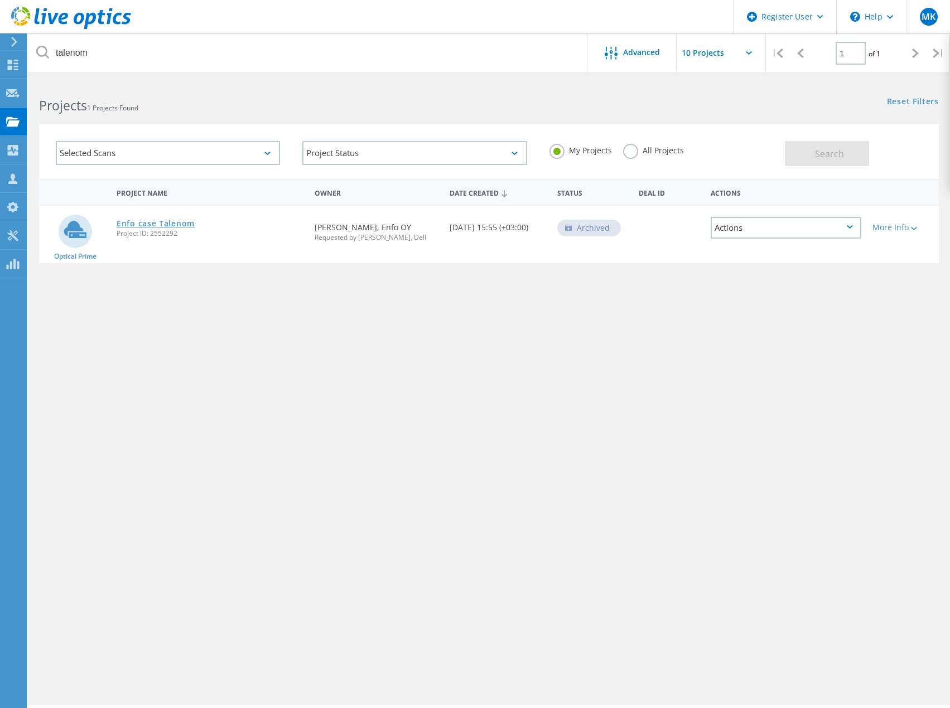
click at [150, 223] on link "Enfo case Talenom" at bounding box center [156, 224] width 78 height 8
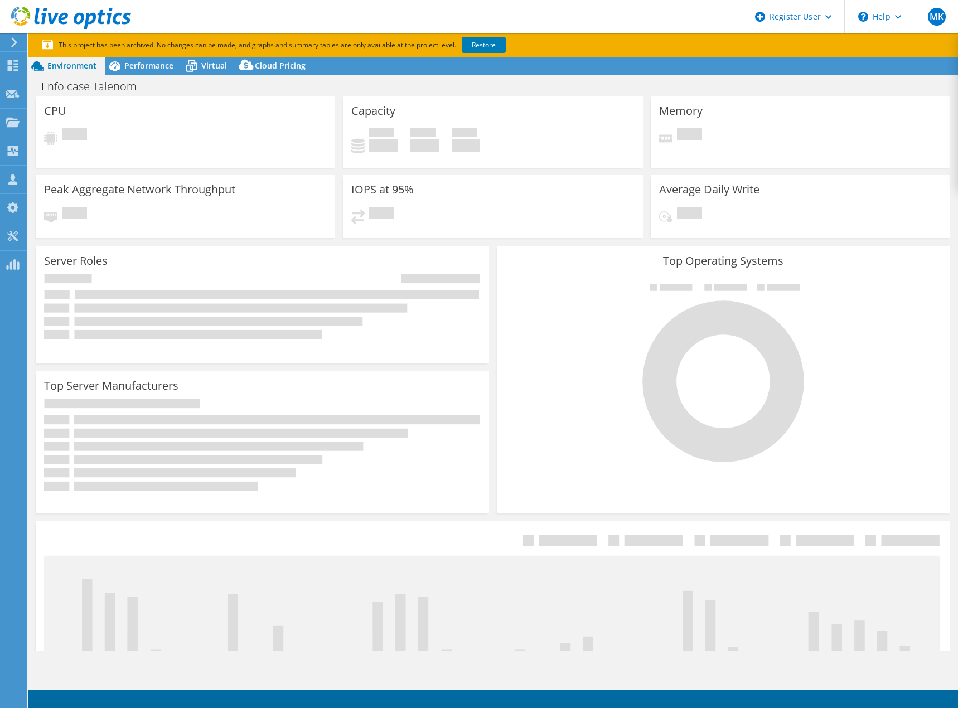
select select "USD"
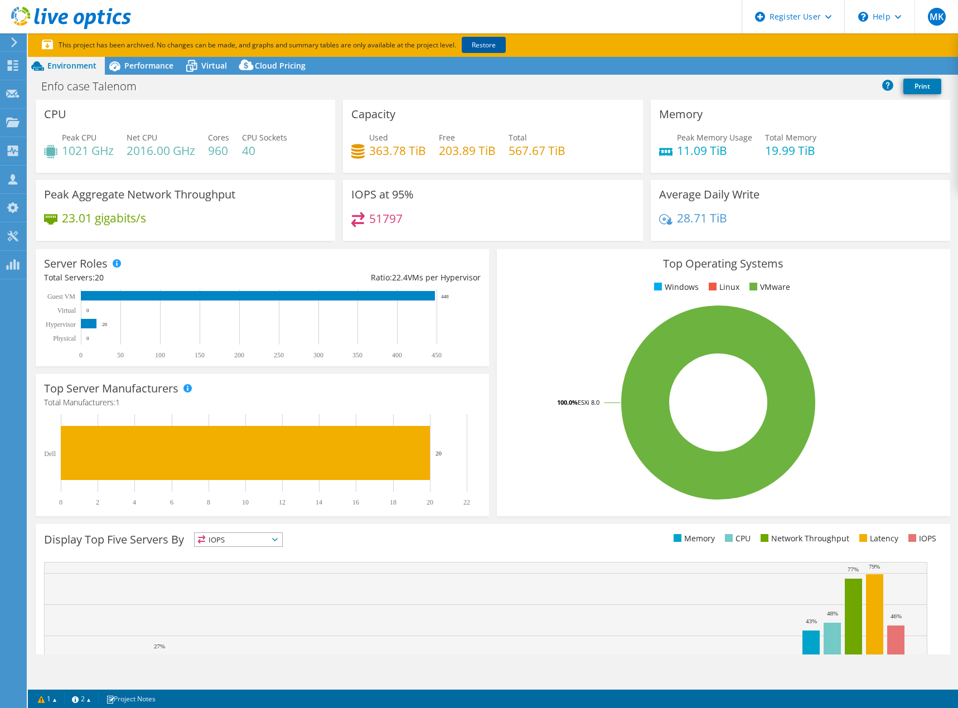
click at [488, 42] on link "Restore" at bounding box center [484, 45] width 44 height 16
click at [152, 66] on span "Performance" at bounding box center [148, 65] width 49 height 11
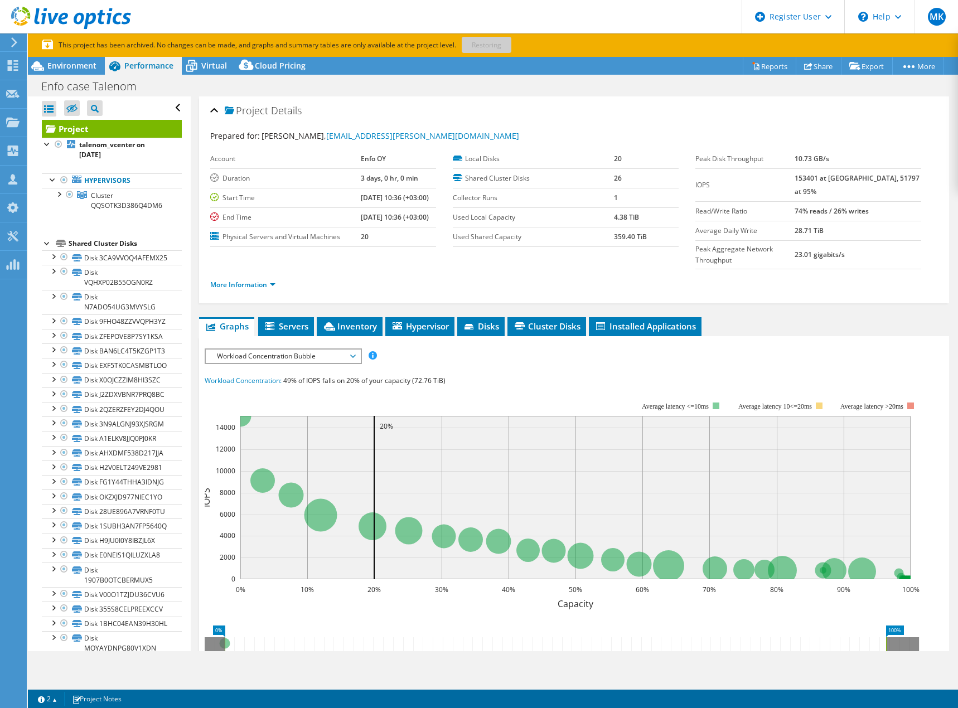
click at [354, 350] on span "Workload Concentration Bubble" at bounding box center [282, 356] width 143 height 13
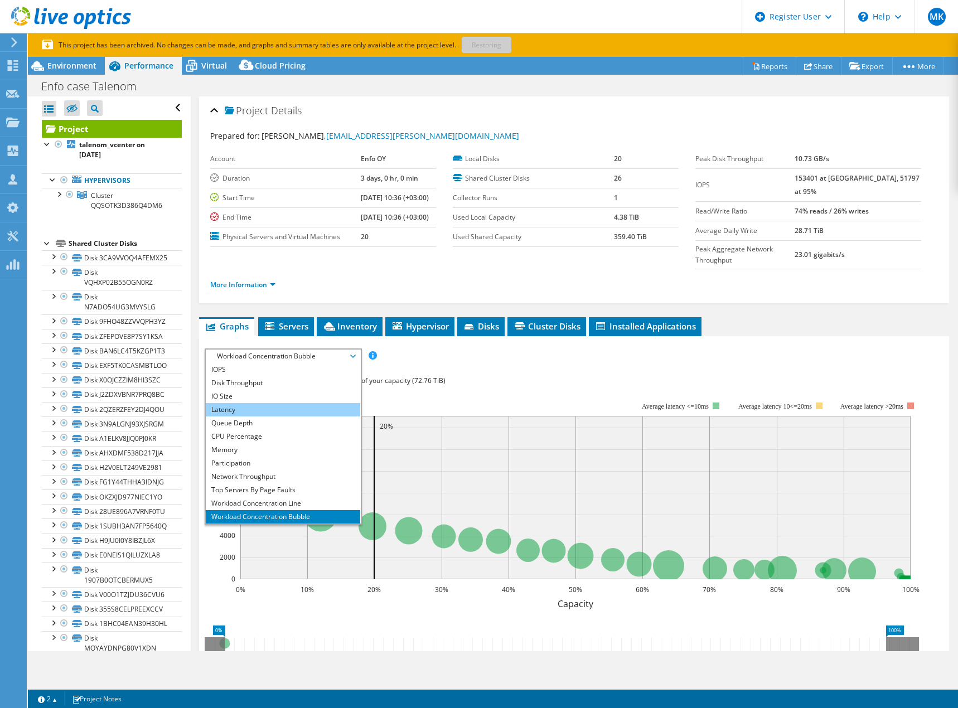
click at [232, 403] on li "Latency" at bounding box center [283, 409] width 154 height 13
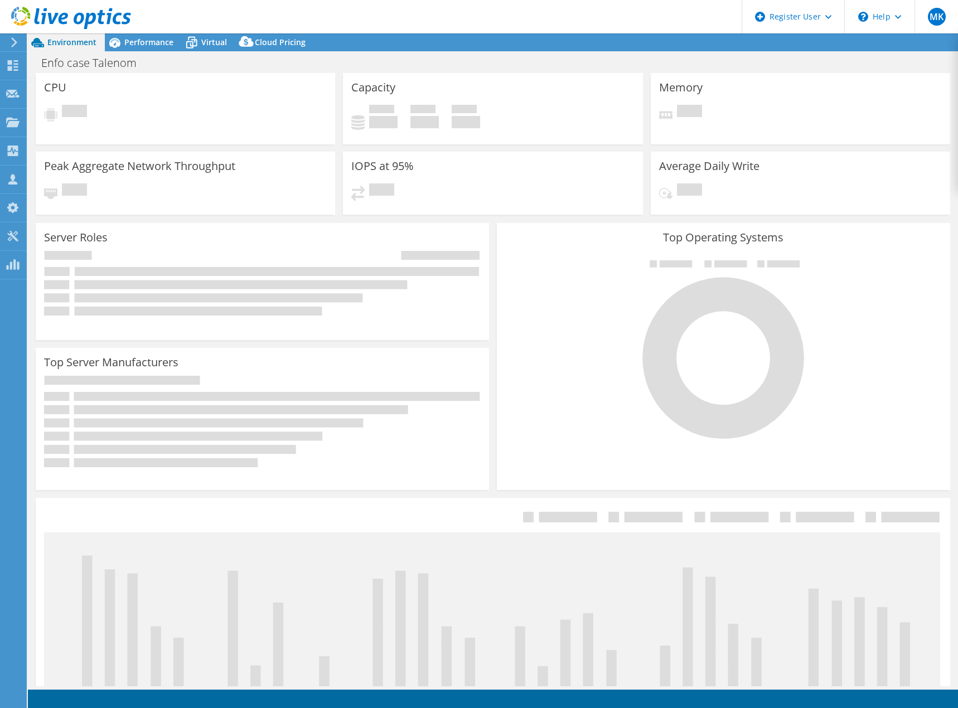
select select "USD"
